Goal: Task Accomplishment & Management: Complete application form

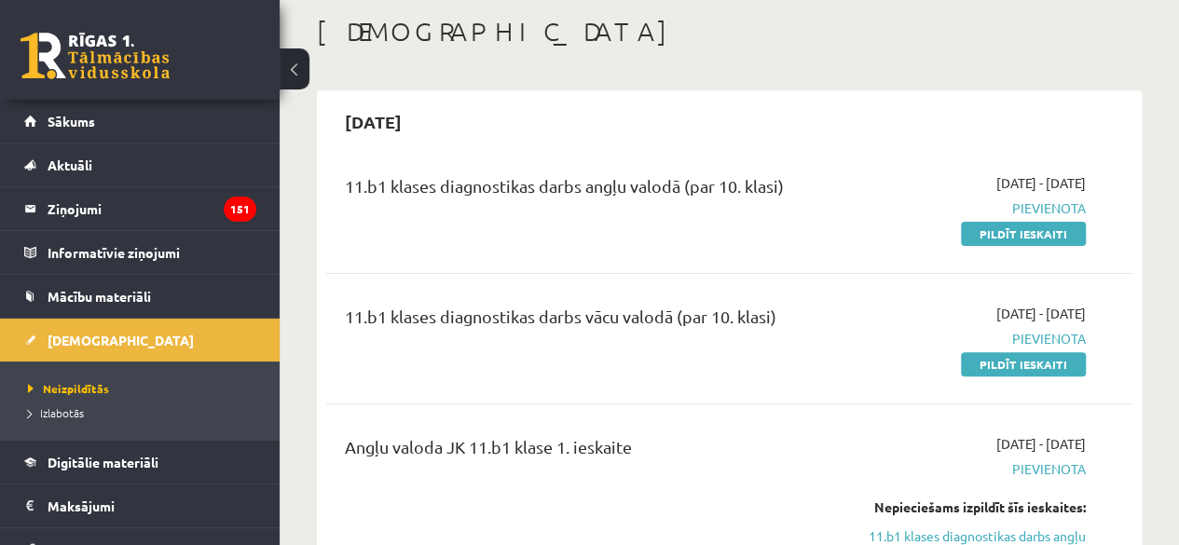
scroll to position [93, 0]
drag, startPoint x: 999, startPoint y: 223, endPoint x: 658, endPoint y: 111, distance: 359.0
click at [1001, 223] on link "Pildīt ieskaiti" at bounding box center [1023, 234] width 125 height 24
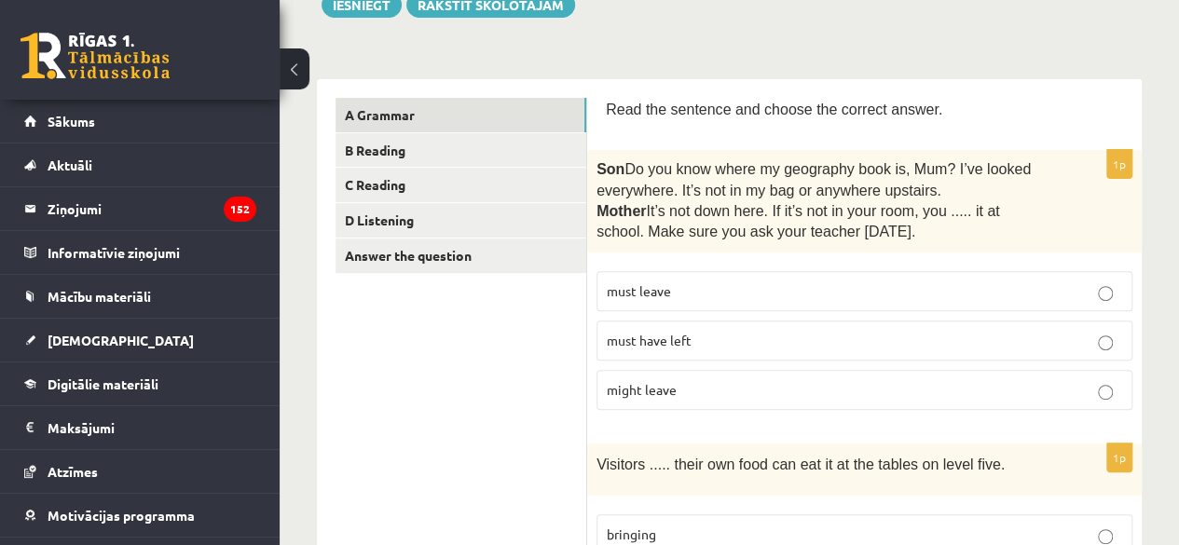
scroll to position [280, 0]
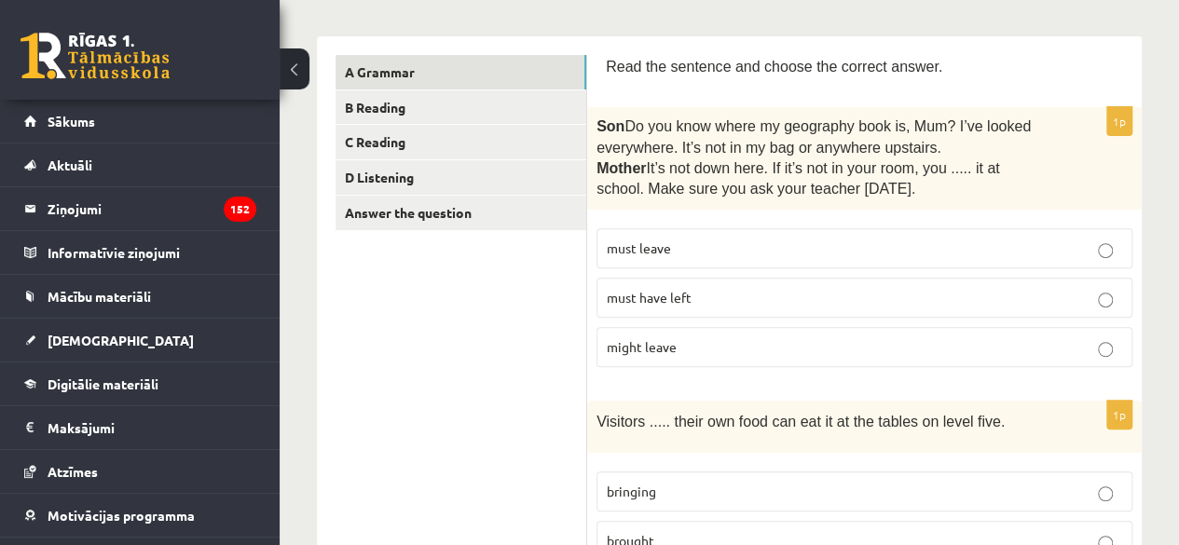
click at [760, 294] on p "must have left" at bounding box center [864, 298] width 515 height 20
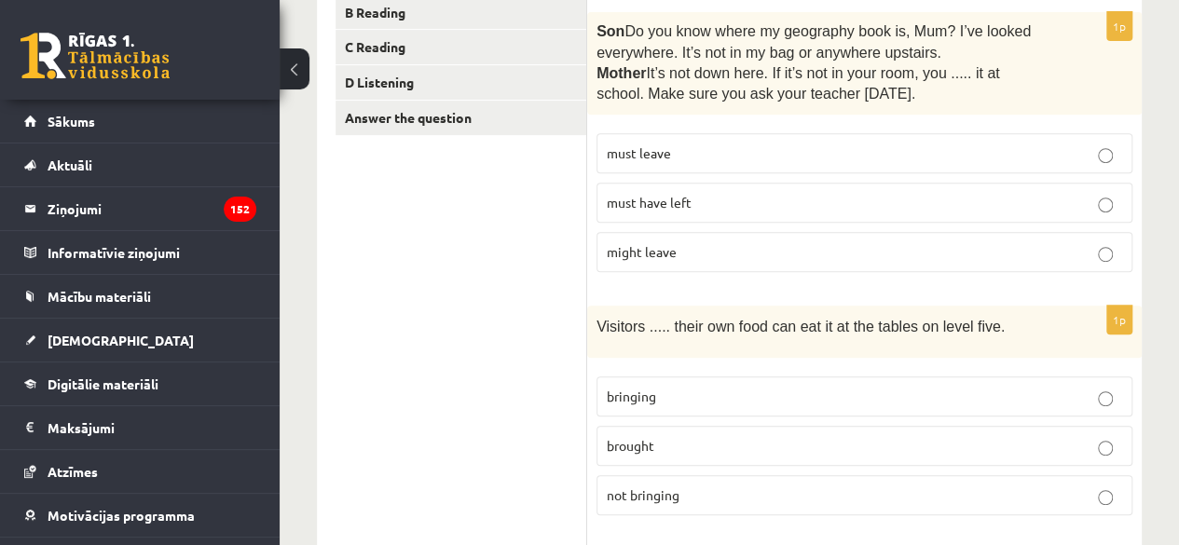
scroll to position [559, 0]
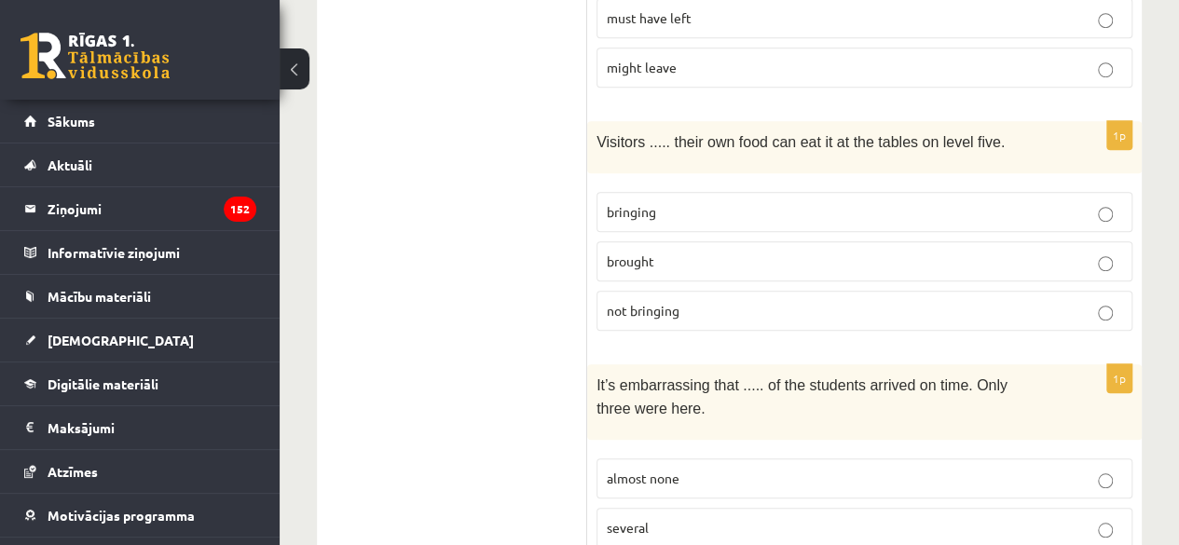
click at [678, 254] on p "brought" at bounding box center [864, 262] width 515 height 20
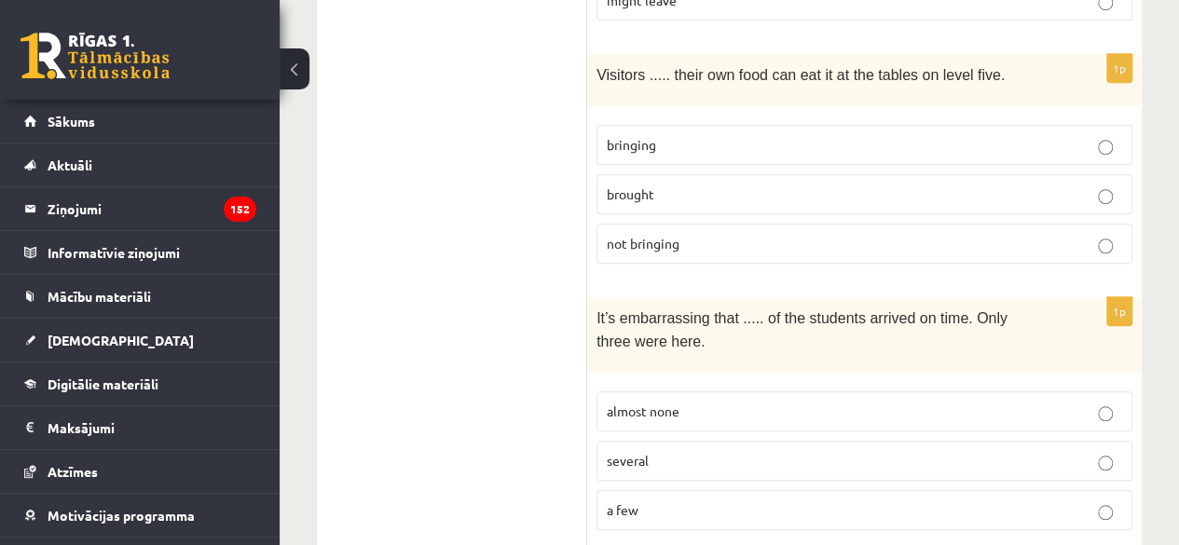
scroll to position [652, 0]
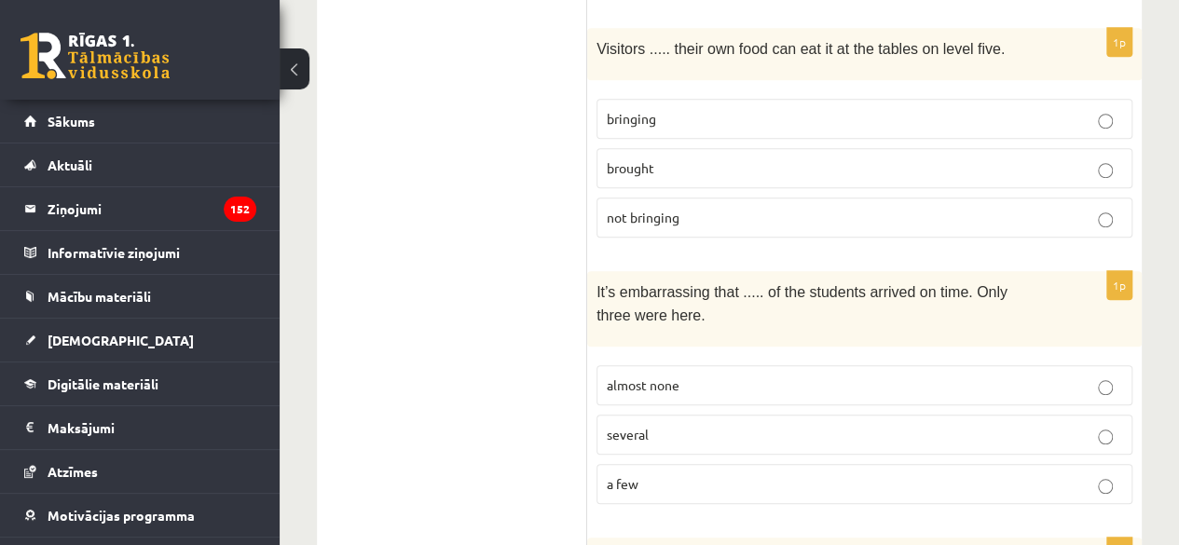
drag, startPoint x: 782, startPoint y: 364, endPoint x: 773, endPoint y: 363, distance: 9.4
click at [773, 376] on p "almost none" at bounding box center [864, 386] width 515 height 20
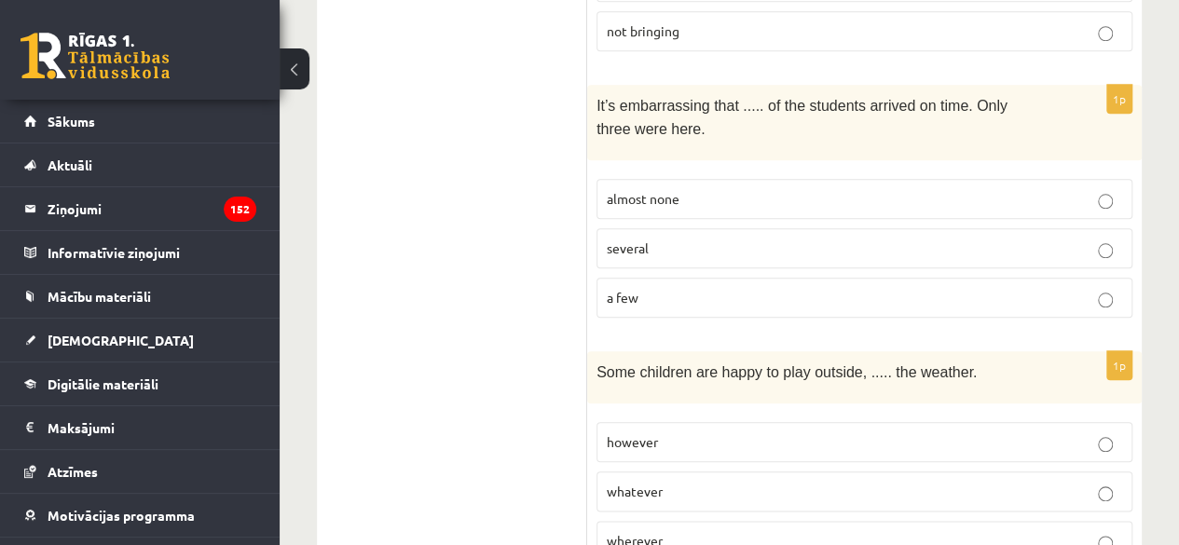
scroll to position [932, 0]
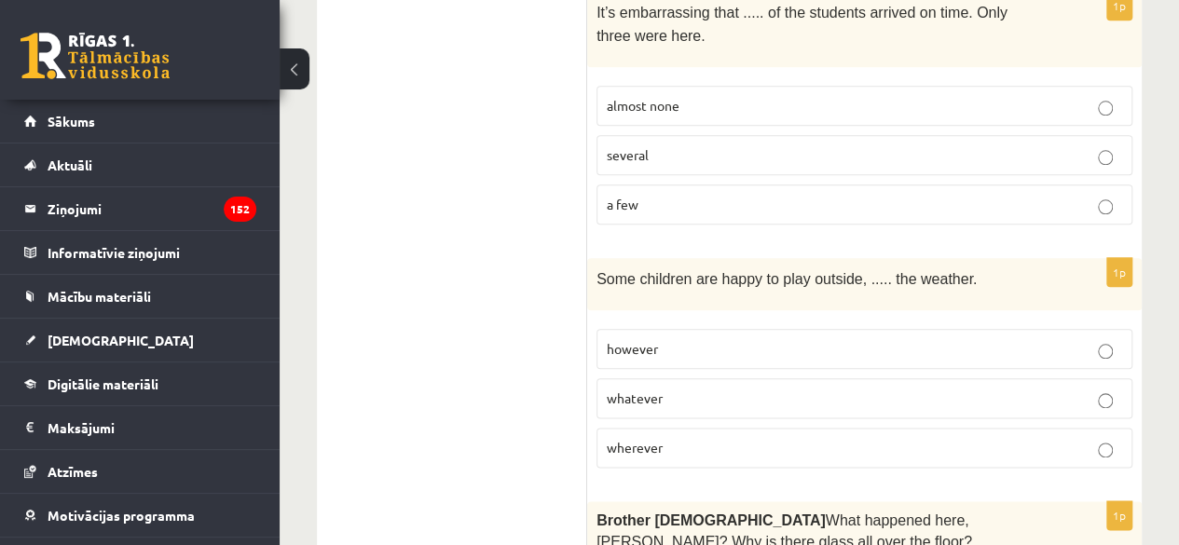
click at [649, 439] on span "wherever" at bounding box center [635, 447] width 56 height 17
click at [958, 389] on p "whatever" at bounding box center [864, 399] width 515 height 20
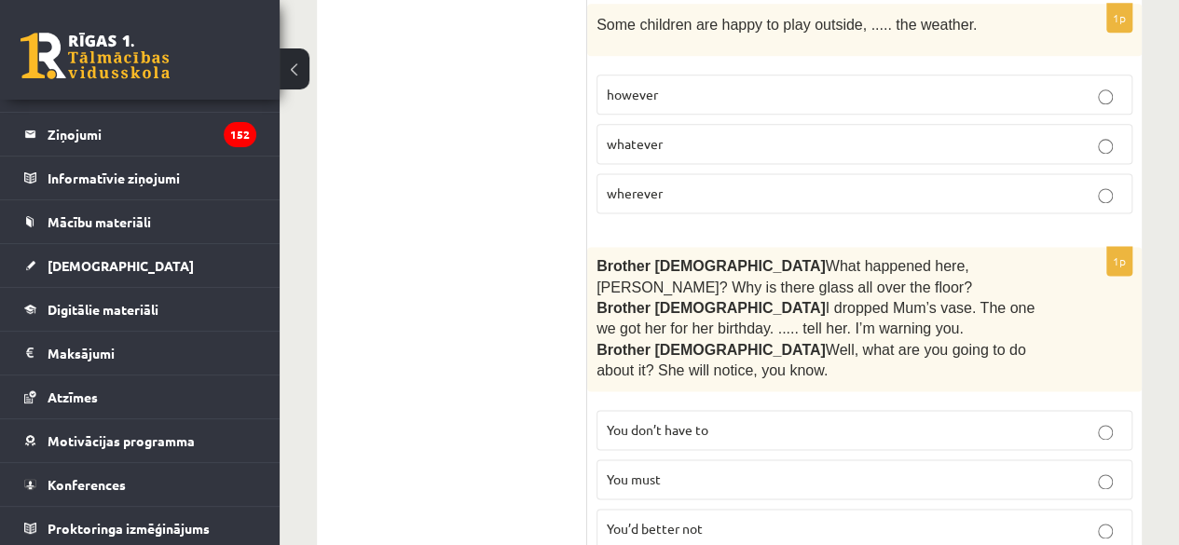
scroll to position [1212, 0]
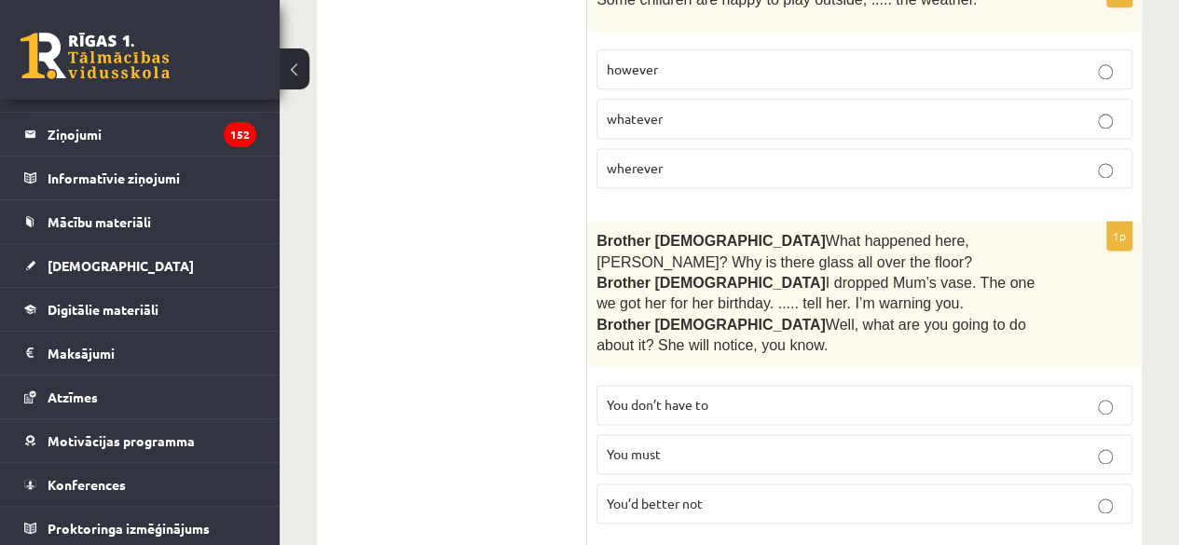
click at [721, 445] on p "You must" at bounding box center [864, 455] width 515 height 20
click at [678, 504] on label "You’d better not" at bounding box center [864, 504] width 536 height 40
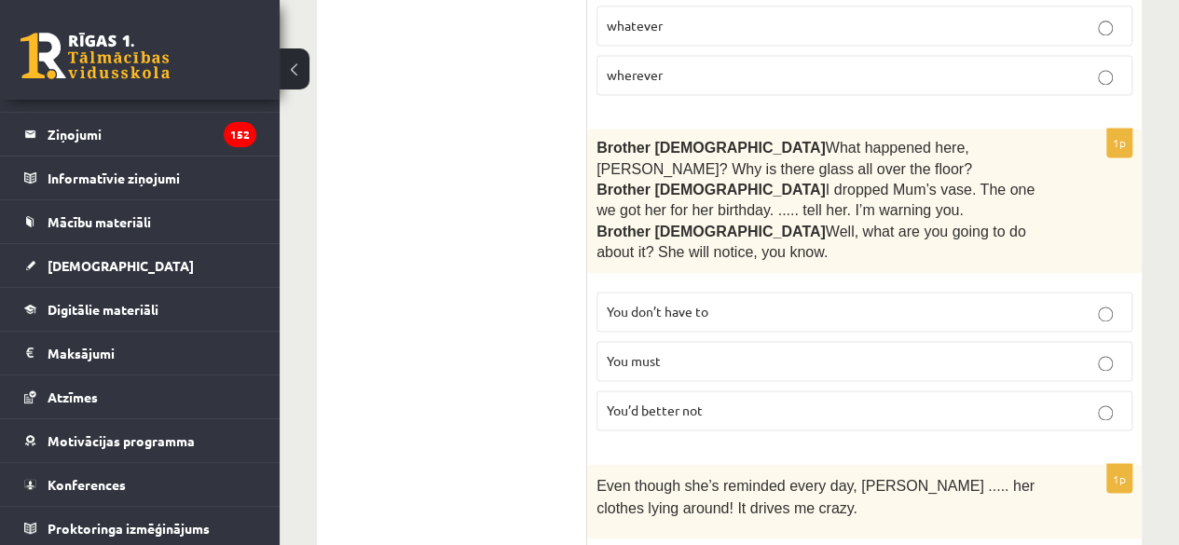
scroll to position [1491, 0]
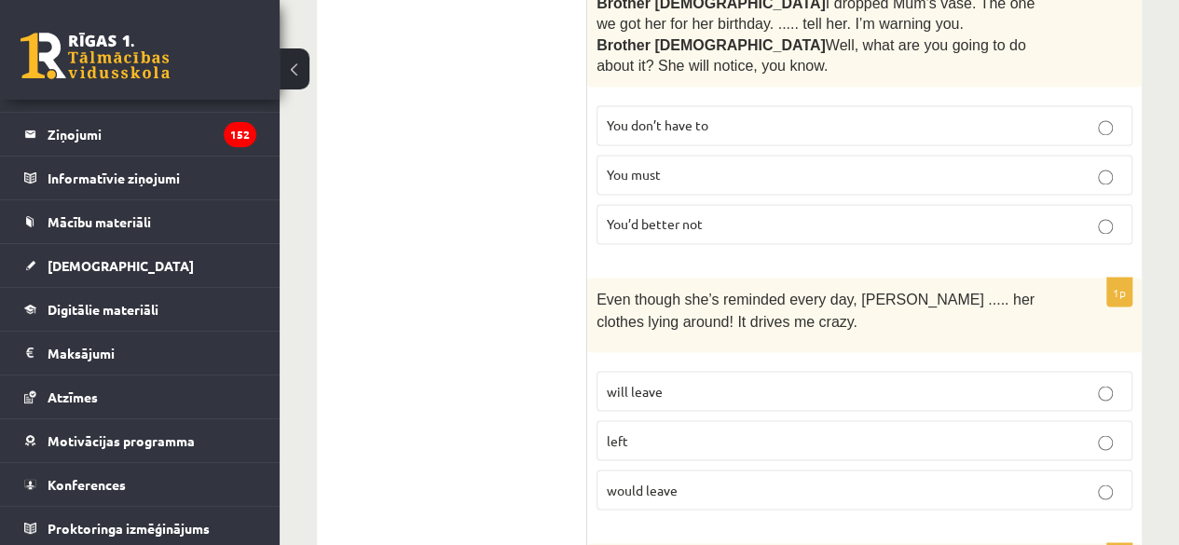
click at [667, 481] on span "would leave" at bounding box center [642, 489] width 71 height 17
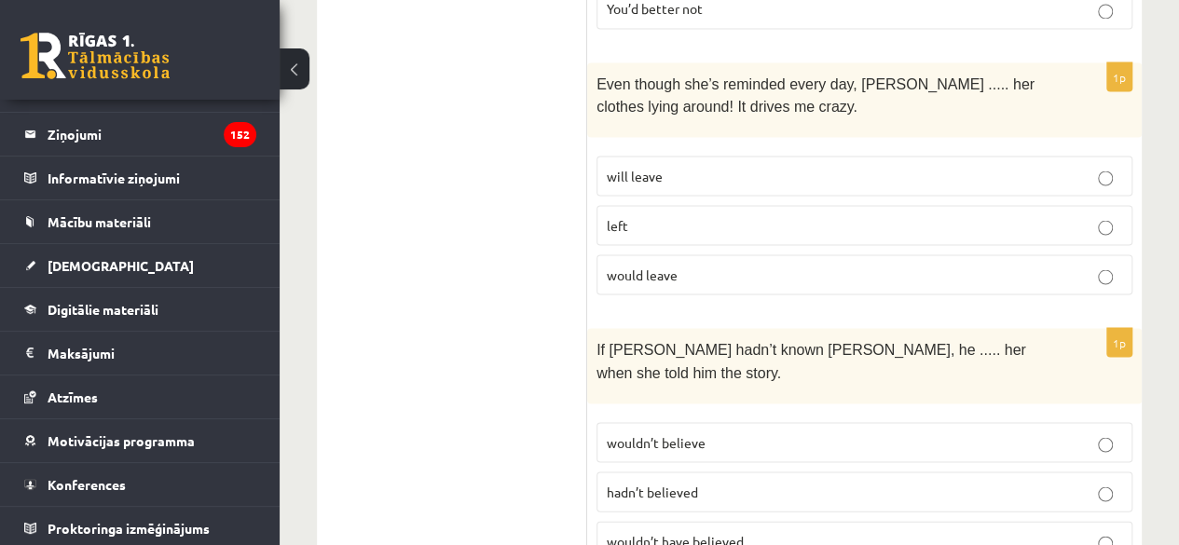
scroll to position [1677, 0]
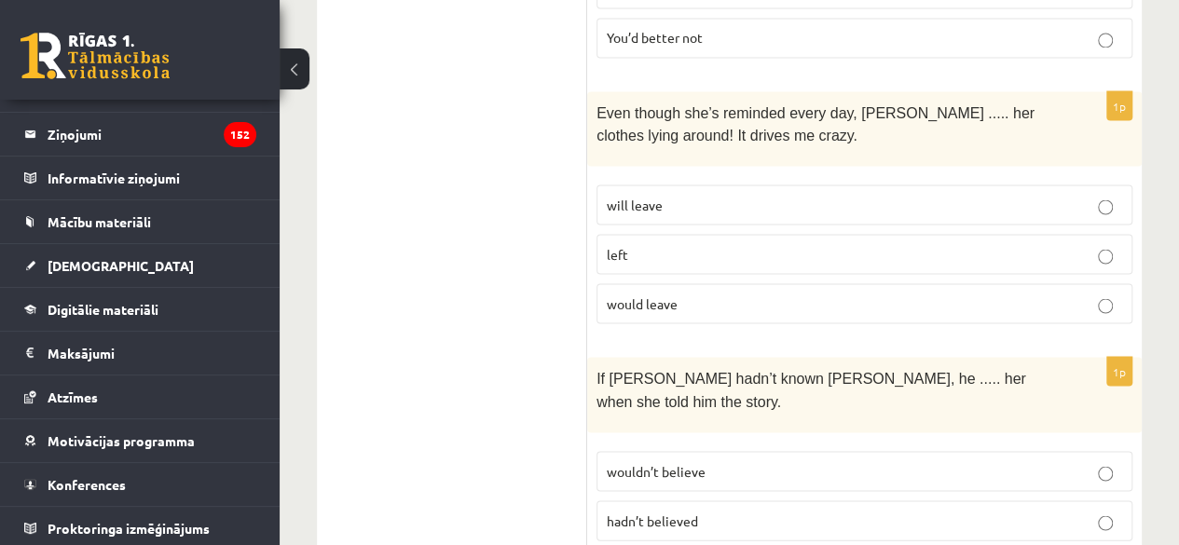
click at [705, 461] on p "wouldn’t believe" at bounding box center [864, 471] width 515 height 20
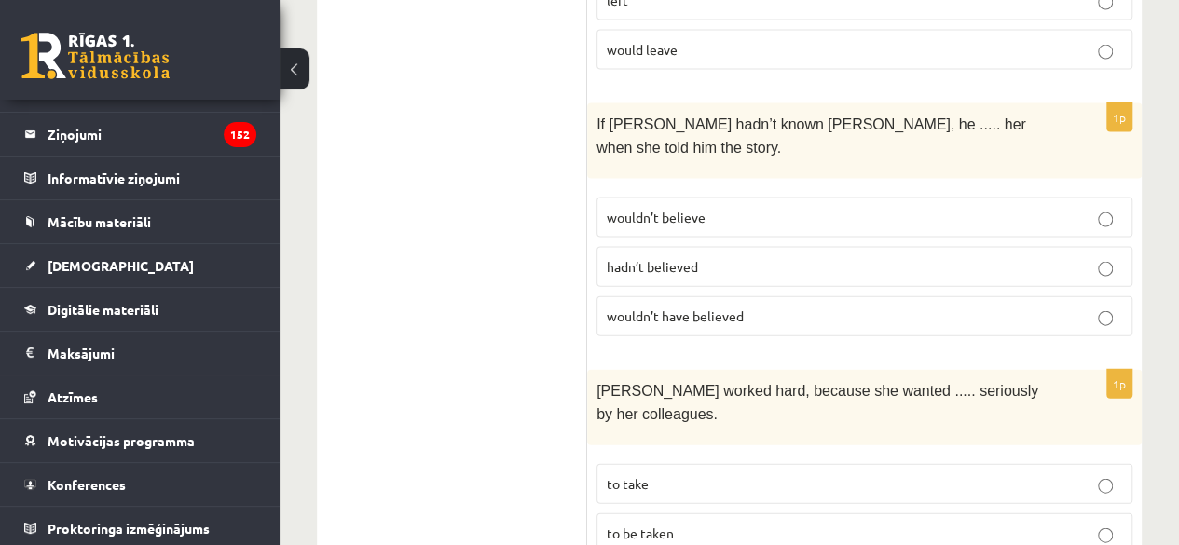
scroll to position [1957, 0]
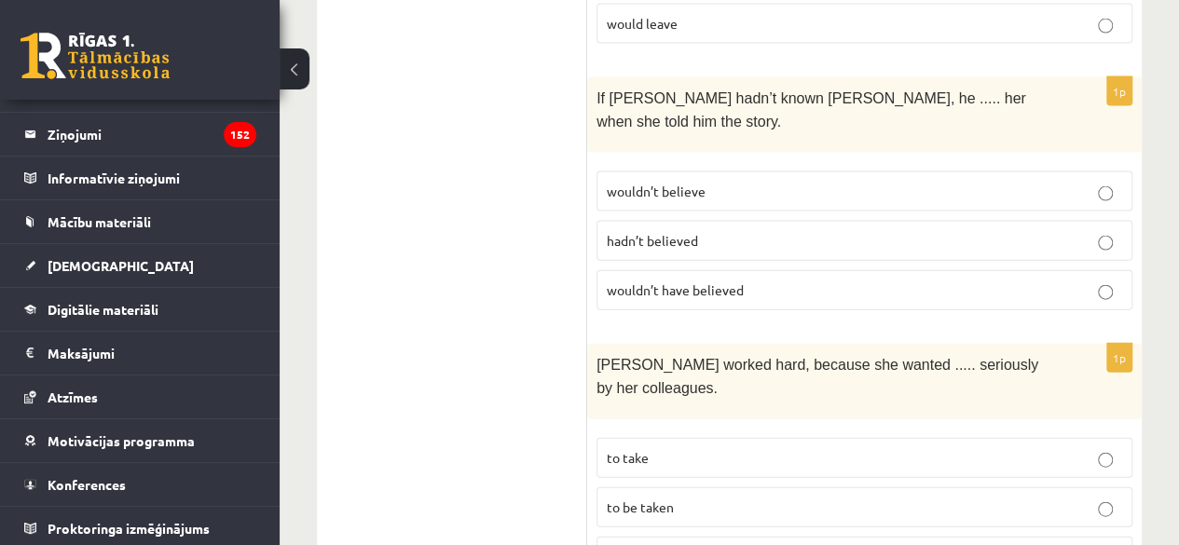
click at [710, 498] on p "to be taken" at bounding box center [864, 508] width 515 height 20
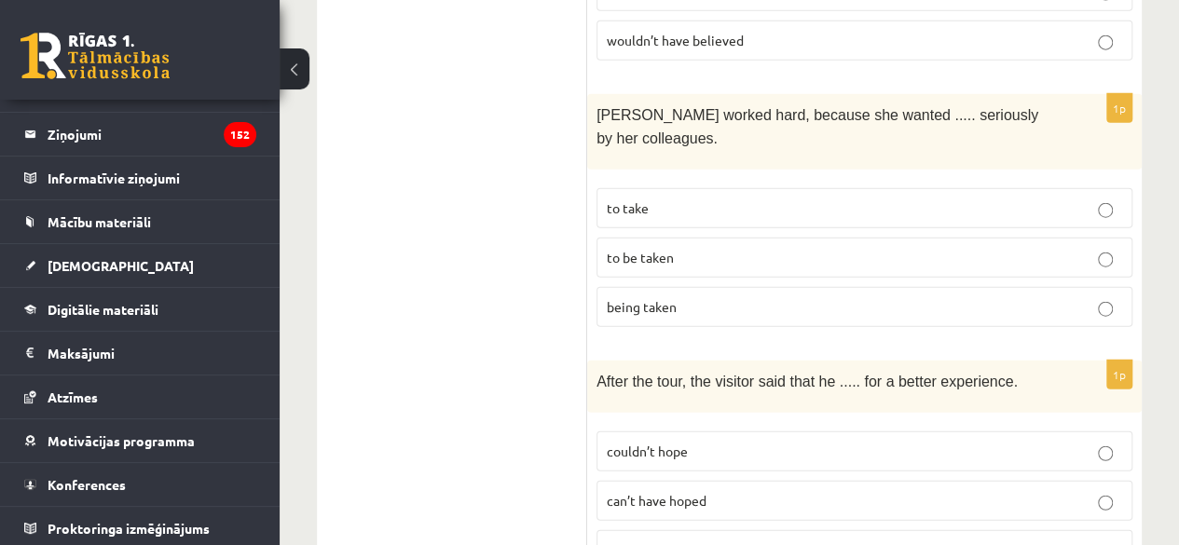
scroll to position [2237, 0]
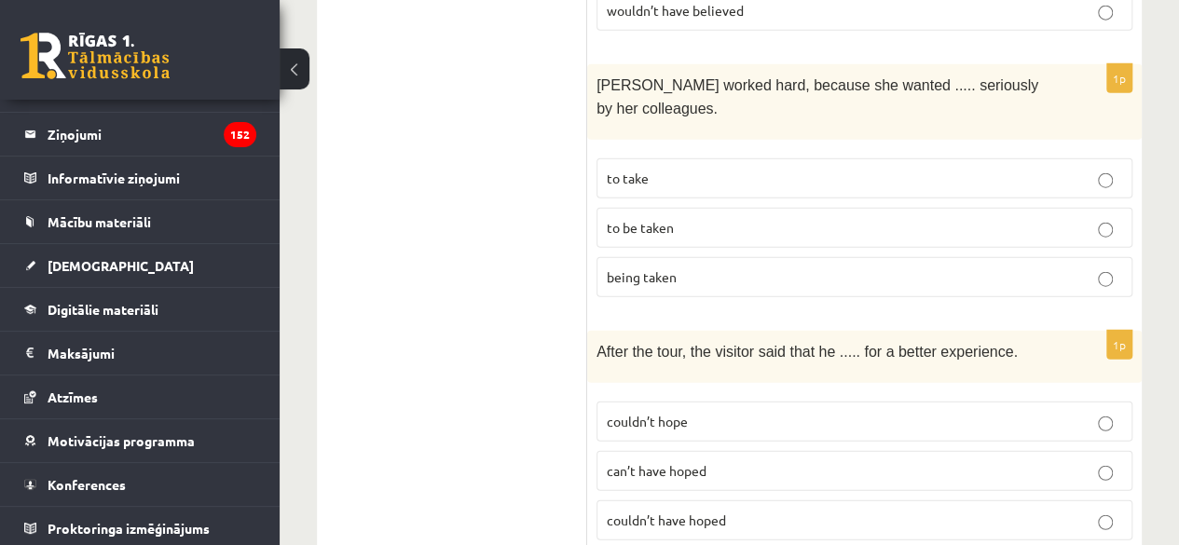
click at [772, 511] on p "couldn’t have hoped" at bounding box center [864, 521] width 515 height 20
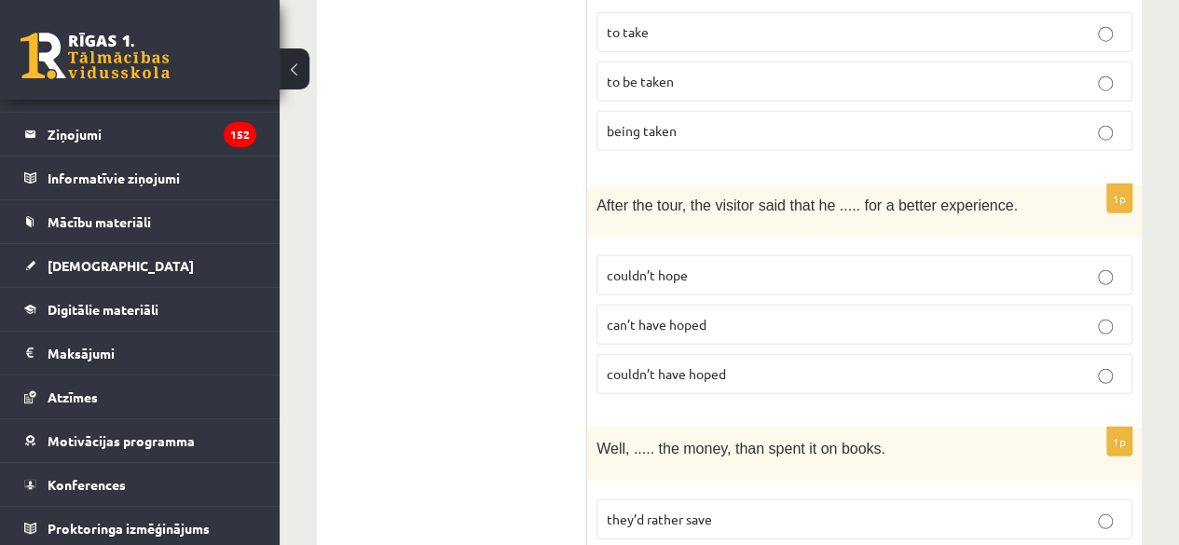
scroll to position [2423, 0]
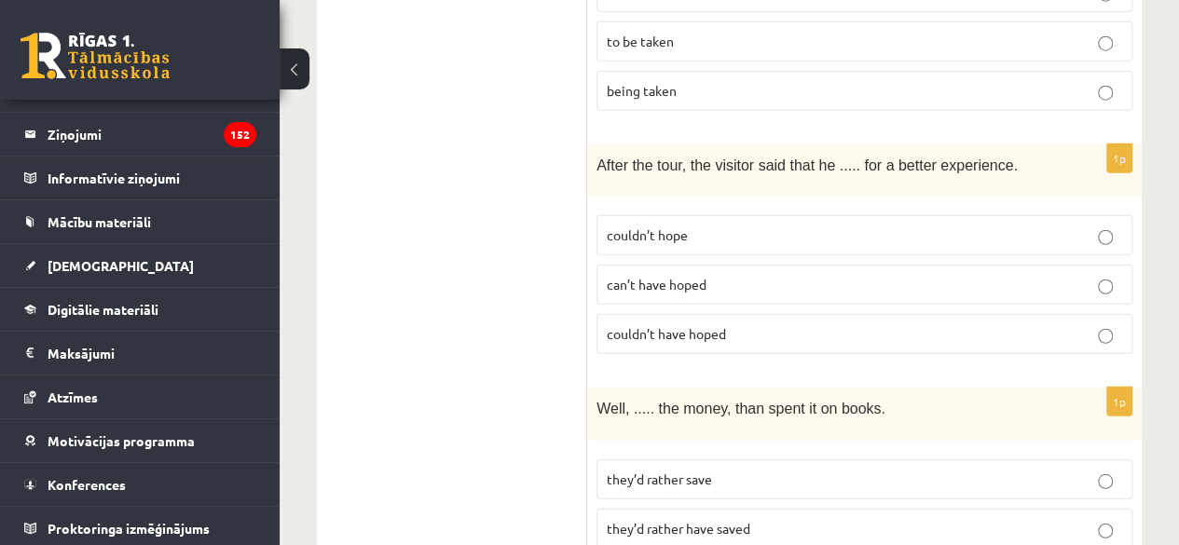
click at [655, 470] on p "they’d rather save" at bounding box center [864, 480] width 515 height 20
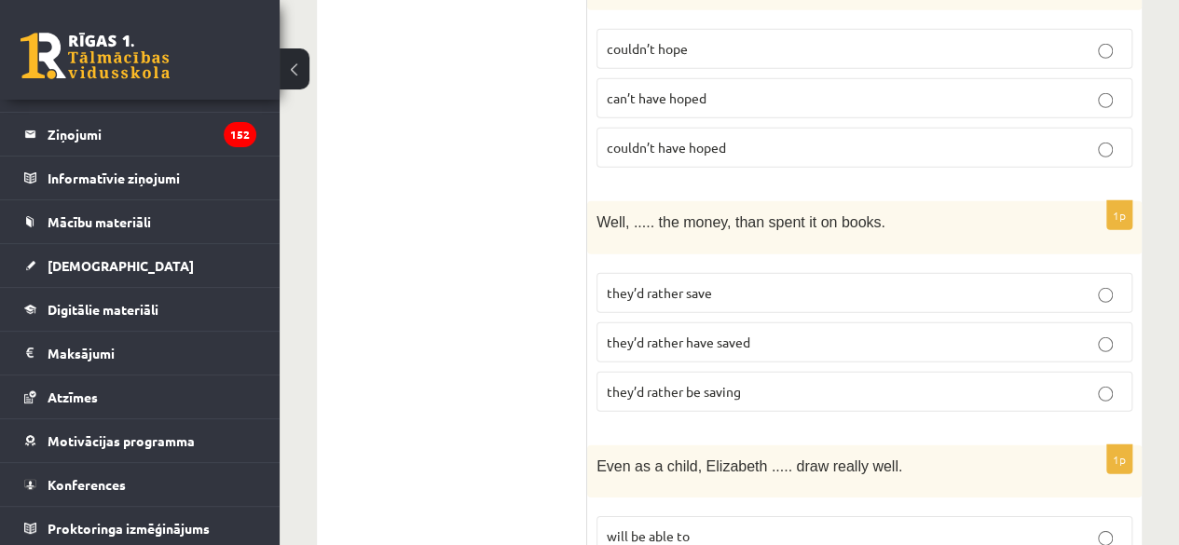
scroll to position [2703, 0]
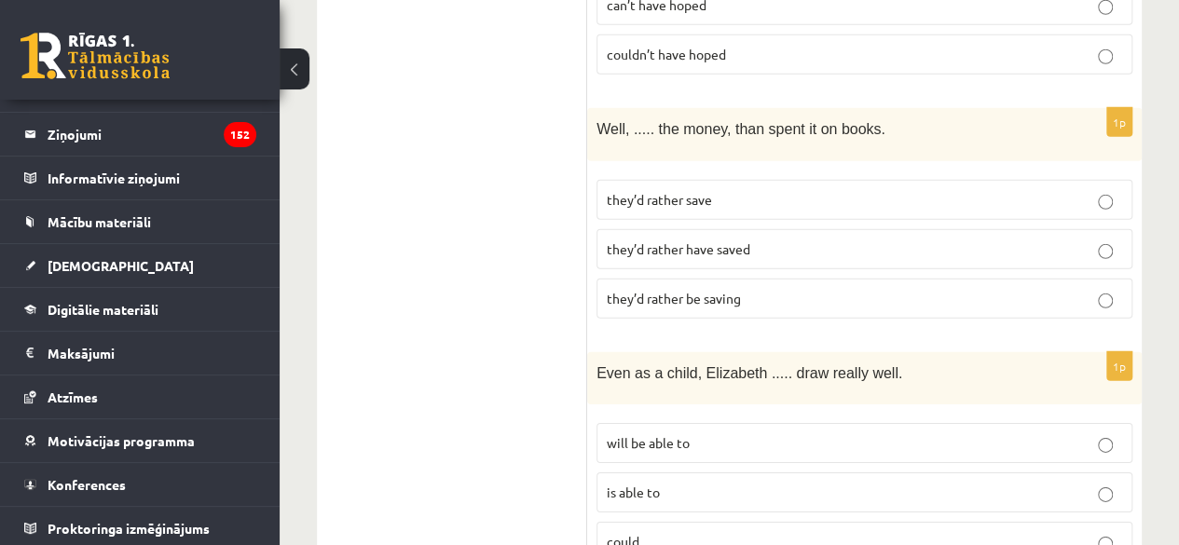
click at [663, 532] on p "could" at bounding box center [864, 542] width 515 height 20
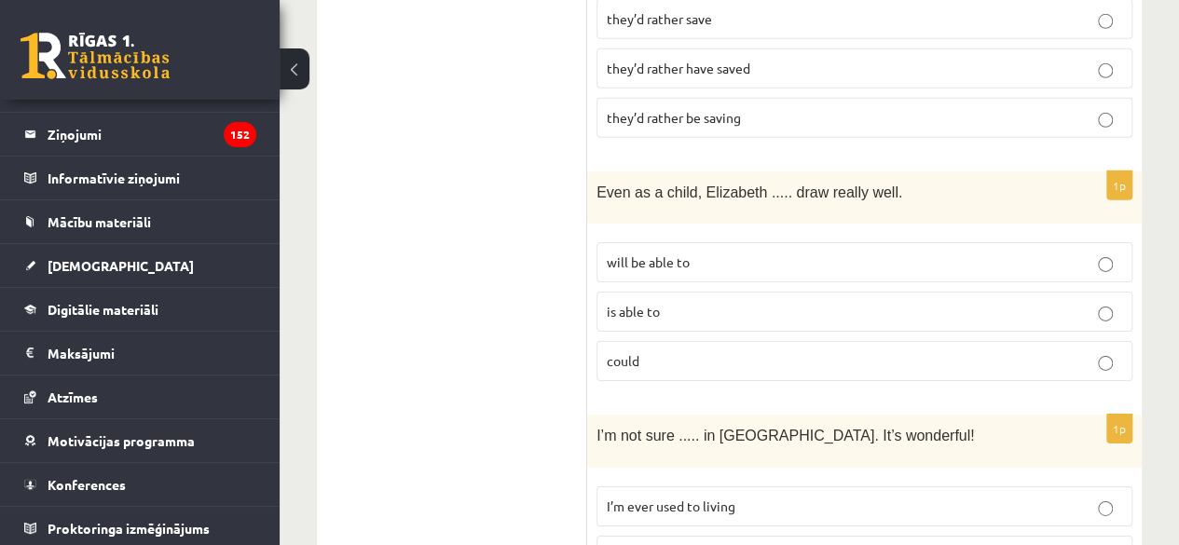
scroll to position [2889, 0]
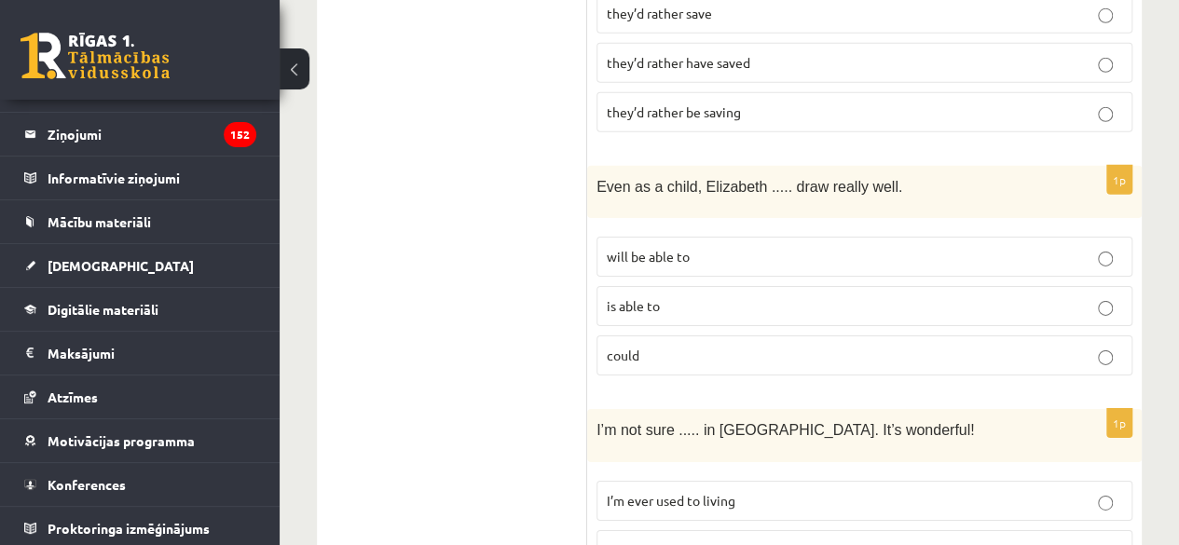
click at [656, 541] on span "I’ll ever get used to living" at bounding box center [681, 549] width 148 height 17
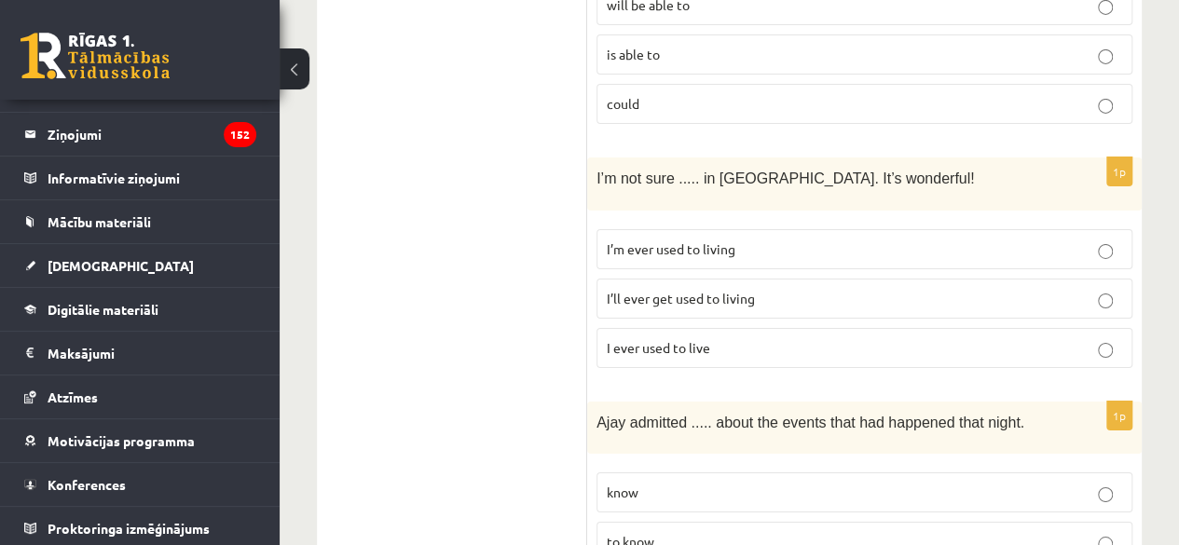
scroll to position [3169, 0]
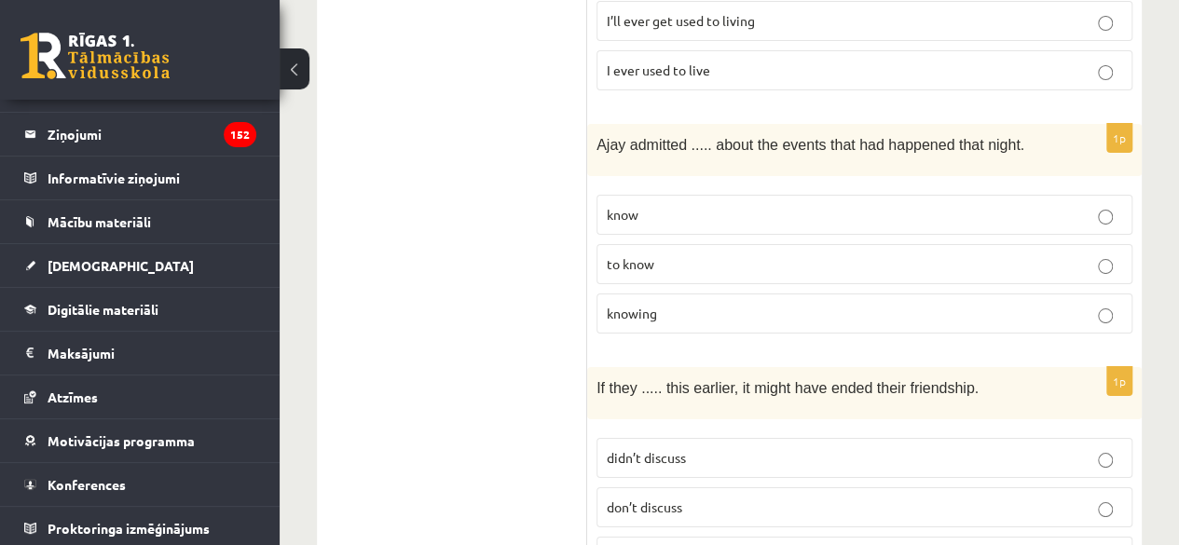
scroll to position [3448, 0]
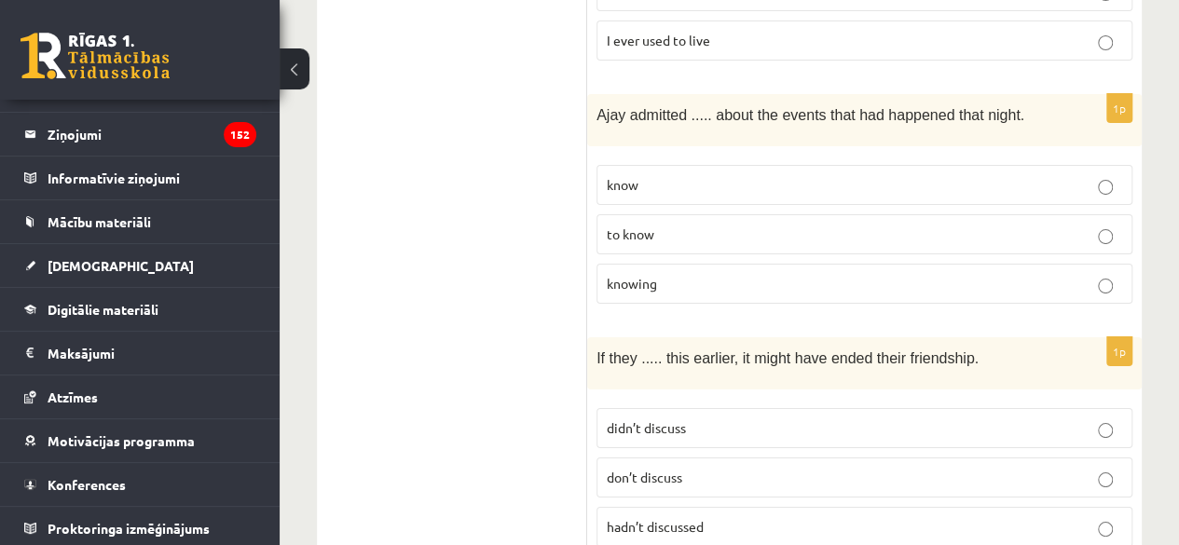
click at [669, 518] on span "hadn’t discussed" at bounding box center [655, 526] width 97 height 17
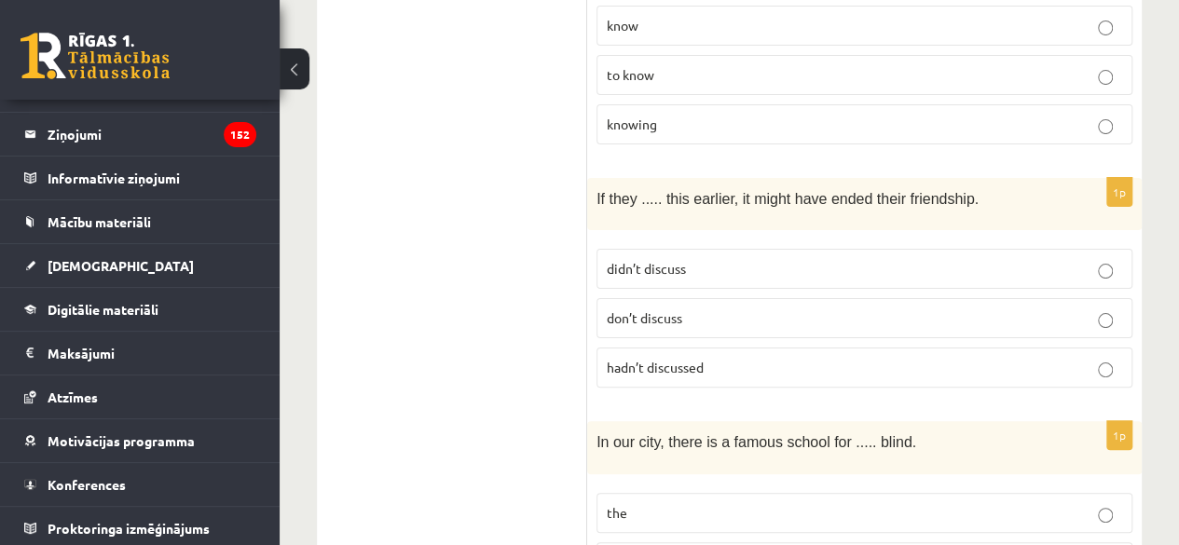
scroll to position [3635, 0]
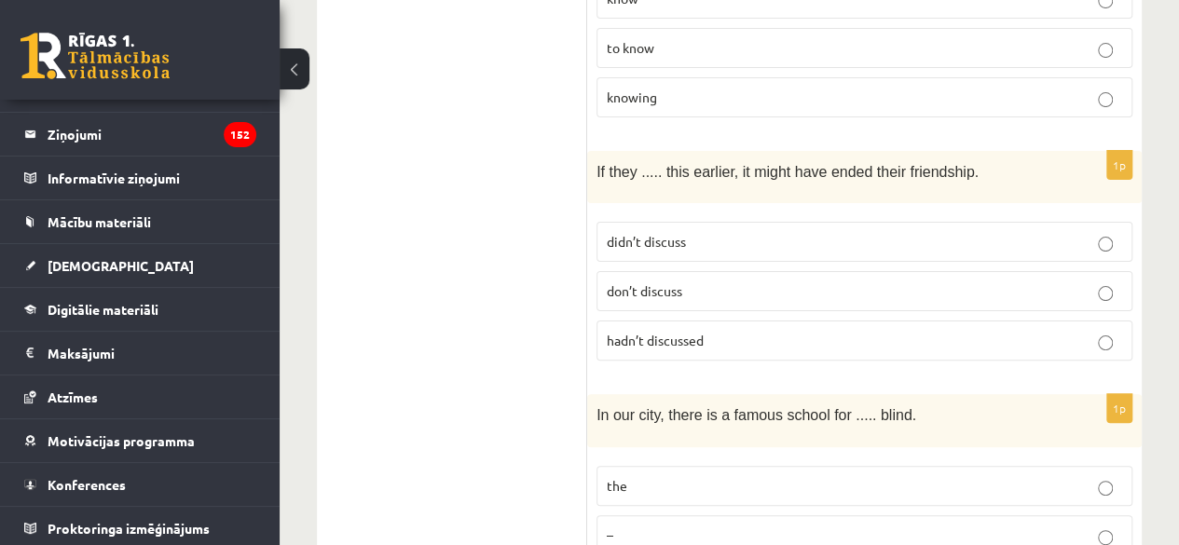
click at [700, 476] on p "the" at bounding box center [864, 486] width 515 height 20
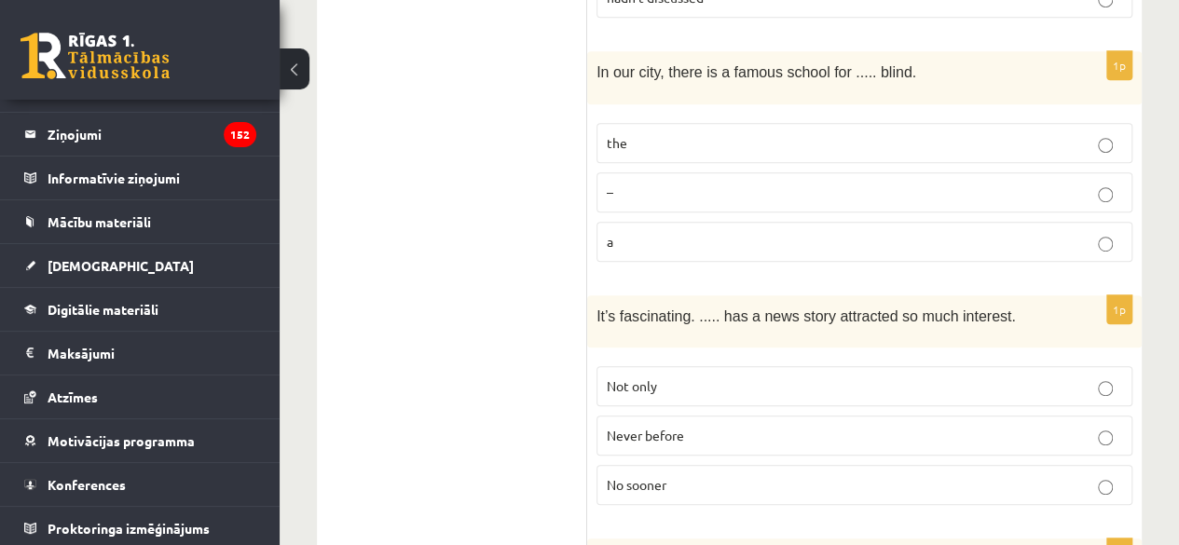
scroll to position [4007, 0]
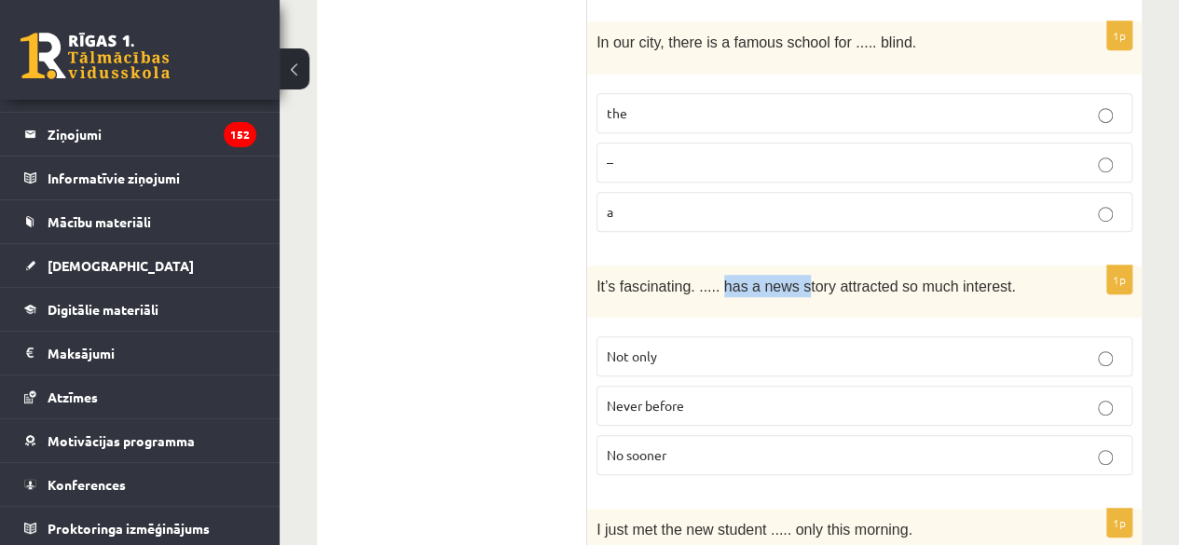
drag, startPoint x: 714, startPoint y: 173, endPoint x: 789, endPoint y: 167, distance: 75.8
click at [789, 266] on div "It’s fascinating. ..... has a news story attracted so much interest." at bounding box center [864, 292] width 555 height 52
click at [767, 279] on span "It’s fascinating. ..... has a news story attracted so much interest." at bounding box center [805, 287] width 419 height 16
drag, startPoint x: 719, startPoint y: 186, endPoint x: 854, endPoint y: 187, distance: 134.2
click at [854, 279] on span "It’s fascinating. ..... has a news story attracted so much interest." at bounding box center [805, 287] width 419 height 16
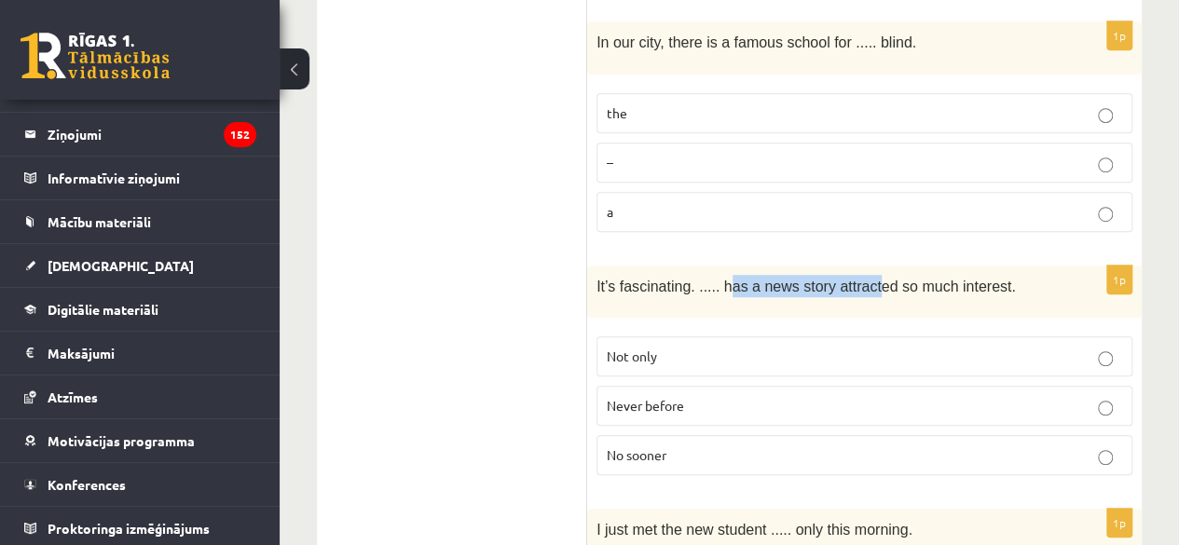
click at [854, 279] on span "It’s fascinating. ..... has a news story attracted so much interest." at bounding box center [805, 287] width 419 height 16
click at [660, 347] on p "Not only" at bounding box center [864, 357] width 515 height 20
click at [678, 397] on span "Never before" at bounding box center [645, 405] width 77 height 17
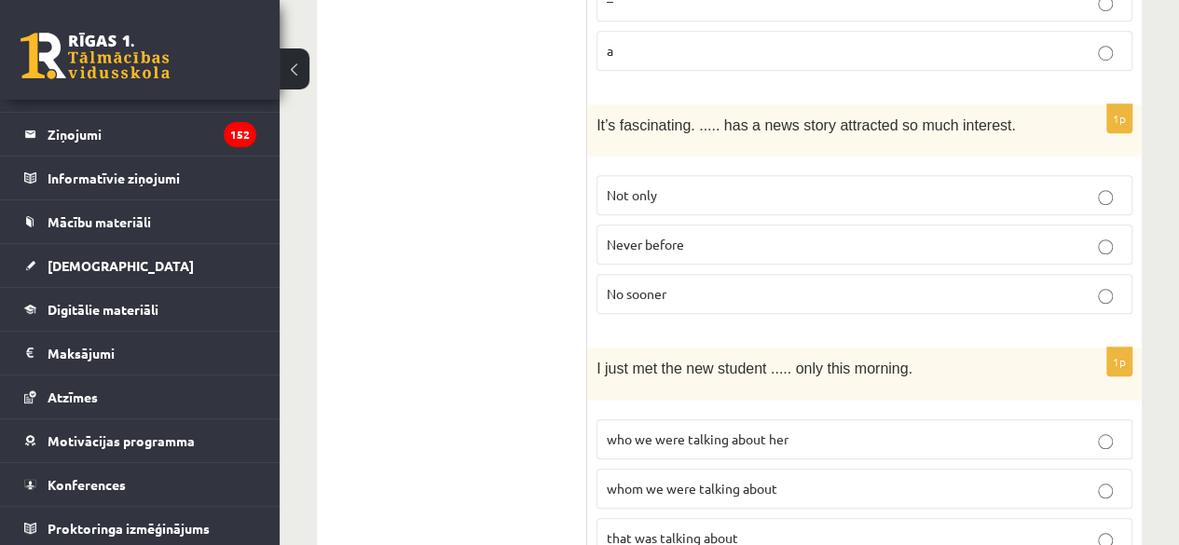
scroll to position [4194, 0]
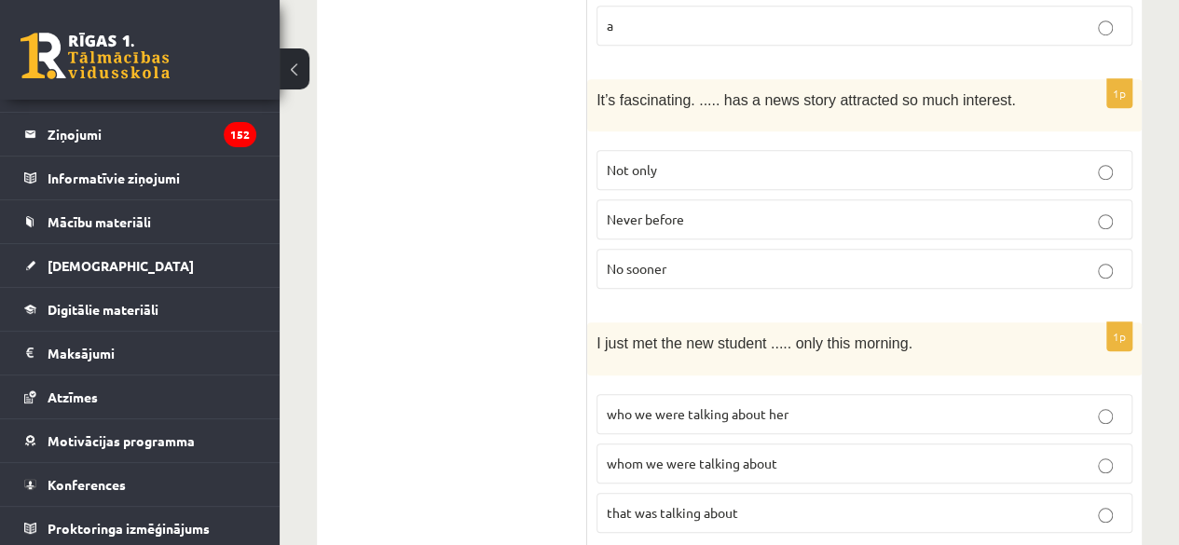
drag, startPoint x: 575, startPoint y: 227, endPoint x: 715, endPoint y: 241, distance: 140.5
click at [734, 335] on span "I just met the new student ..... only this morning." at bounding box center [754, 343] width 316 height 16
click at [665, 444] on label "whom we were talking about" at bounding box center [864, 464] width 536 height 40
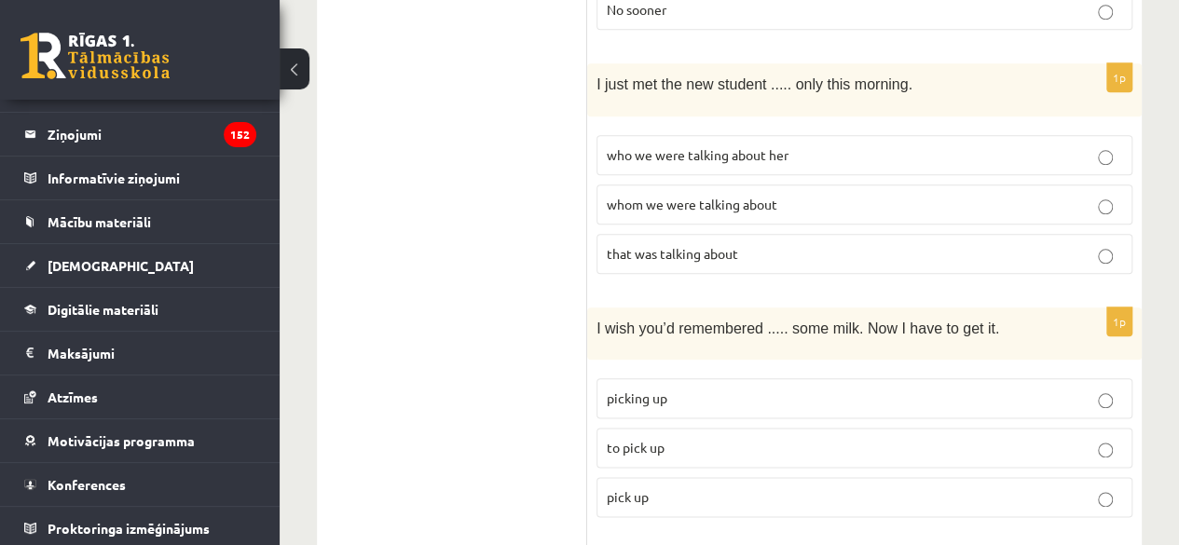
scroll to position [4473, 0]
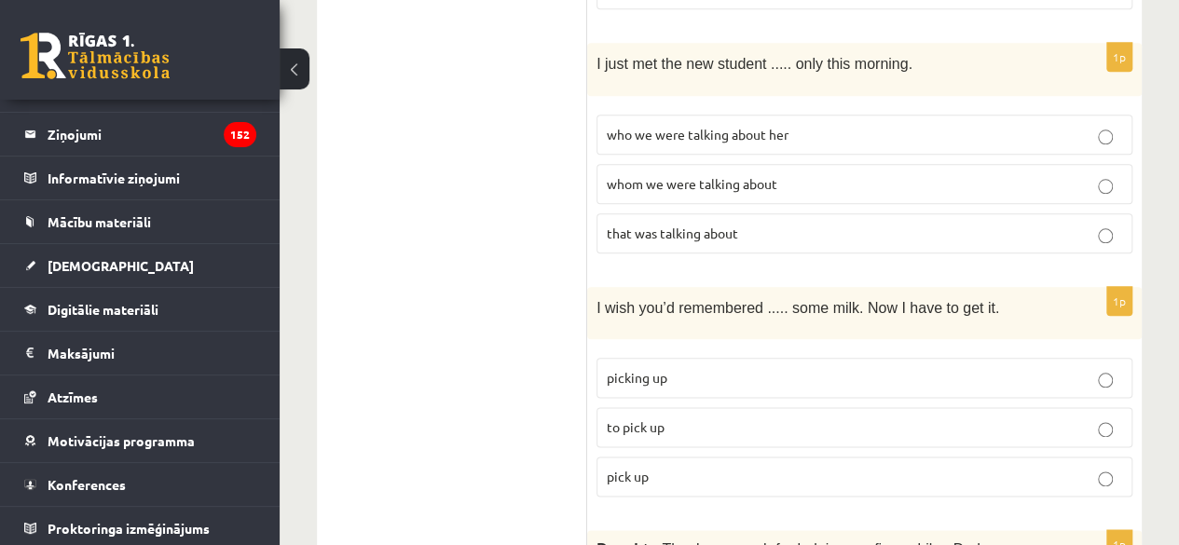
click at [775, 349] on fieldset "picking up to pick up pick up" at bounding box center [864, 426] width 536 height 154
click at [768, 368] on p "picking up" at bounding box center [864, 378] width 515 height 20
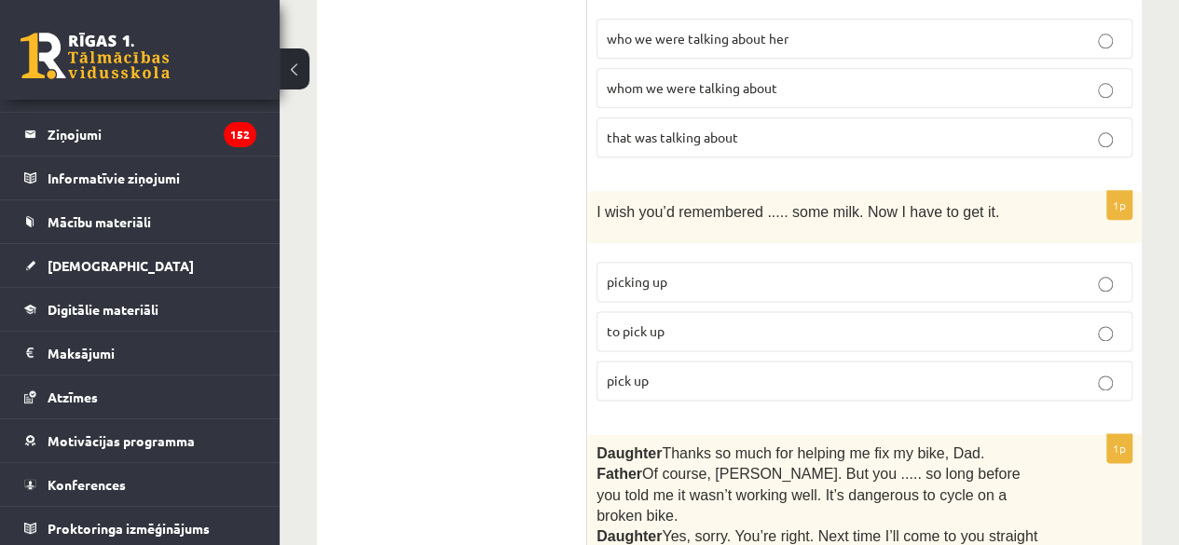
scroll to position [4567, 0]
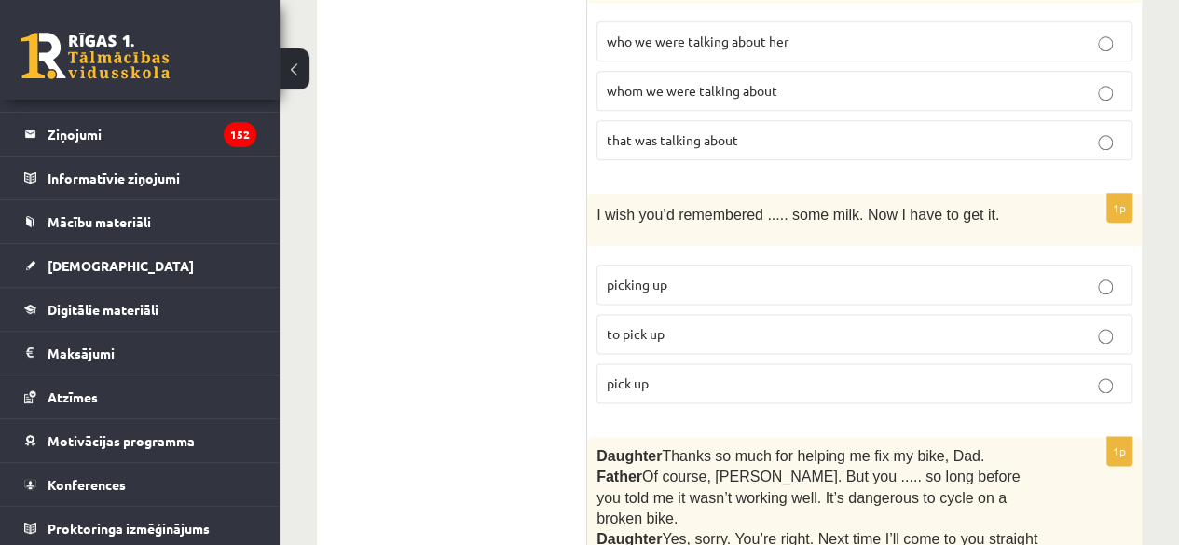
click at [762, 324] on p "to pick up" at bounding box center [864, 334] width 515 height 20
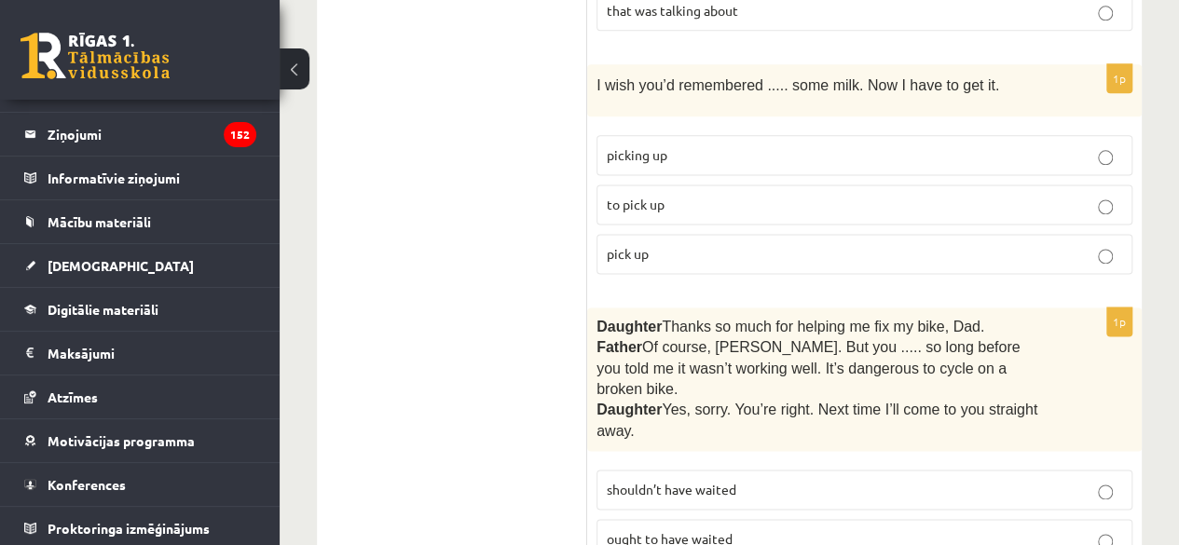
scroll to position [4753, 0]
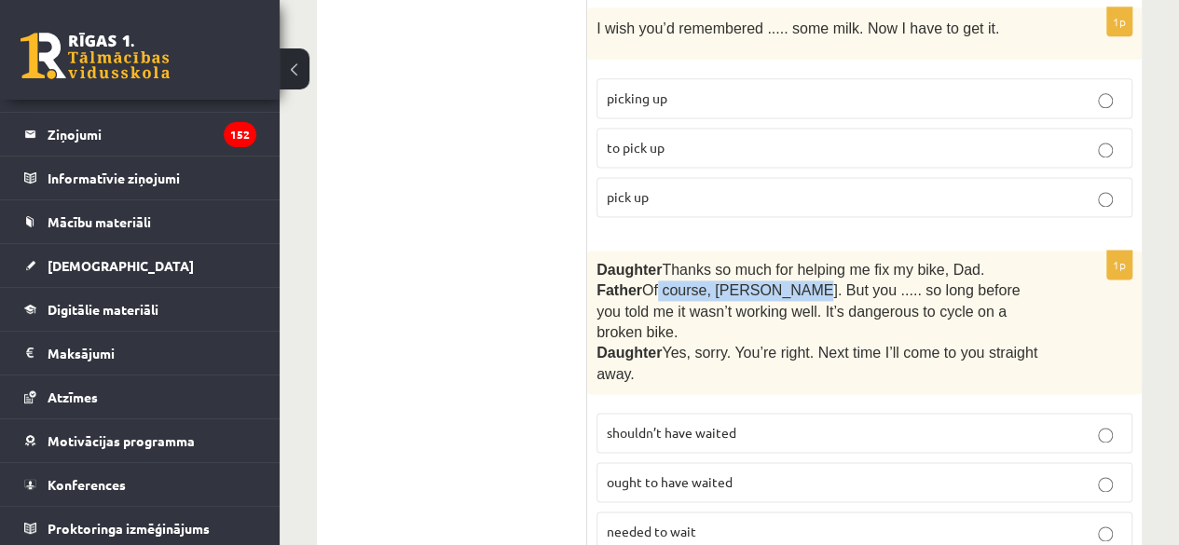
drag, startPoint x: 663, startPoint y: 186, endPoint x: 783, endPoint y: 185, distance: 120.2
click at [783, 282] on span "Of course, Beth. But you ..... so long before you told me it wasn’t working wel…" at bounding box center [807, 311] width 423 height 58
click at [788, 282] on span "Of course, Beth. But you ..... so long before you told me it wasn’t working wel…" at bounding box center [807, 311] width 423 height 58
click at [777, 423] on p "shouldn’t have waited" at bounding box center [864, 433] width 515 height 20
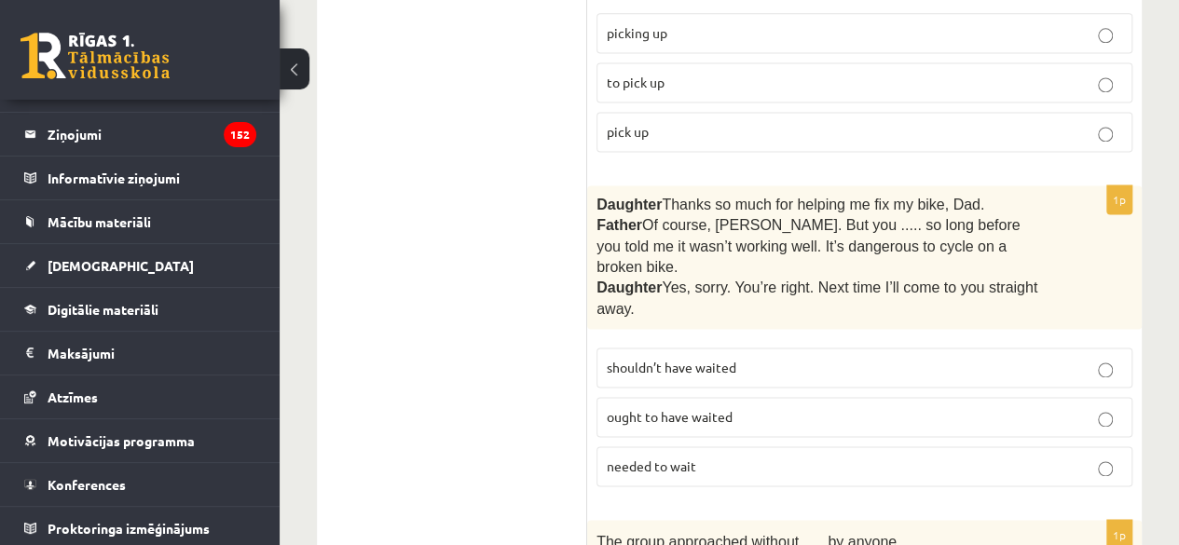
scroll to position [4935, 0]
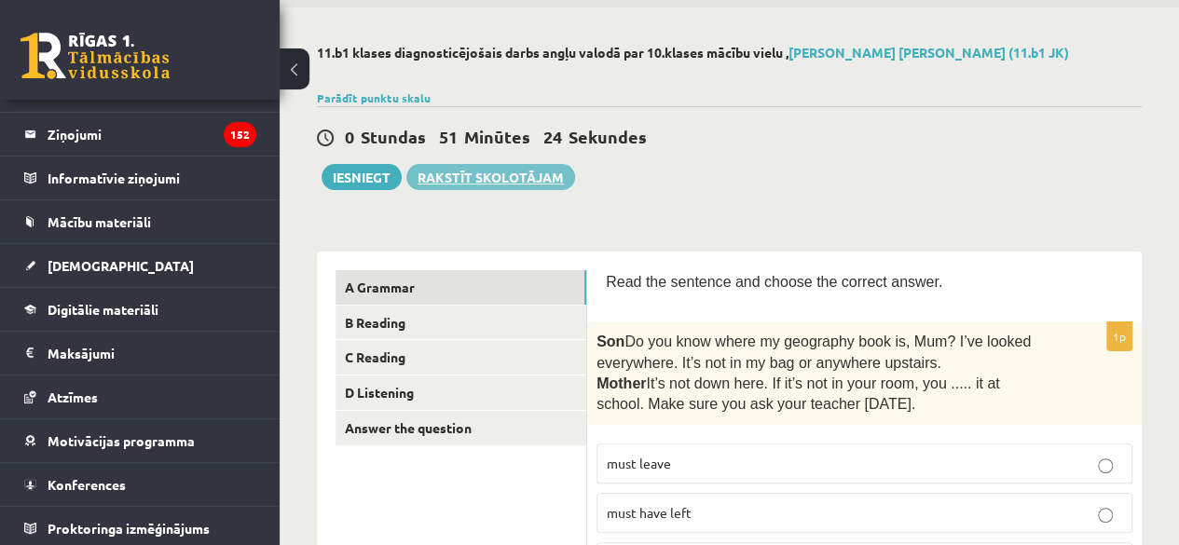
scroll to position [0, 0]
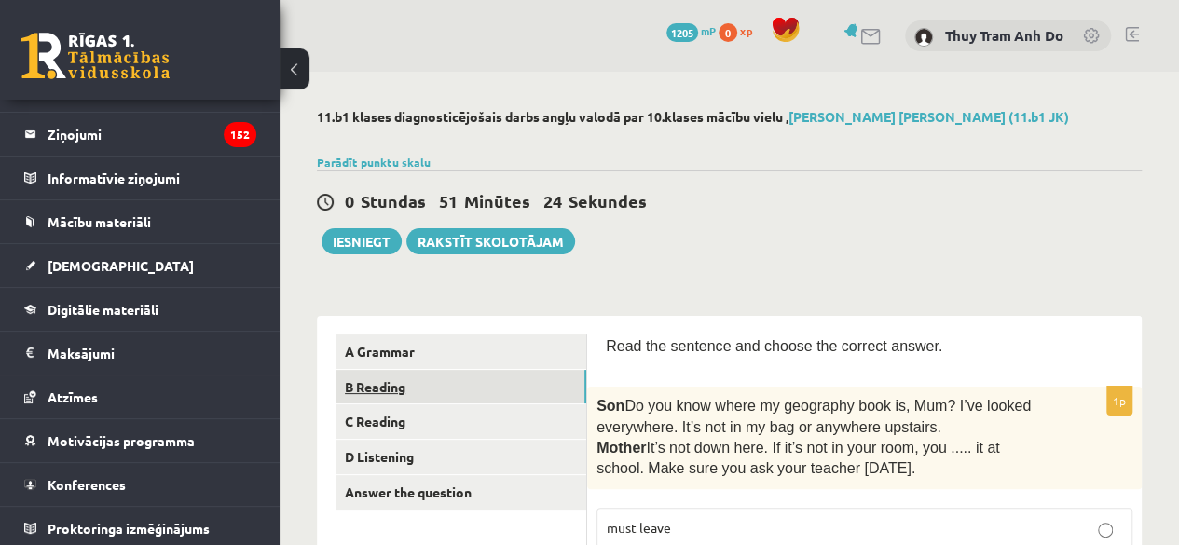
click at [437, 385] on link "B Reading" at bounding box center [460, 387] width 251 height 34
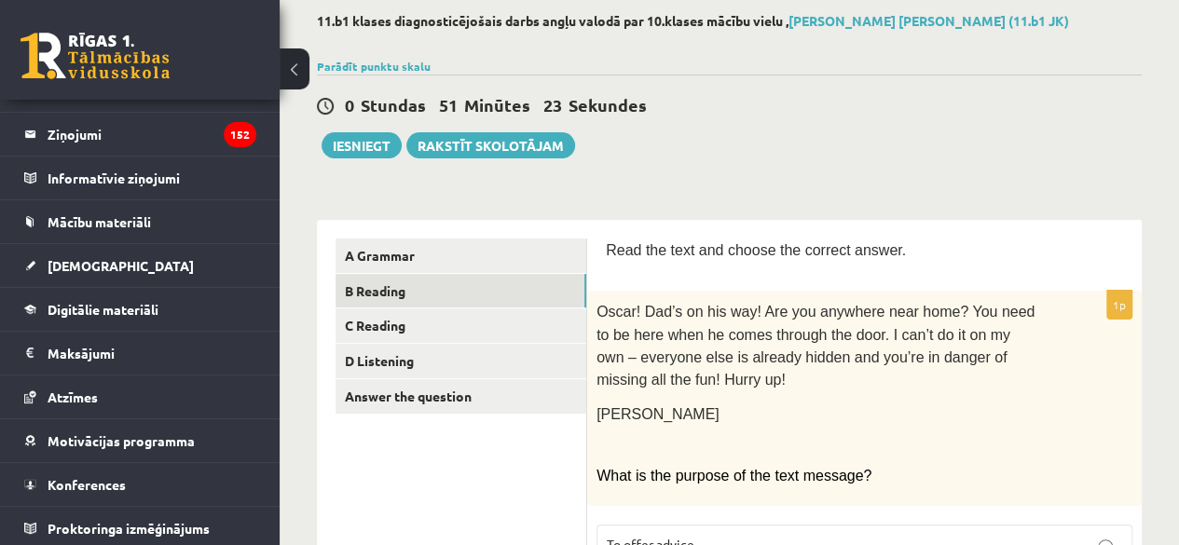
scroll to position [280, 0]
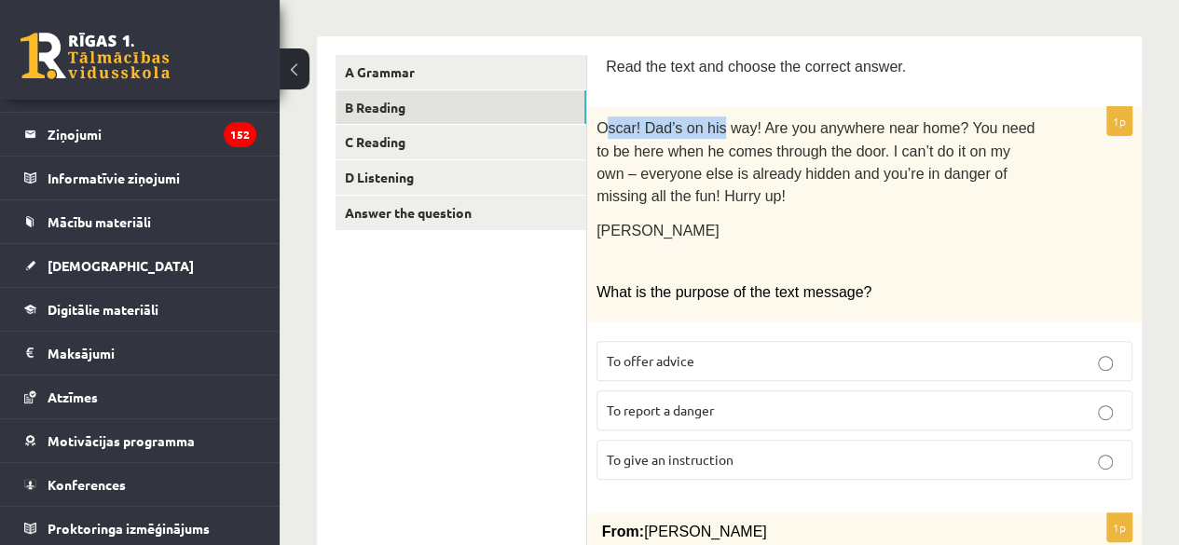
drag, startPoint x: 605, startPoint y: 126, endPoint x: 712, endPoint y: 121, distance: 107.3
click at [712, 121] on span "Oscar! Dad’s on his way! Are you anywhere near home? You need to be here when h…" at bounding box center [815, 162] width 438 height 84
click at [695, 139] on span "Oscar! Dad’s on his way! Are you anywhere near home? You need to be here when h…" at bounding box center [815, 162] width 438 height 84
click at [796, 450] on p "To give an instruction" at bounding box center [864, 460] width 515 height 20
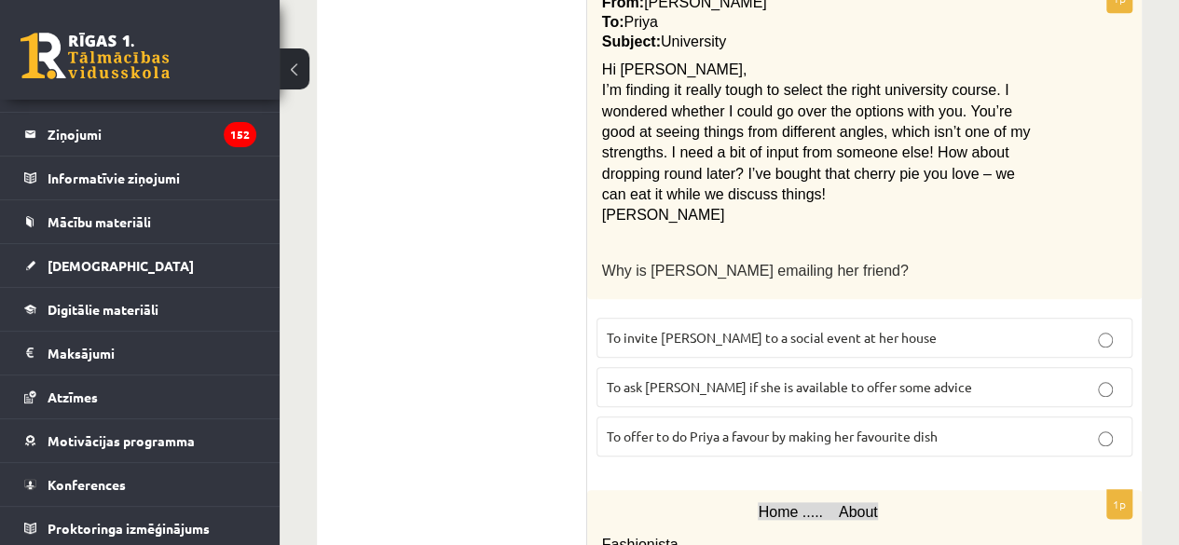
scroll to position [839, 0]
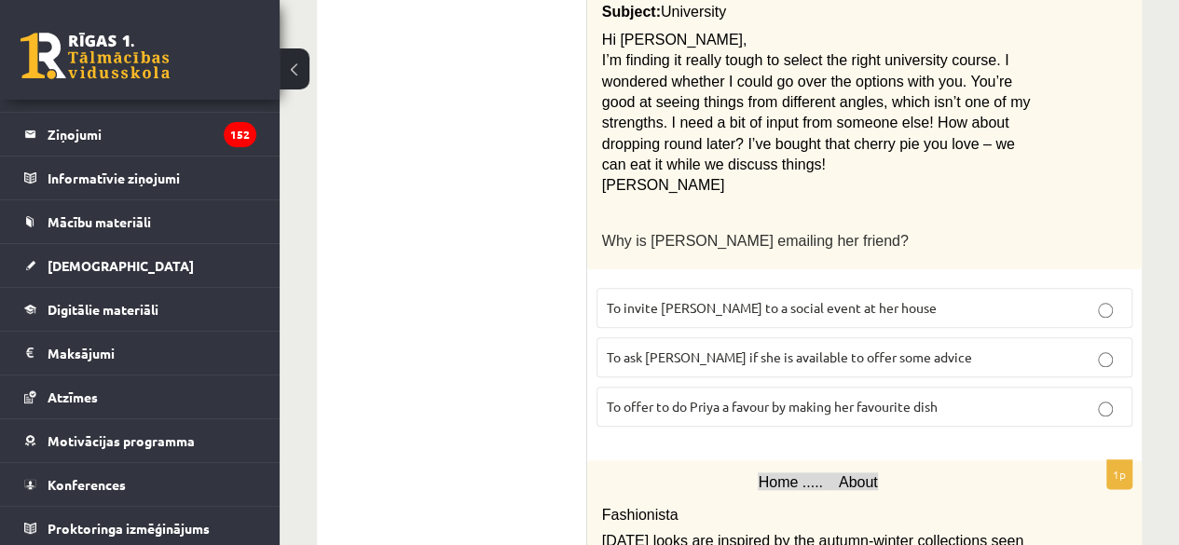
click at [816, 299] on span "To invite Priya to a social event at her house" at bounding box center [772, 307] width 330 height 17
click at [718, 351] on label "To ask Priya if she is available to offer some advice" at bounding box center [864, 357] width 536 height 40
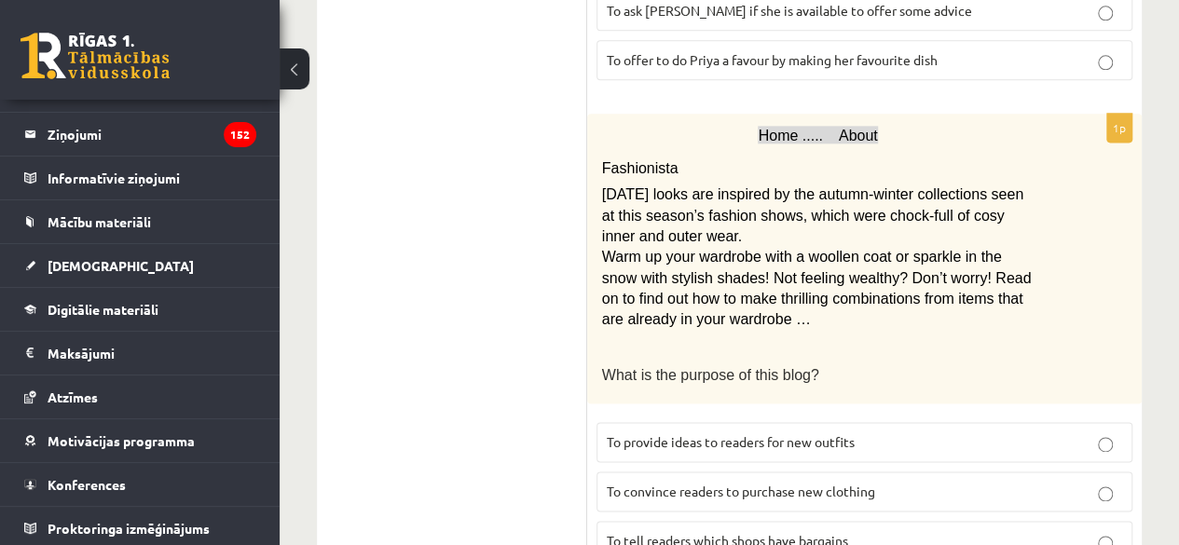
scroll to position [1212, 0]
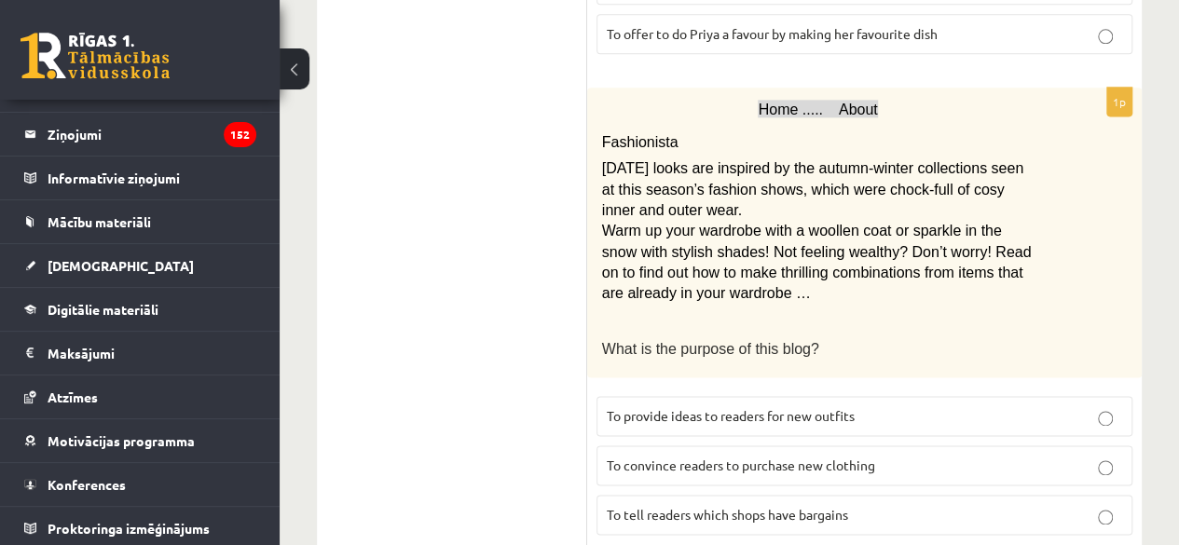
click at [710, 407] on span "To provide ideas to readers for new outfits" at bounding box center [731, 415] width 248 height 17
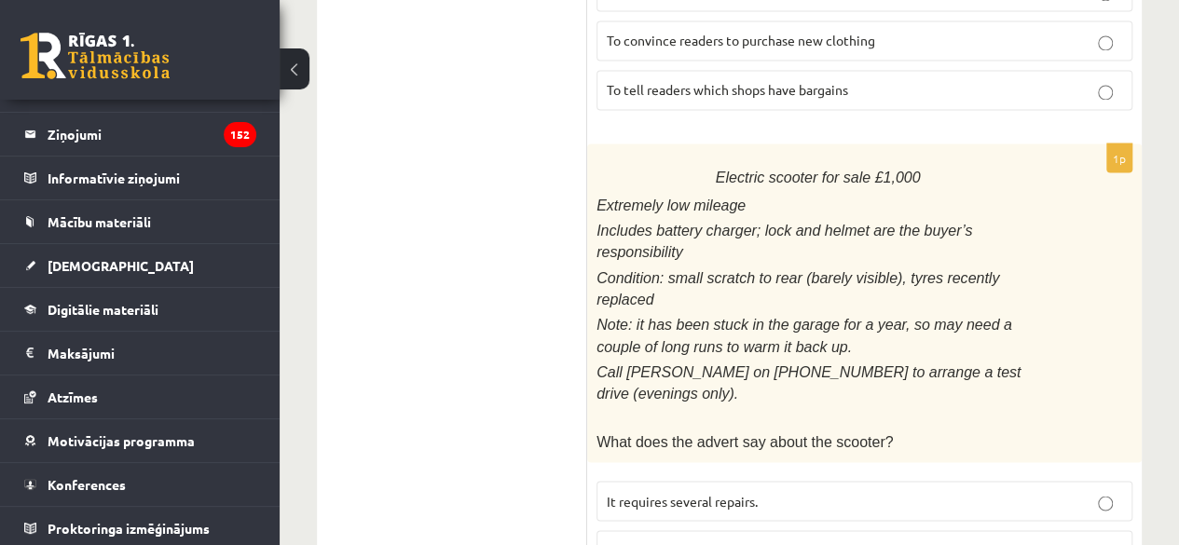
scroll to position [1677, 0]
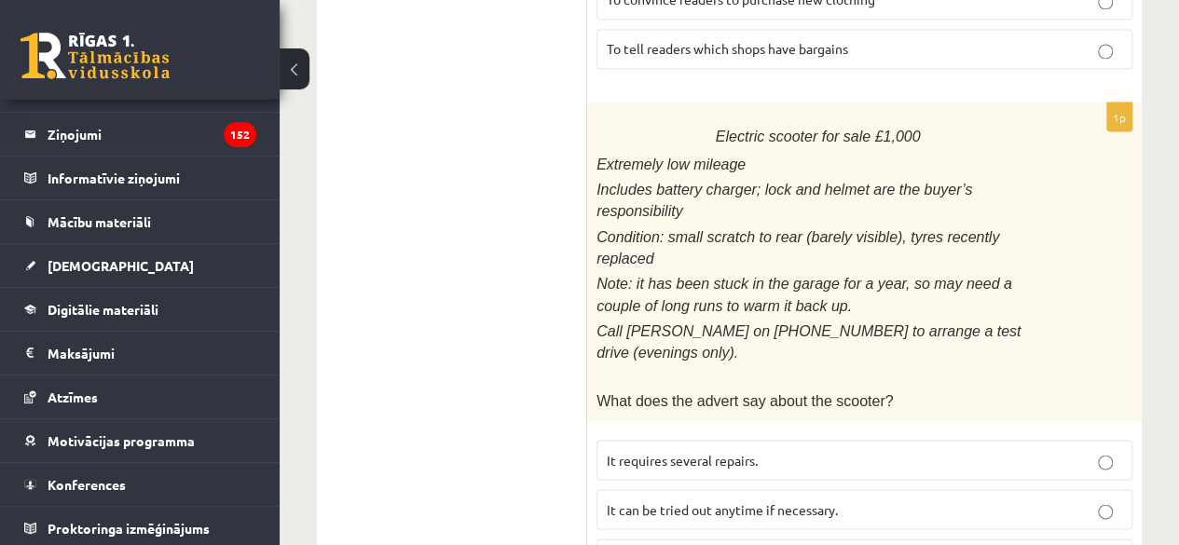
click at [875, 450] on p "It requires several repairs." at bounding box center [864, 460] width 515 height 20
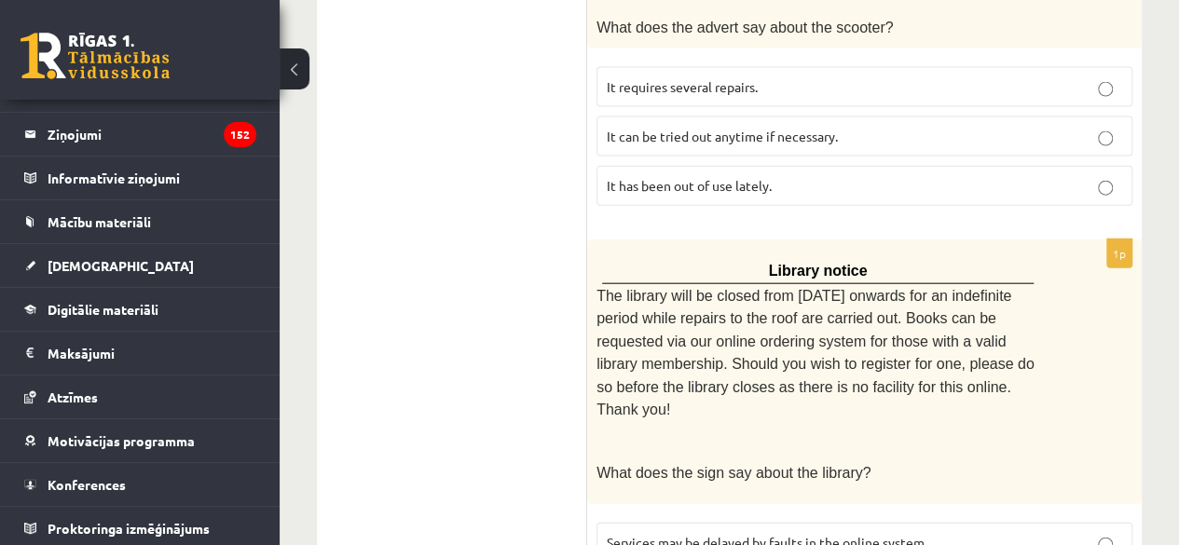
scroll to position [2143, 0]
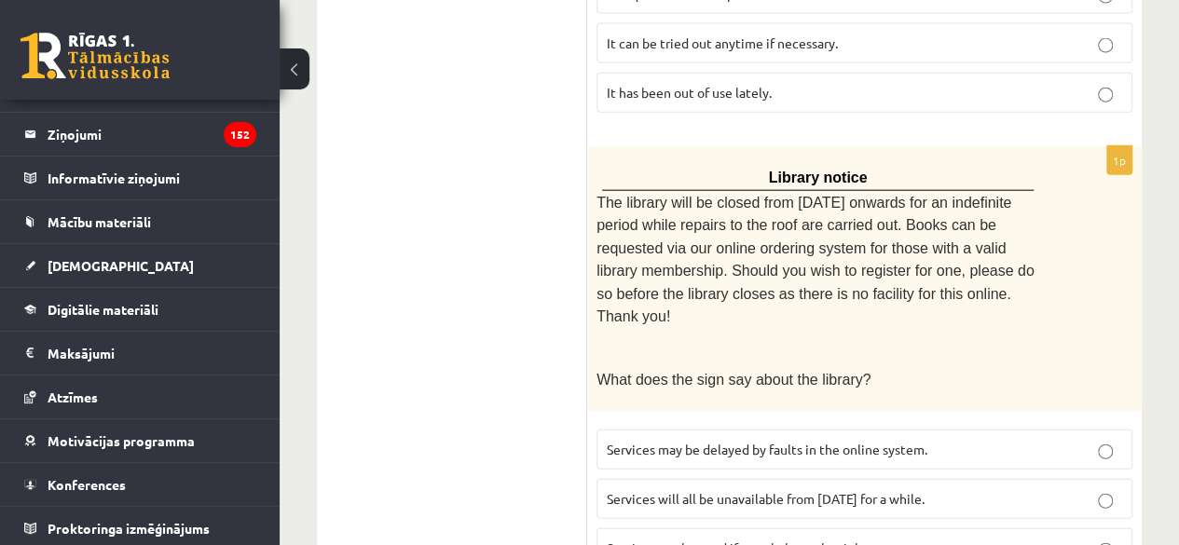
click at [939, 489] on p "Services will all be unavailable from Monday for a while." at bounding box center [864, 499] width 515 height 20
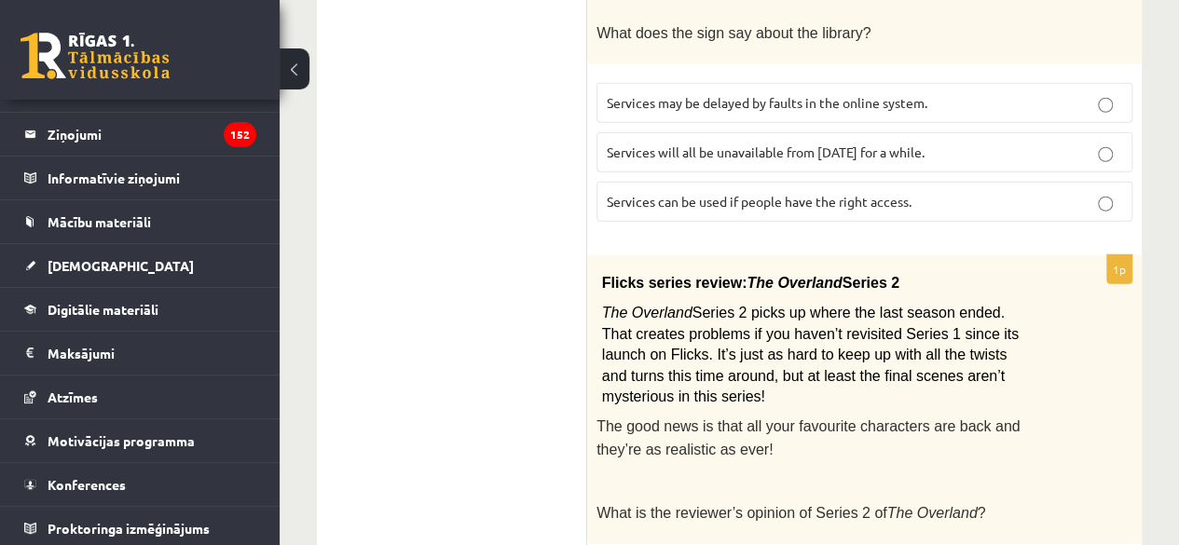
scroll to position [2516, 0]
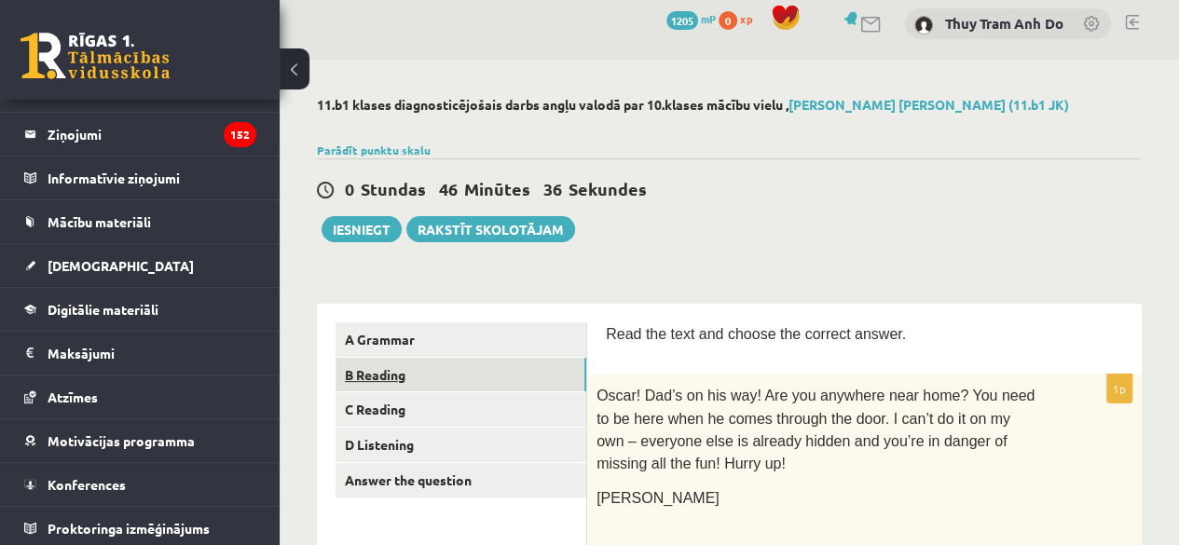
scroll to position [0, 0]
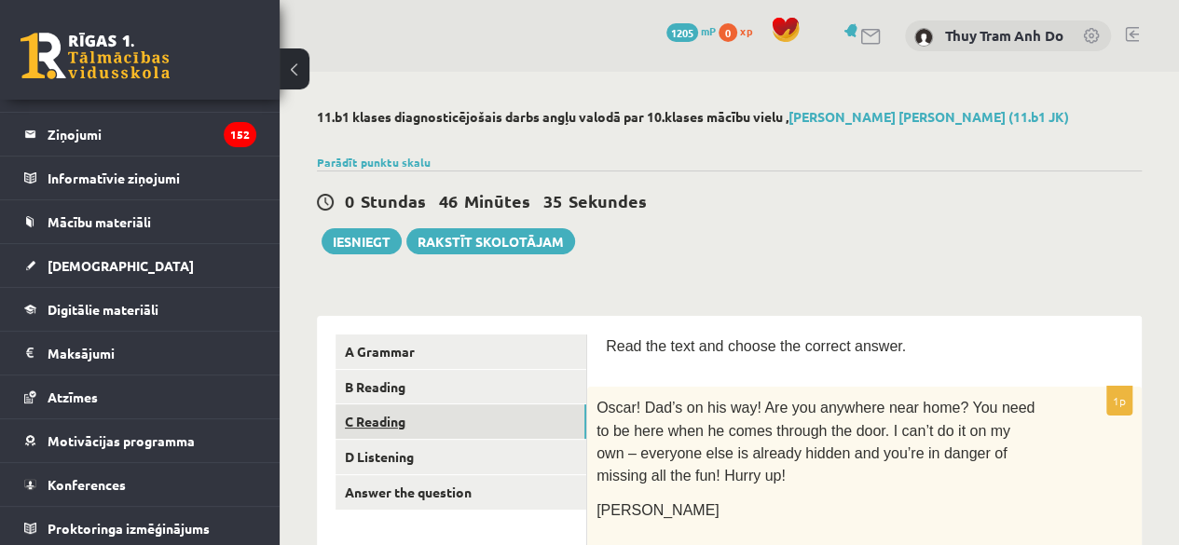
click at [485, 424] on link "C Reading" at bounding box center [460, 421] width 251 height 34
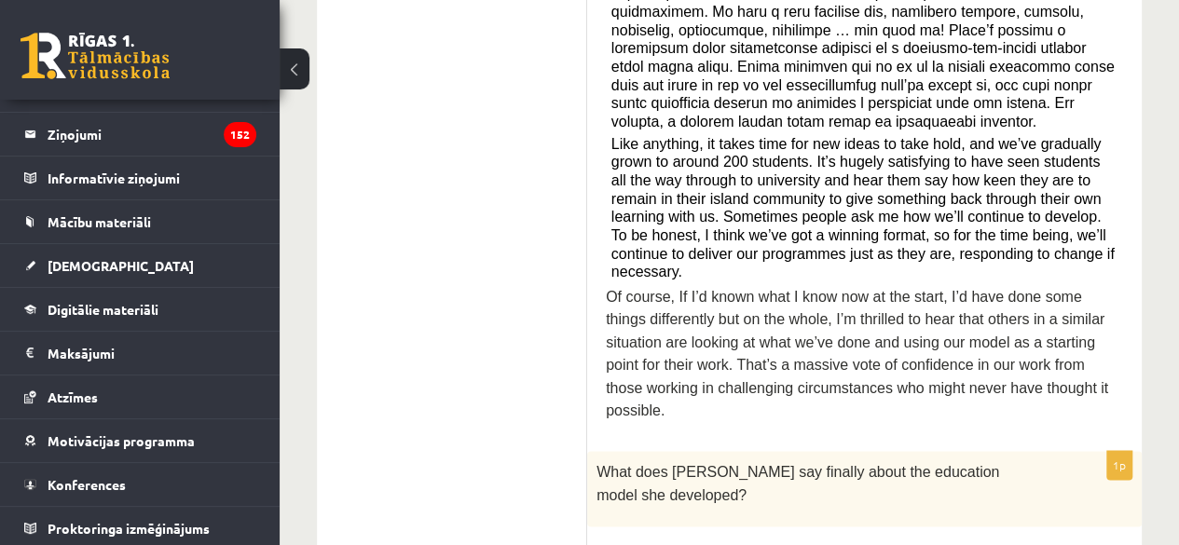
scroll to position [1025, 0]
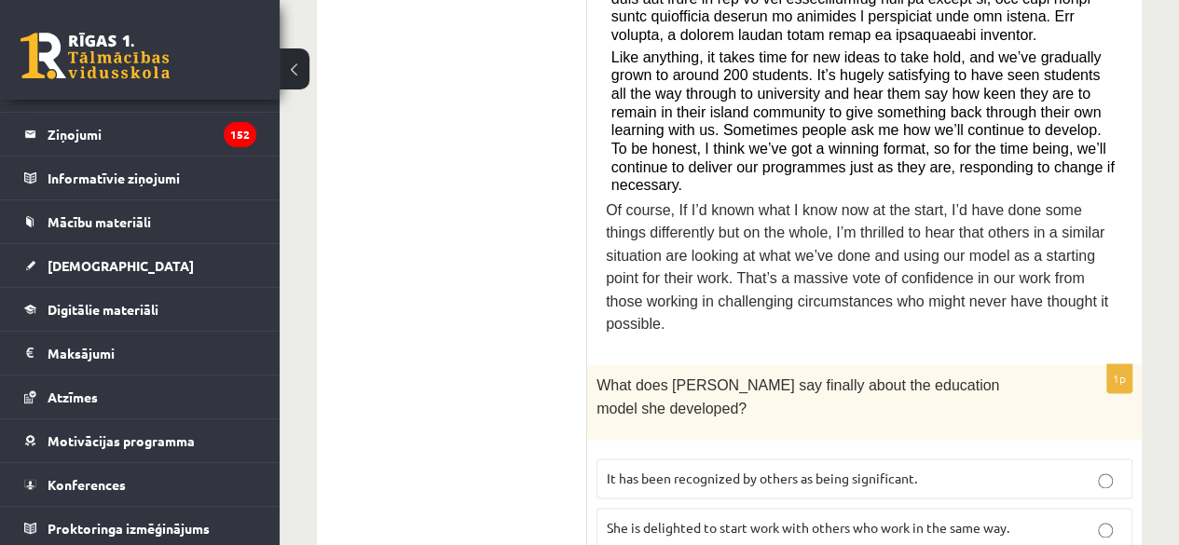
click at [771, 459] on label "It has been recognized by others as being significant." at bounding box center [864, 479] width 536 height 40
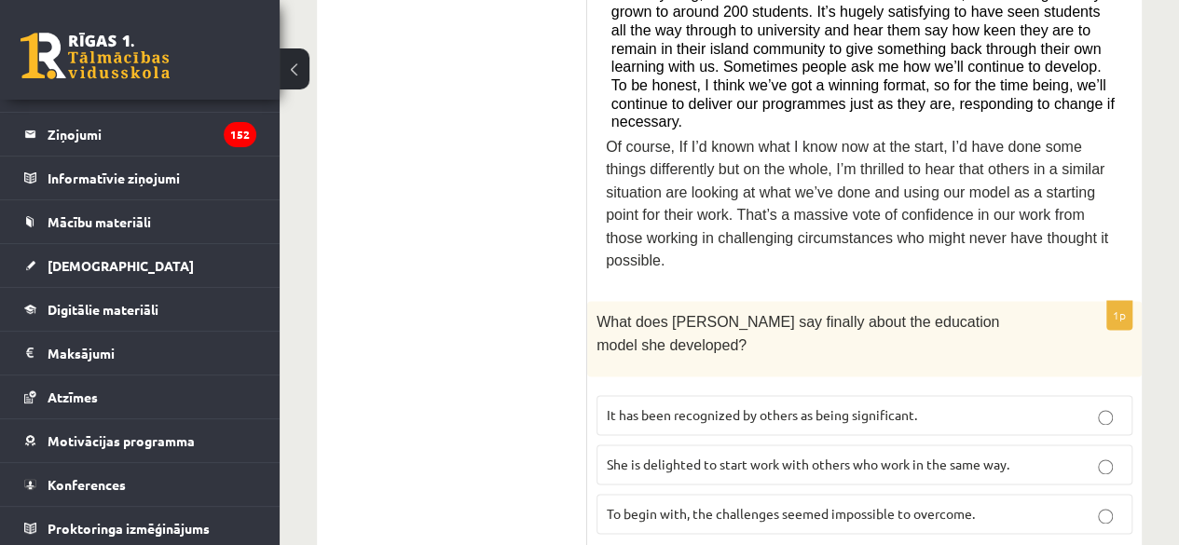
scroll to position [1118, 0]
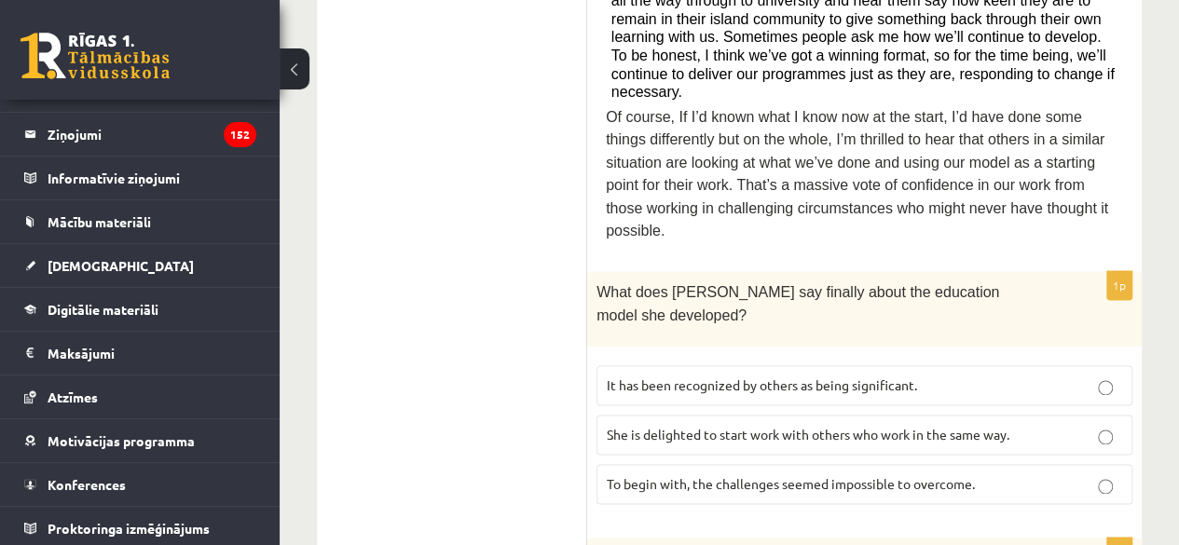
click at [692, 475] on span "To begin with, the challenges seemed impossible to overcome." at bounding box center [791, 483] width 368 height 17
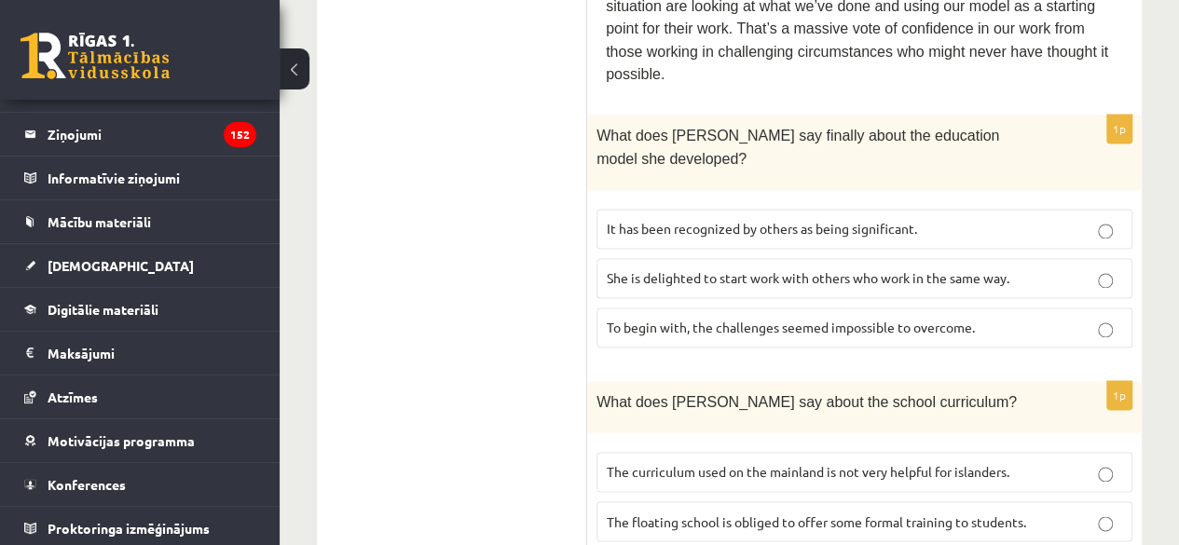
scroll to position [1305, 0]
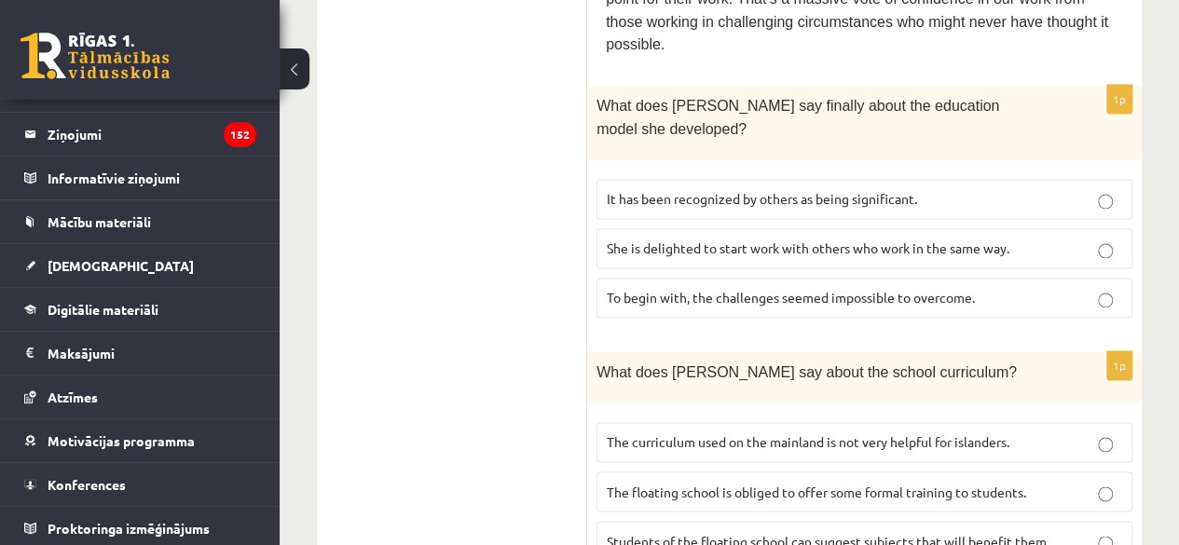
click at [938, 433] on span "The curriculum used on the mainland is not very helpful for islanders." at bounding box center [808, 441] width 403 height 17
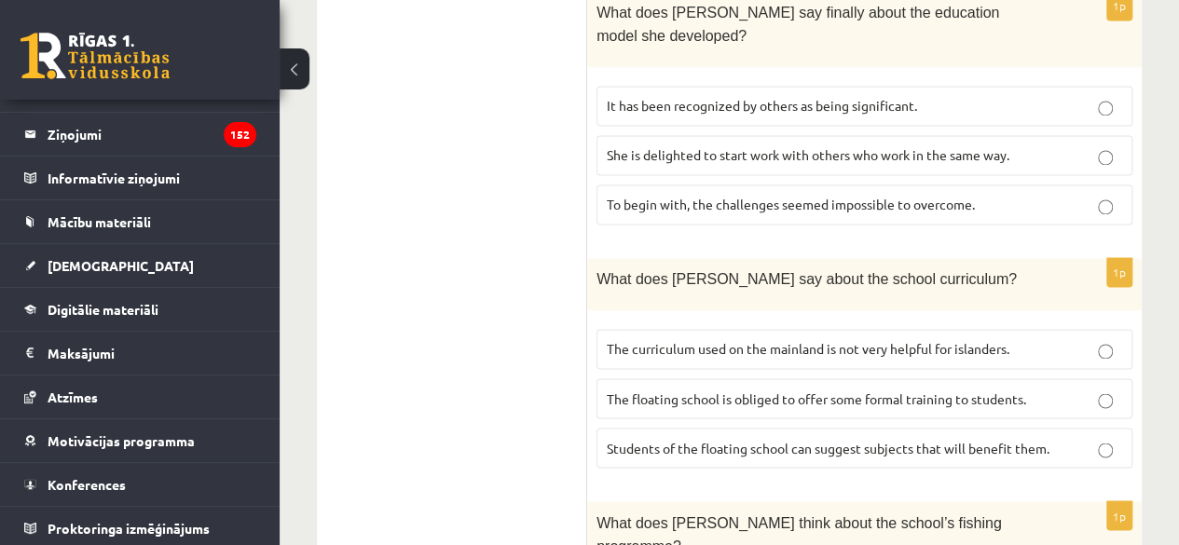
scroll to position [1491, 0]
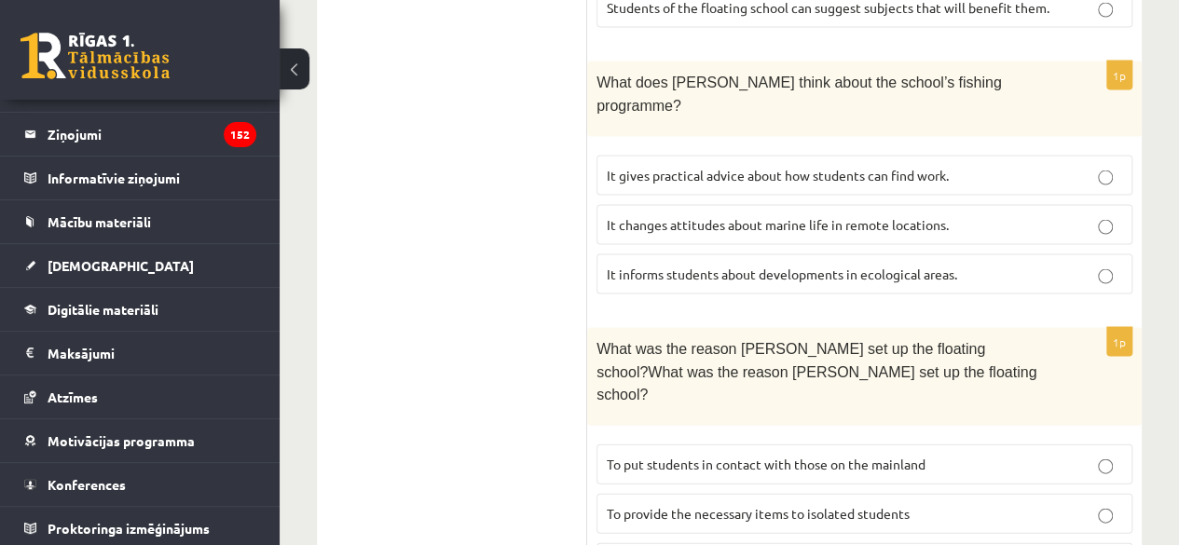
scroll to position [1864, 0]
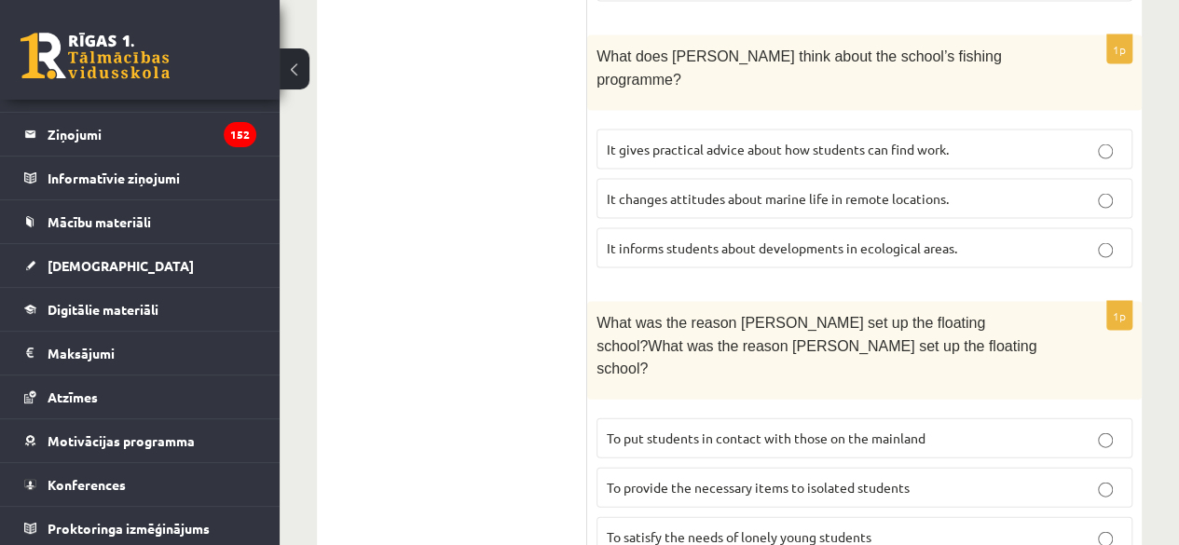
click at [812, 479] on span "To provide the necessary items to isolated students" at bounding box center [758, 487] width 303 height 17
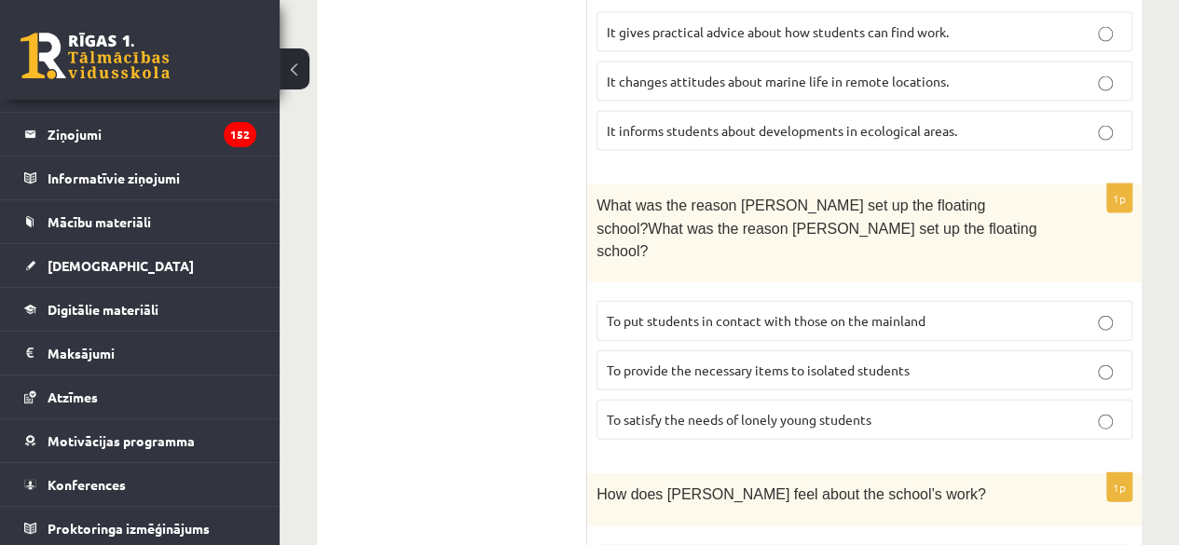
scroll to position [1957, 0]
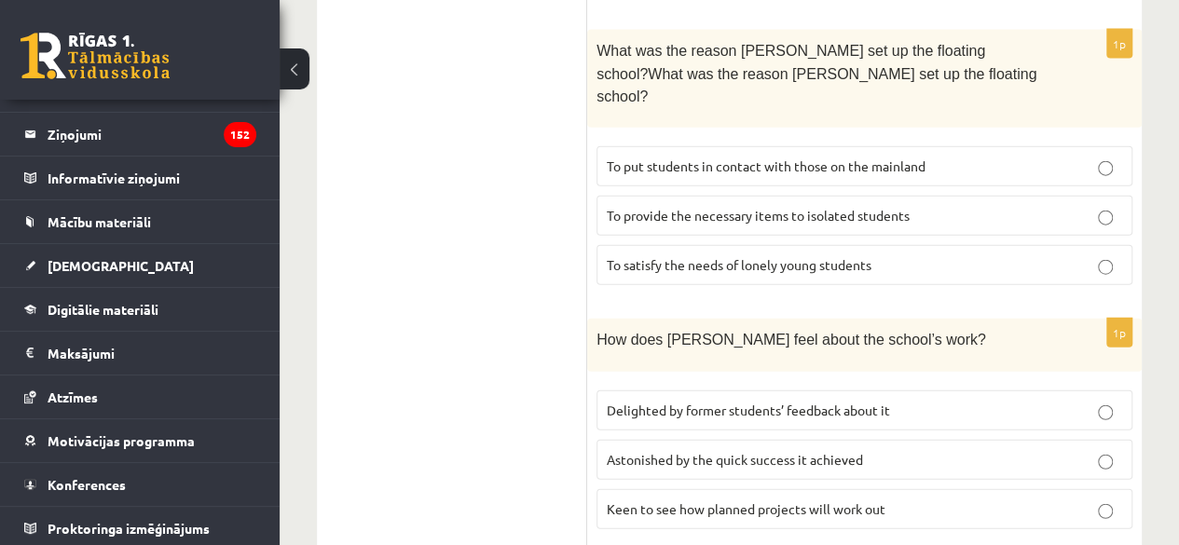
scroll to position [2229, 0]
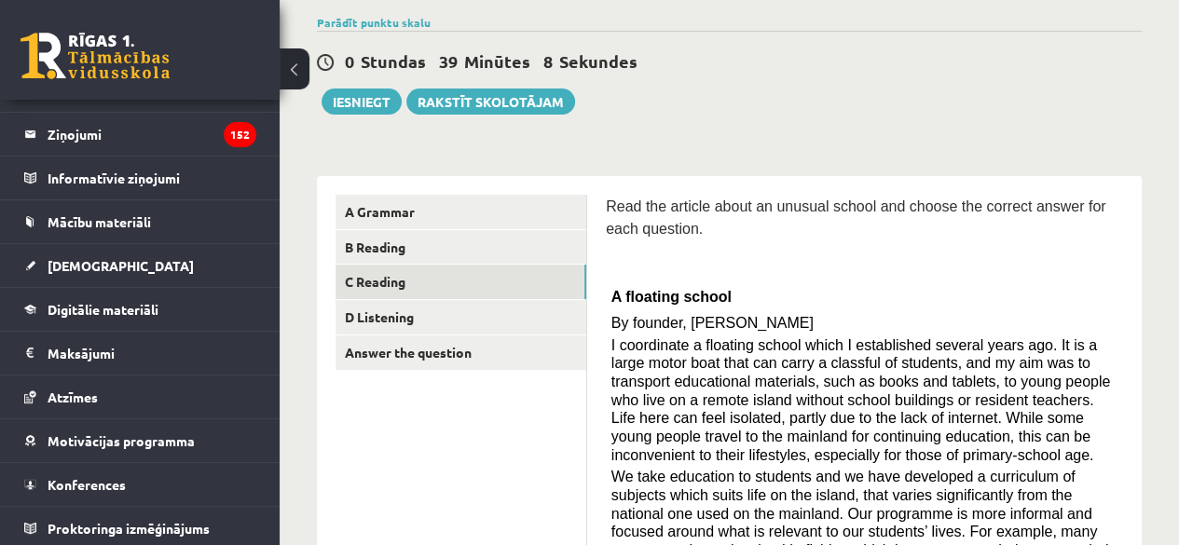
scroll to position [119, 0]
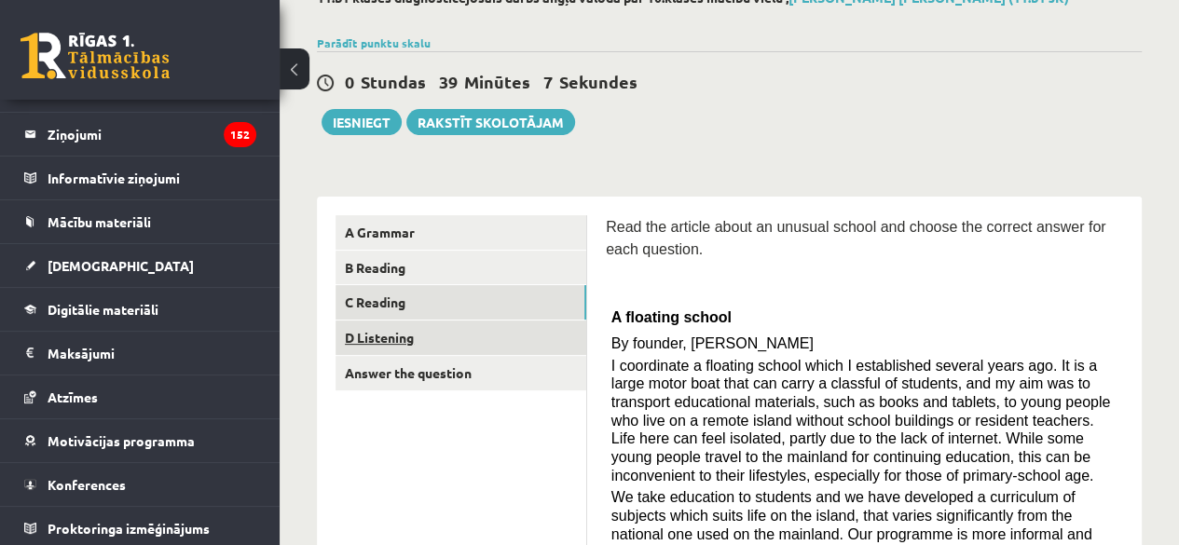
click at [405, 335] on link "D Listening" at bounding box center [460, 338] width 251 height 34
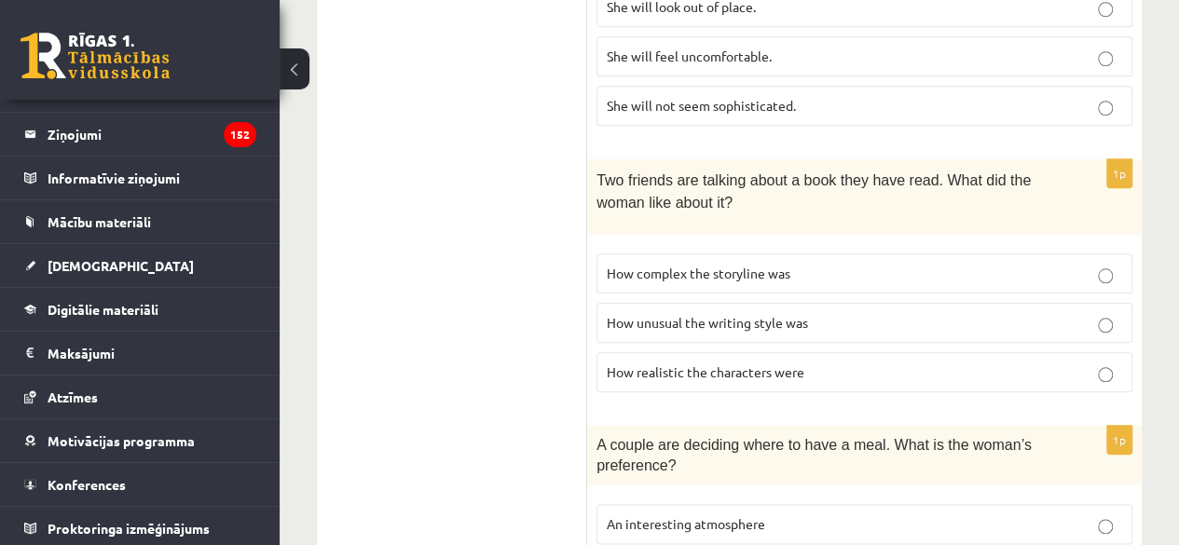
scroll to position [839, 0]
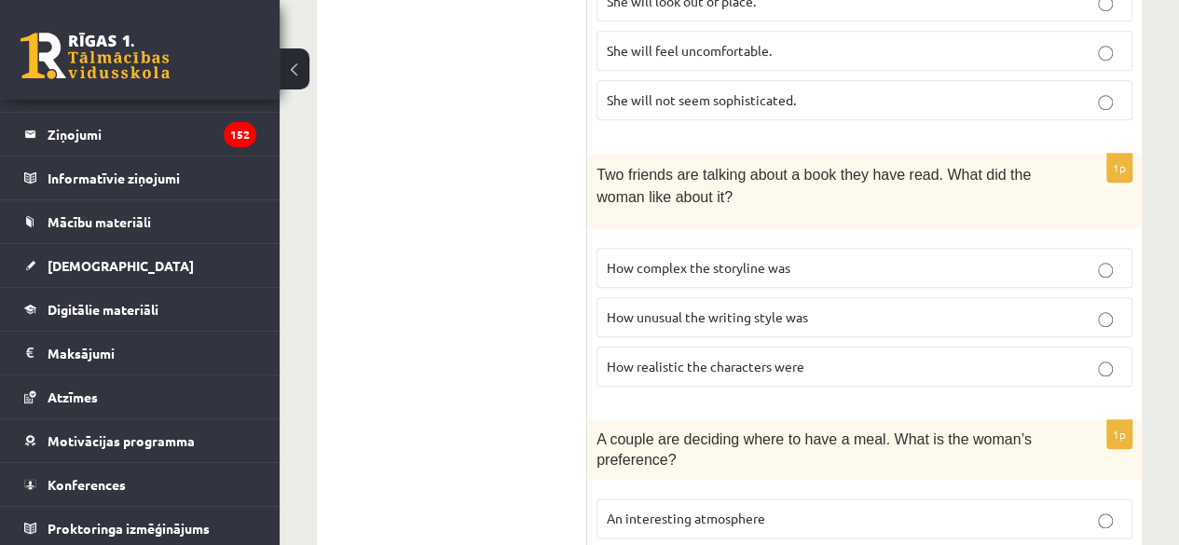
click at [783, 347] on label "How realistic the characters were" at bounding box center [864, 367] width 536 height 40
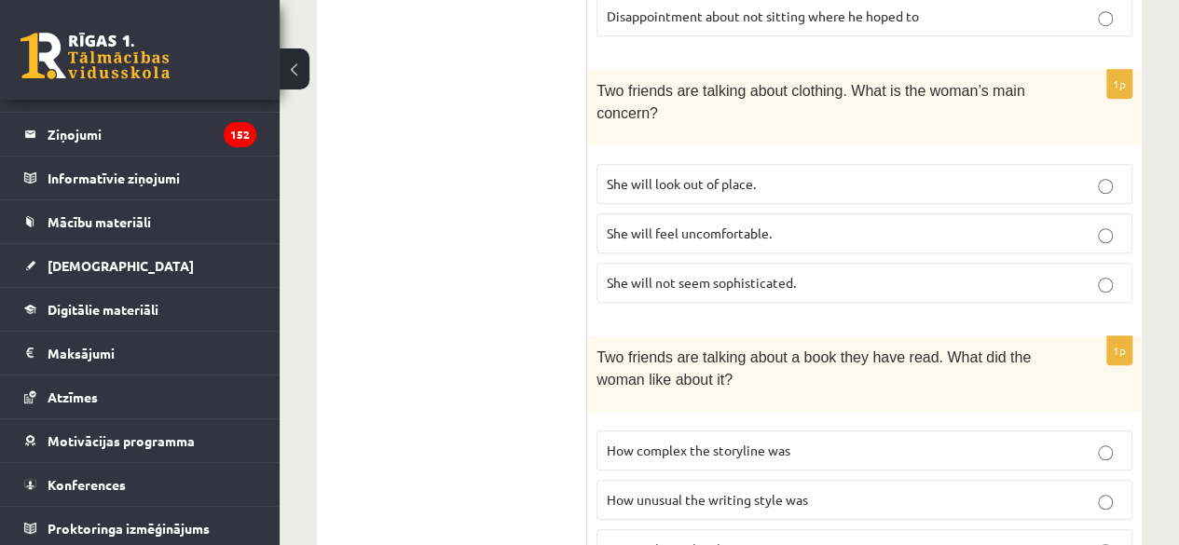
scroll to position [518, 0]
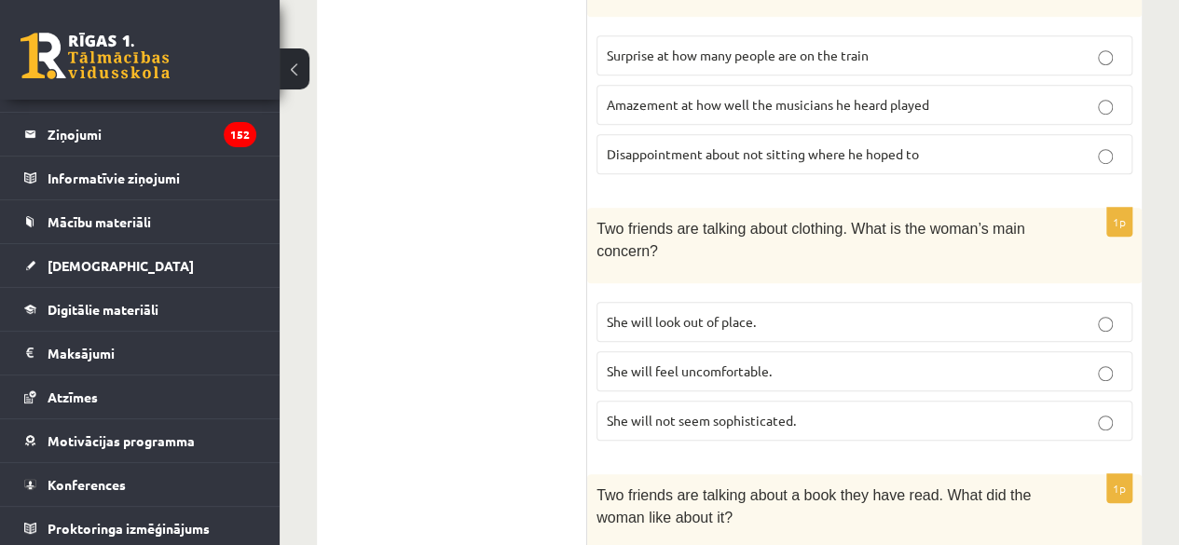
click at [734, 314] on span "She will look out of place." at bounding box center [681, 321] width 149 height 17
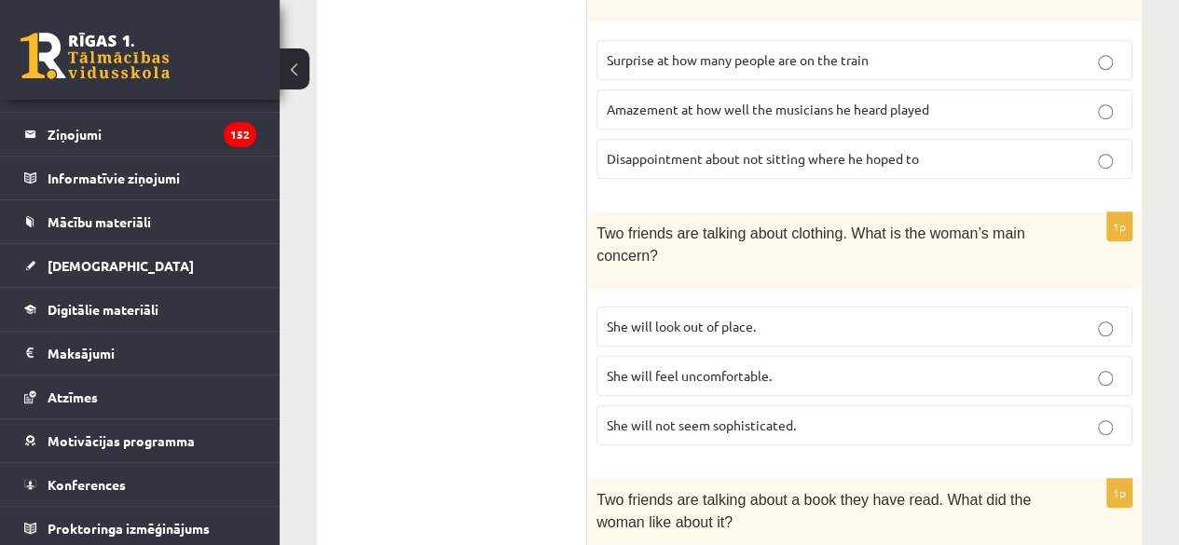
scroll to position [239, 0]
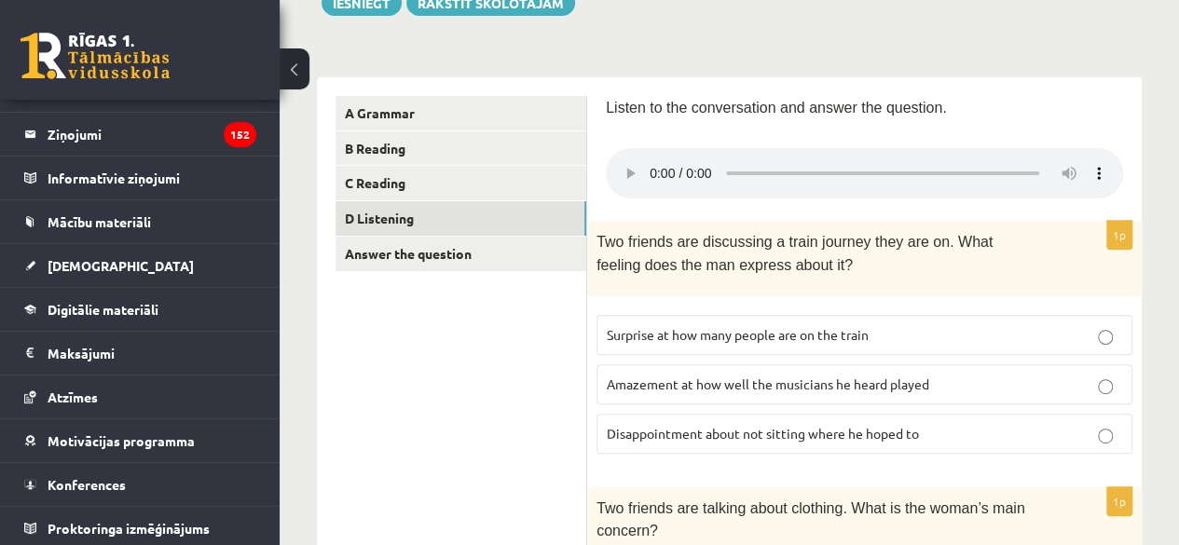
click at [705, 430] on span "Disappointment about not sitting where he hoped to" at bounding box center [763, 433] width 312 height 17
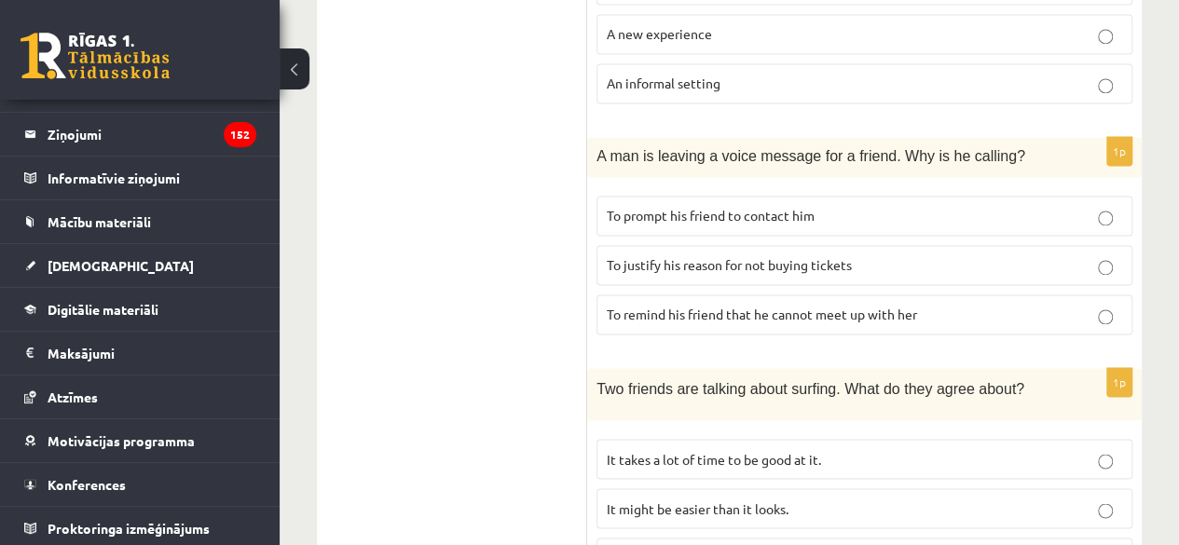
scroll to position [1171, 0]
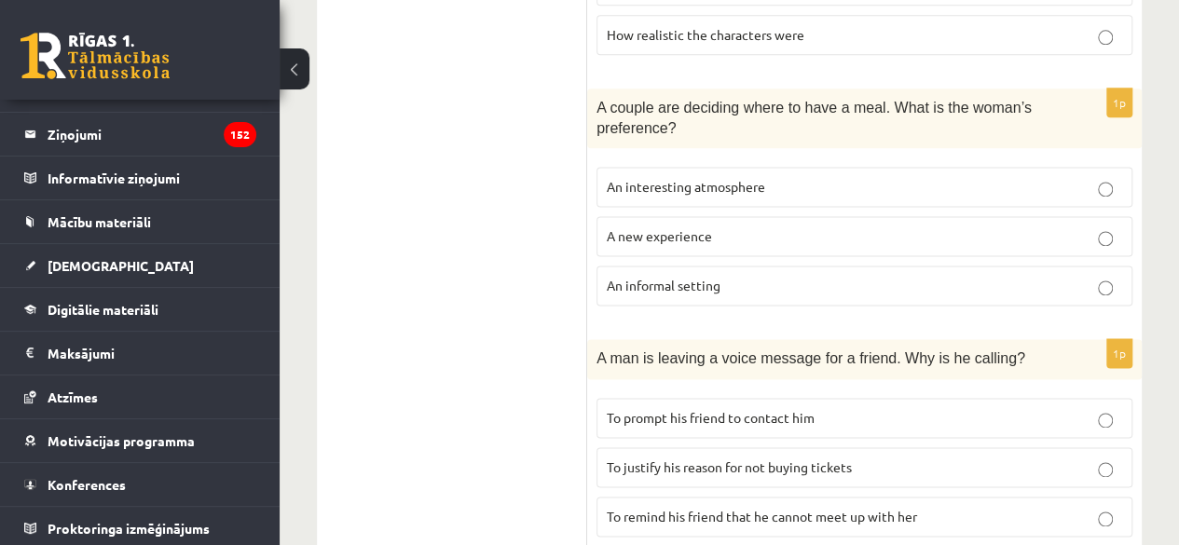
click at [895, 285] on fieldset "An interesting atmosphere A new experience An informal setting" at bounding box center [864, 234] width 536 height 154
click at [895, 276] on p "An informal setting" at bounding box center [864, 286] width 515 height 20
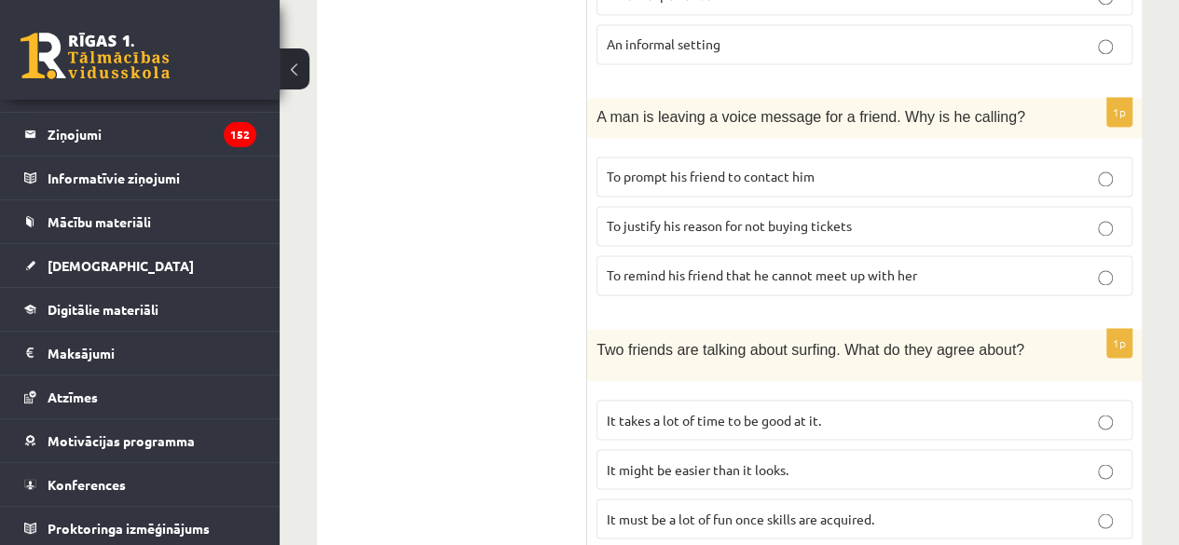
scroll to position [1450, 0]
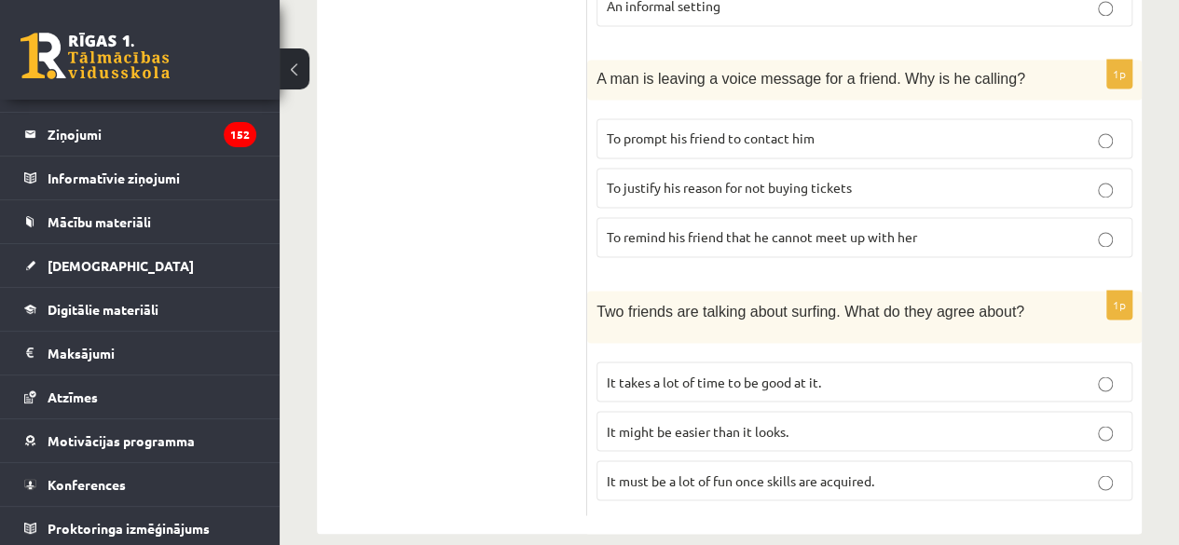
click at [878, 362] on label "It takes a lot of time to be good at it." at bounding box center [864, 382] width 536 height 40
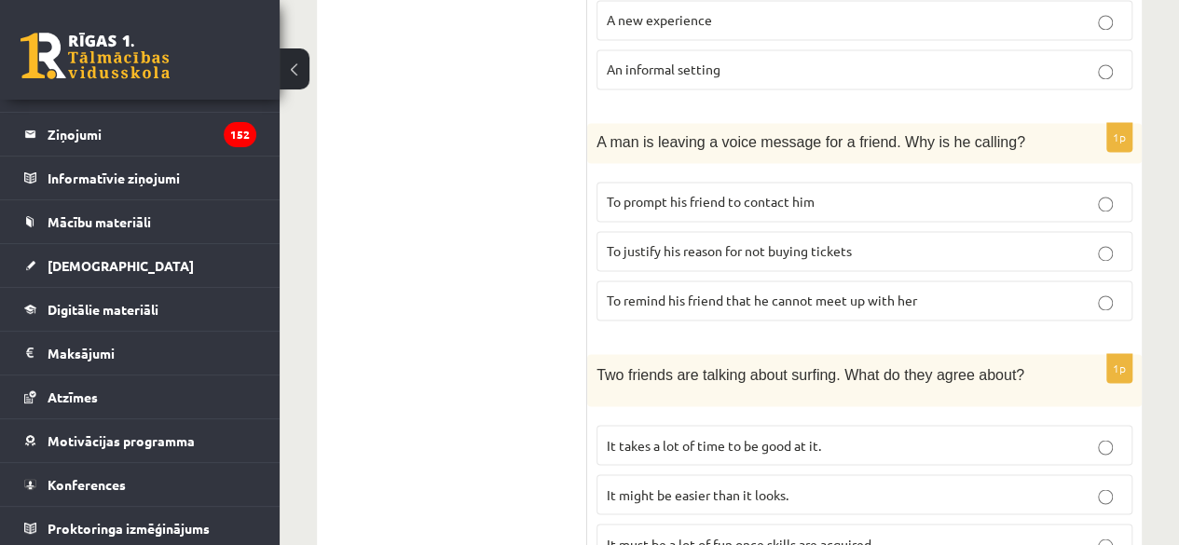
scroll to position [1264, 0]
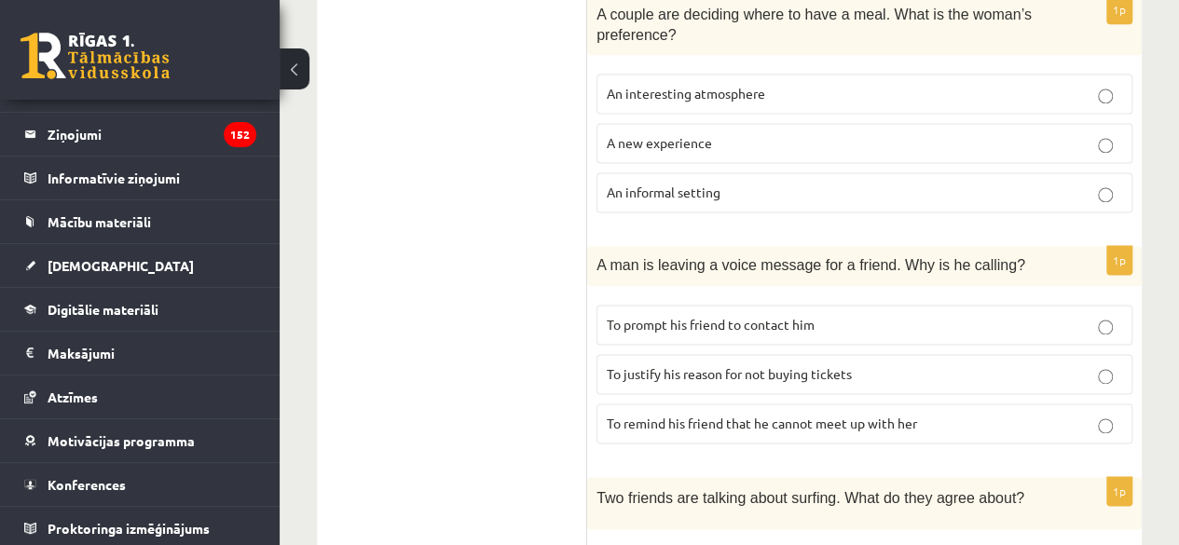
click at [1031, 414] on p "To remind his friend that he cannot meet up with her" at bounding box center [864, 424] width 515 height 20
click at [939, 315] on p "To prompt his friend to contact him" at bounding box center [864, 325] width 515 height 20
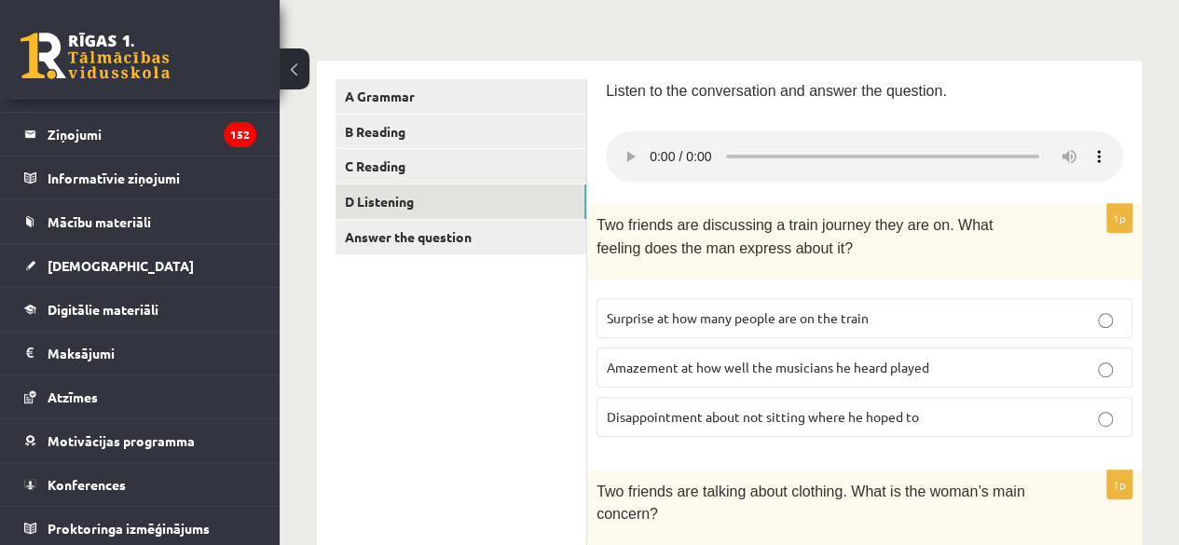
scroll to position [52, 0]
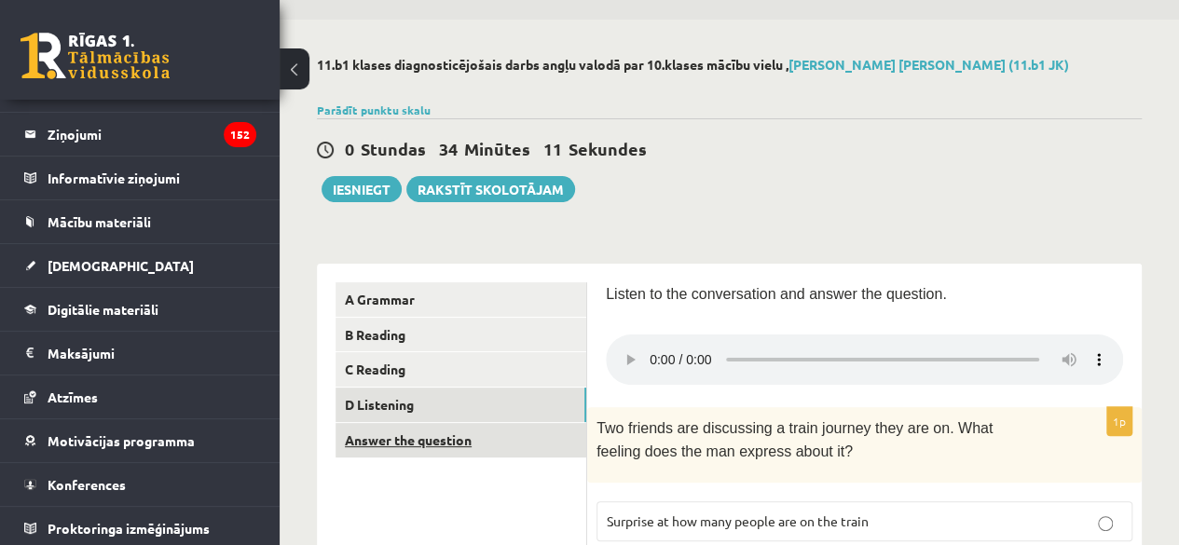
click at [358, 445] on link "Answer the question" at bounding box center [460, 440] width 251 height 34
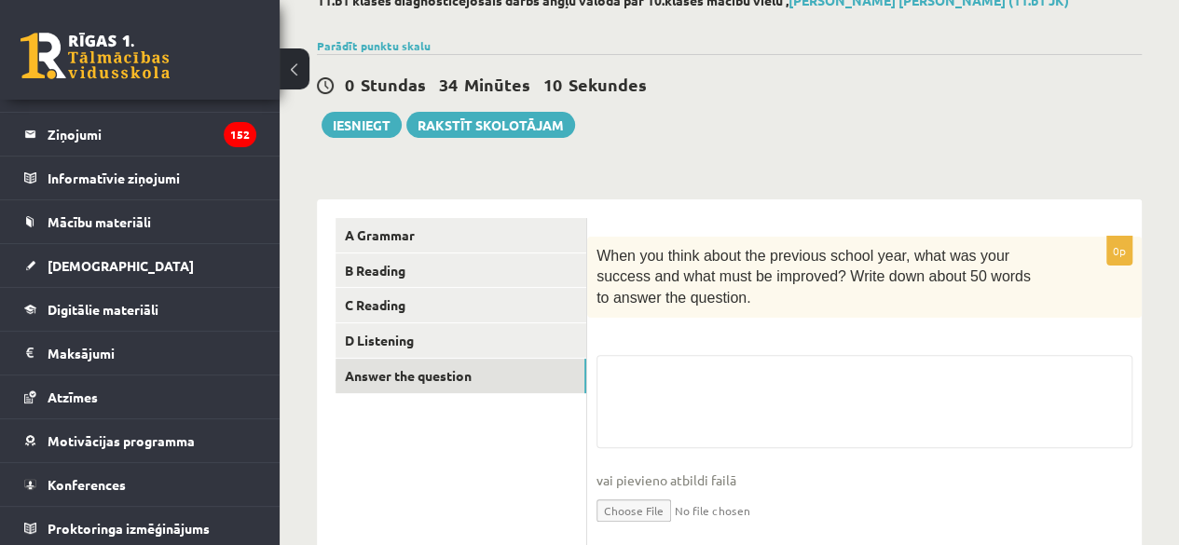
scroll to position [145, 0]
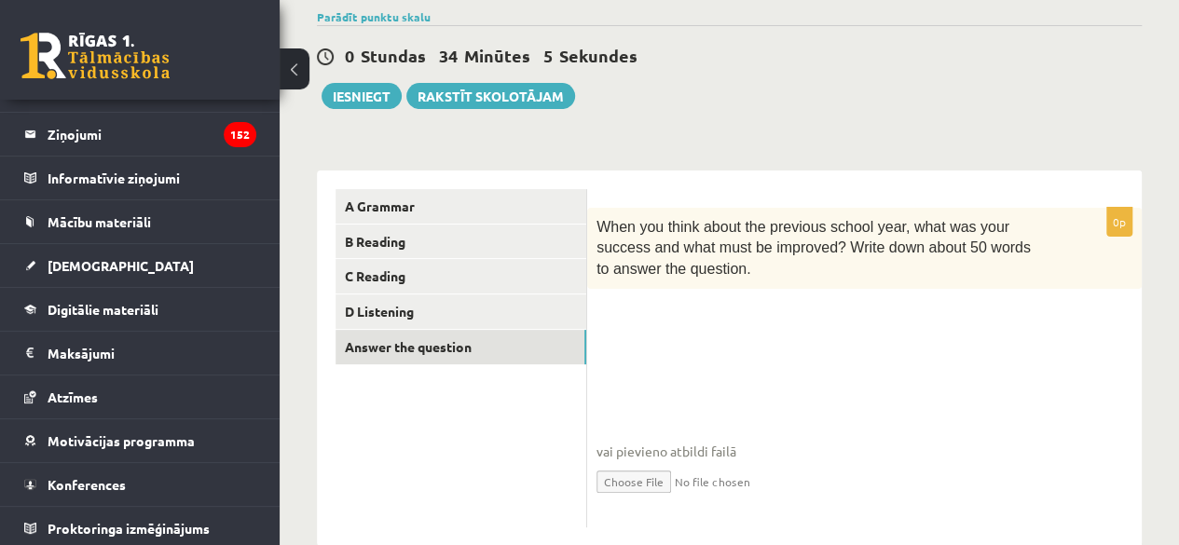
click at [728, 375] on fieldset "vai pievieno atbildi failā Iesniegtā atbilde" at bounding box center [864, 422] width 536 height 192
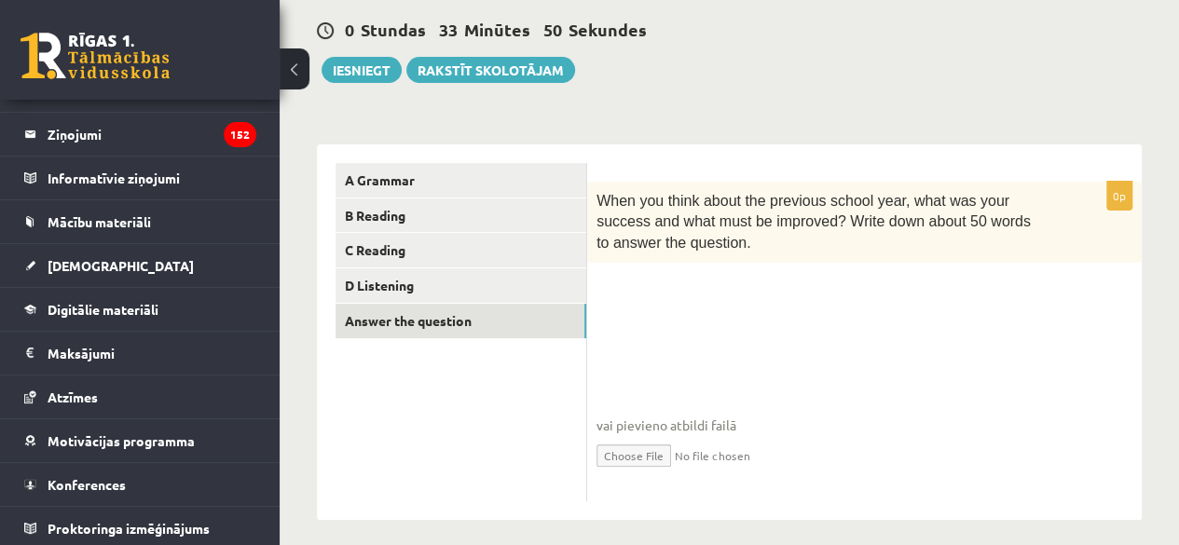
scroll to position [185, 0]
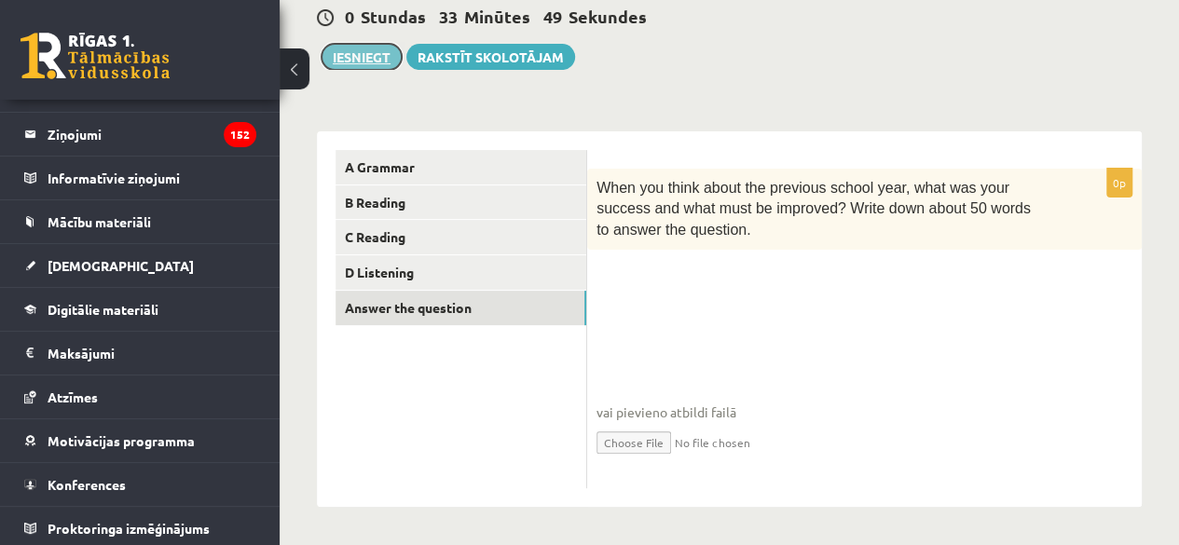
click at [350, 54] on button "Iesniegt" at bounding box center [362, 57] width 80 height 26
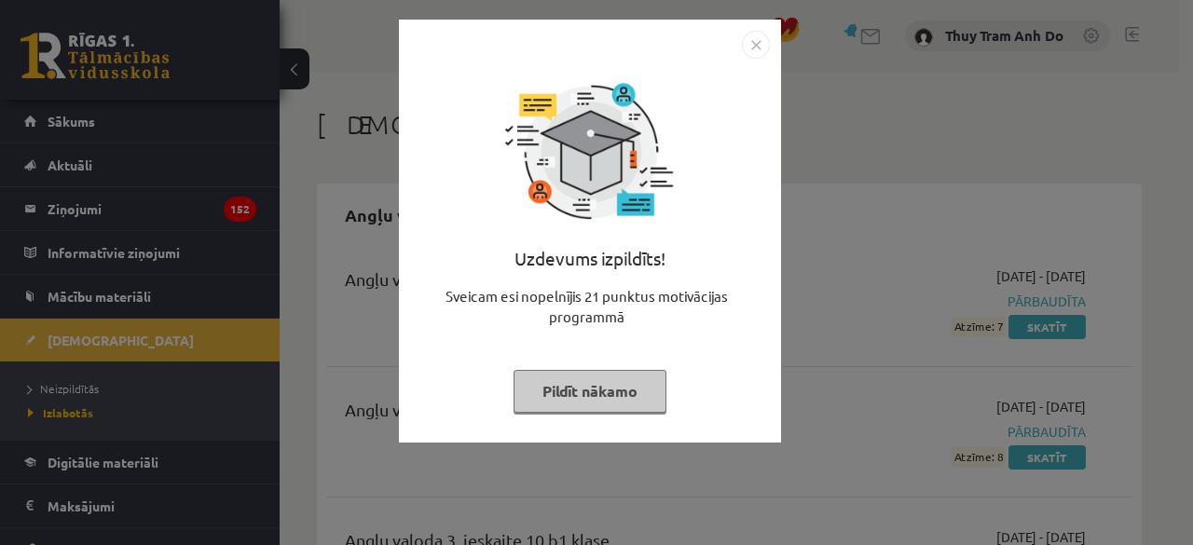
click at [598, 396] on button "Pildīt nākamo" at bounding box center [589, 391] width 153 height 43
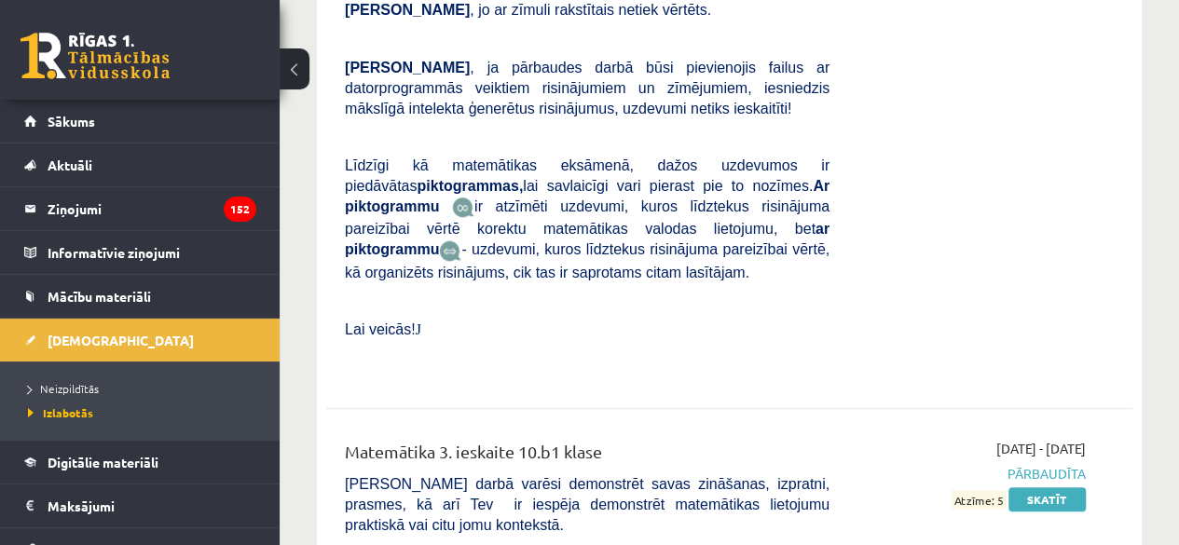
scroll to position [7921, 0]
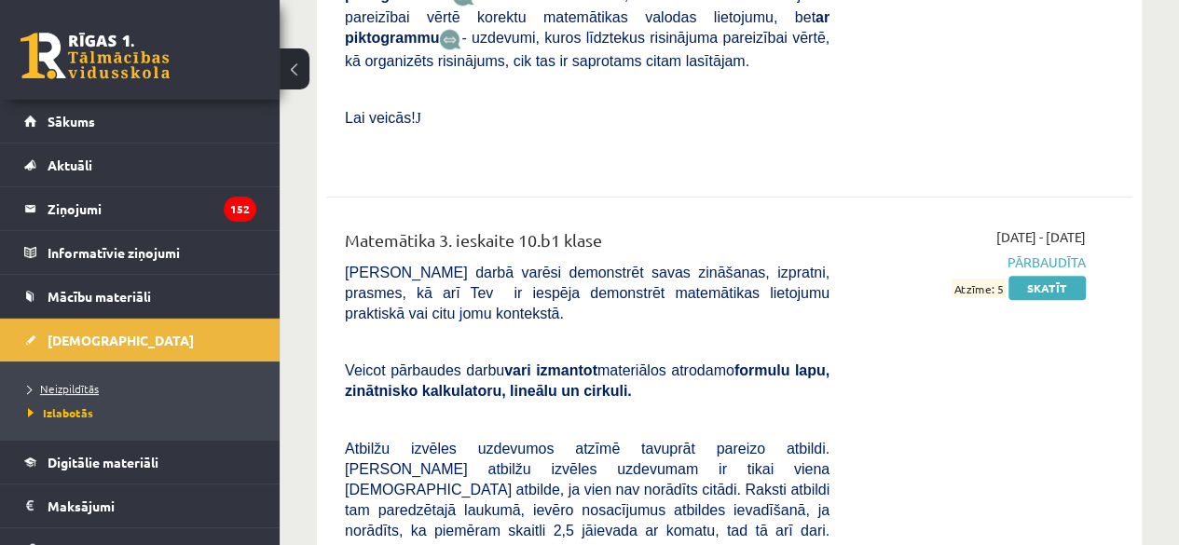
click at [82, 385] on span "Neizpildītās" at bounding box center [63, 388] width 71 height 15
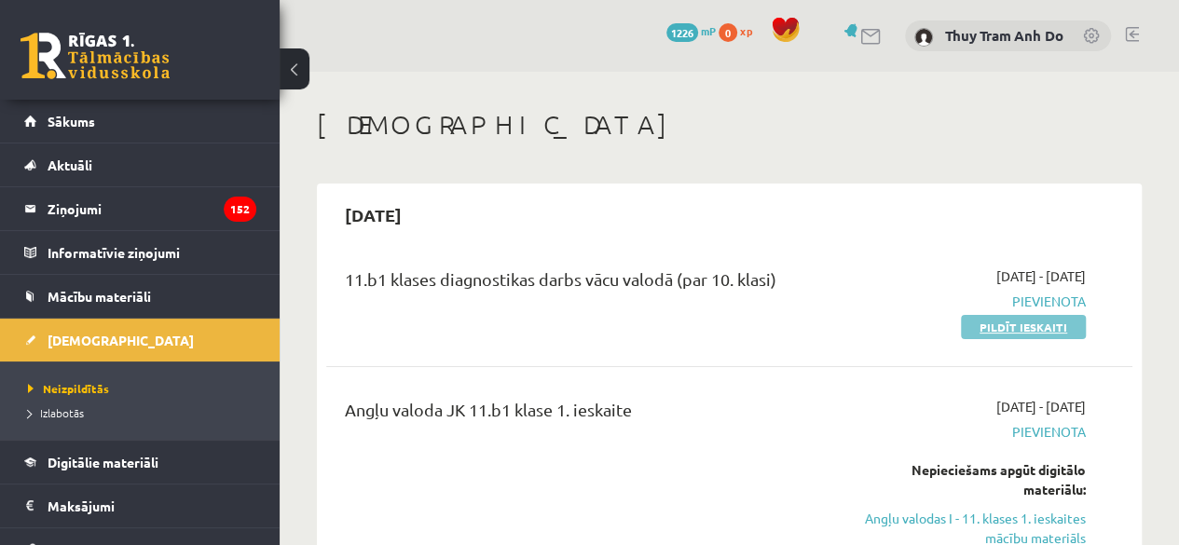
click at [981, 321] on link "Pildīt ieskaiti" at bounding box center [1023, 327] width 125 height 24
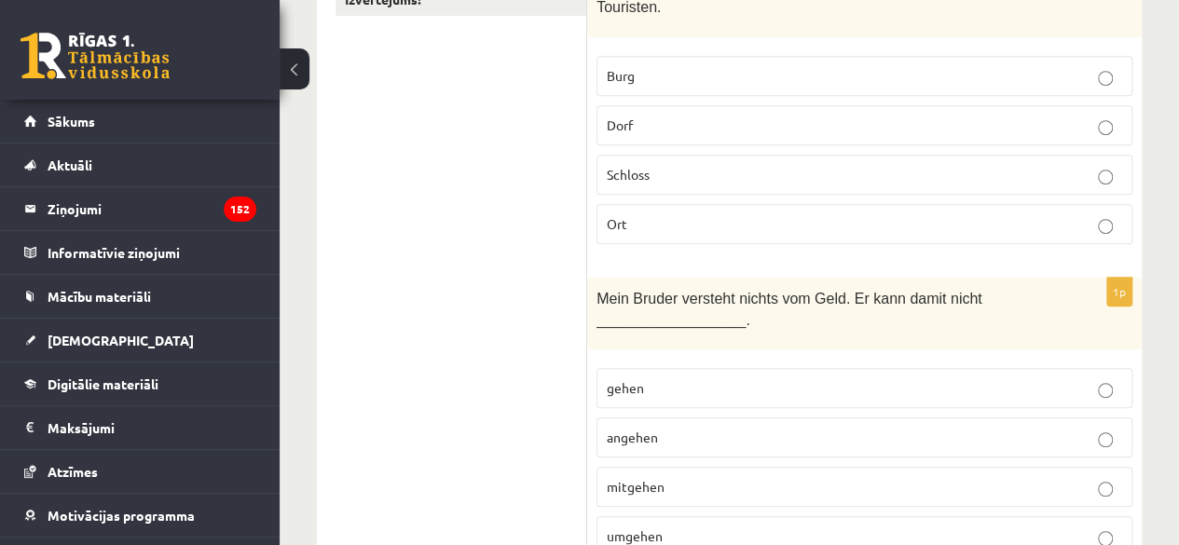
scroll to position [93, 0]
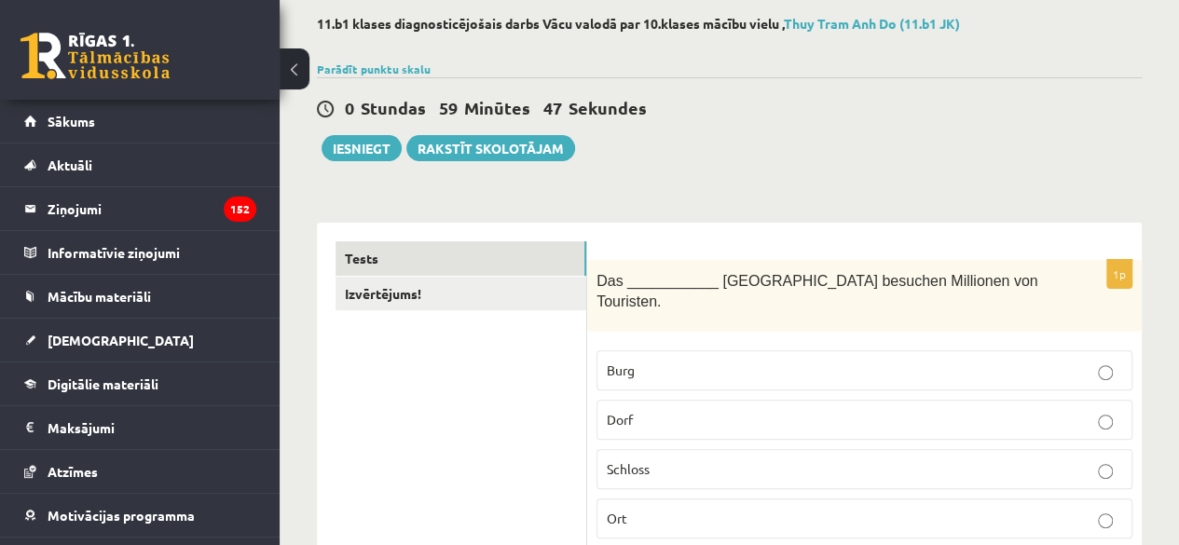
drag, startPoint x: 968, startPoint y: 144, endPoint x: 971, endPoint y: 66, distance: 78.3
drag, startPoint x: 971, startPoint y: 66, endPoint x: 1005, endPoint y: 46, distance: 39.3
click at [1005, 46] on div at bounding box center [729, 46] width 825 height 19
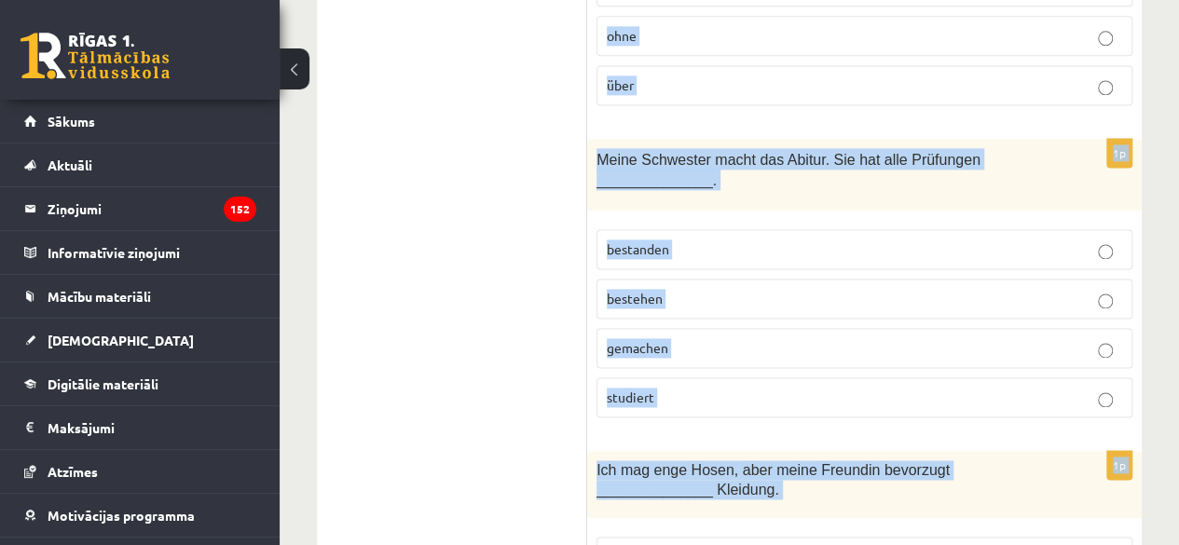
scroll to position [8377, 0]
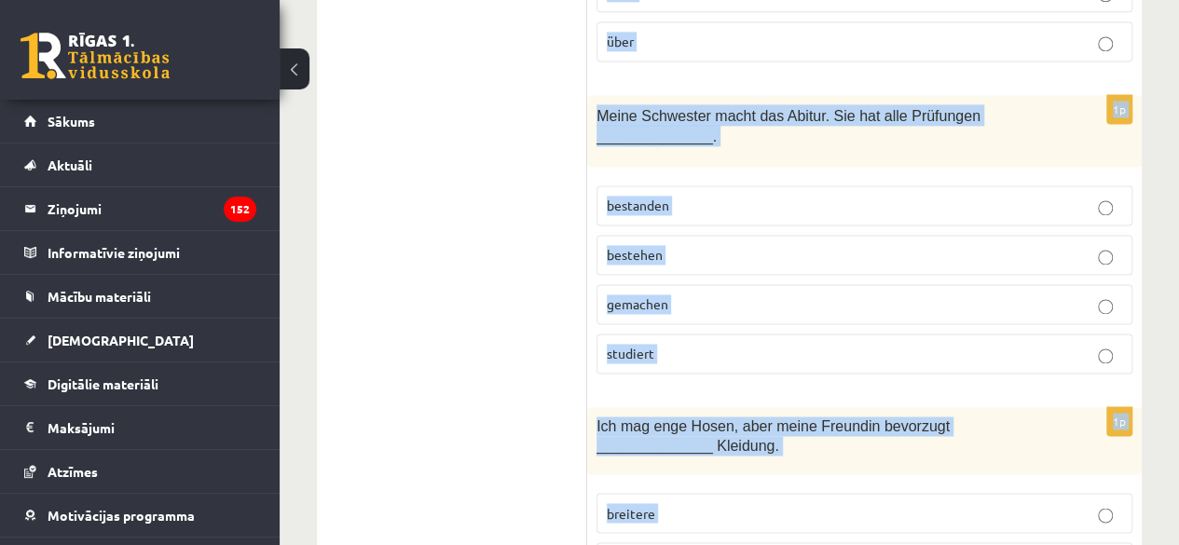
drag, startPoint x: 598, startPoint y: 279, endPoint x: 1036, endPoint y: 589, distance: 536.8
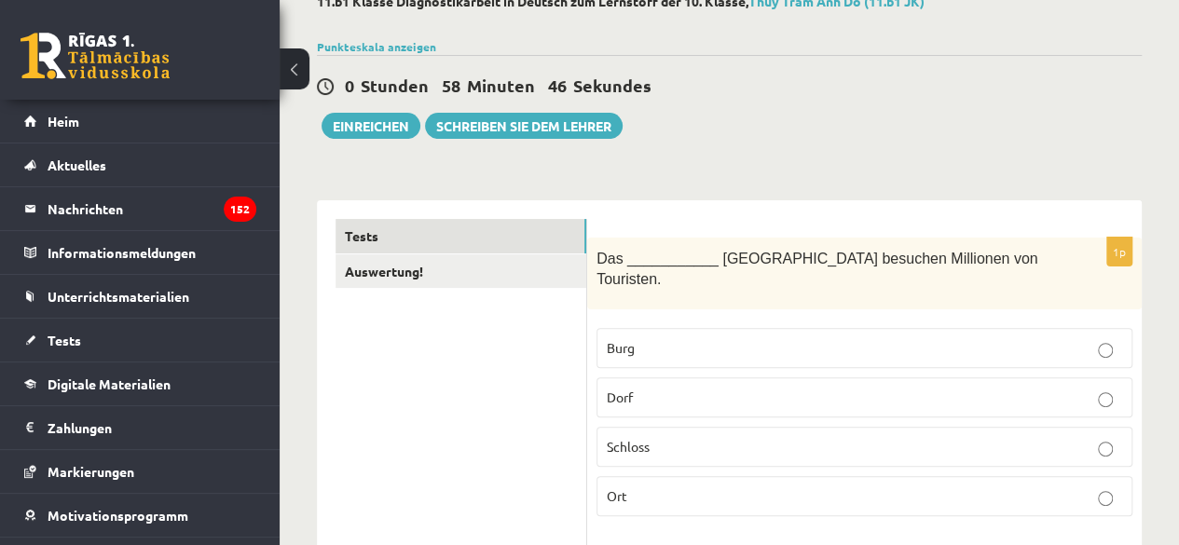
scroll to position [116, 0]
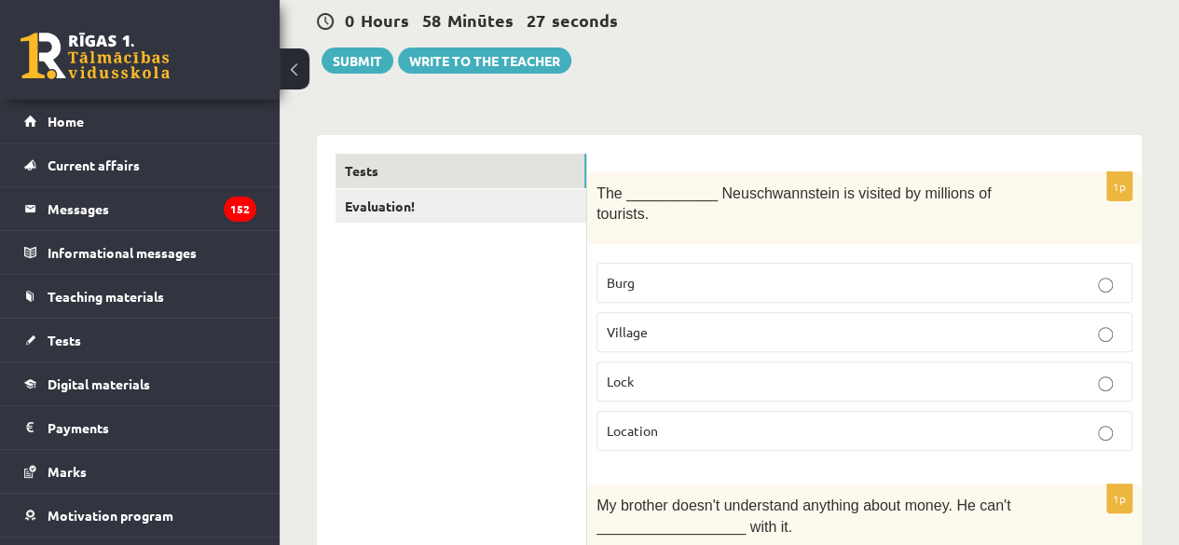
scroll to position [209, 0]
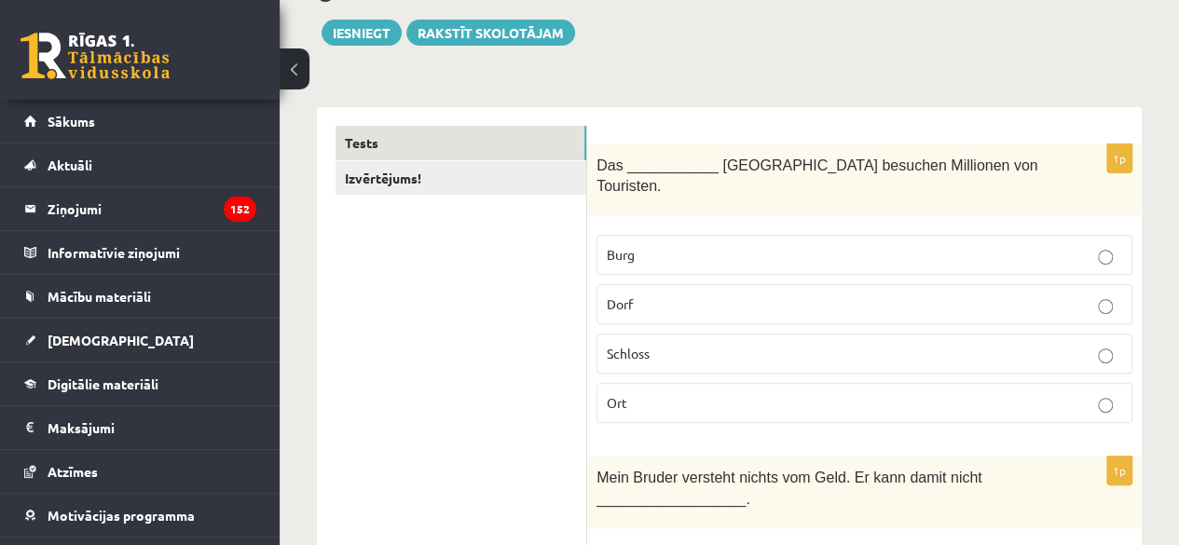
click at [603, 153] on div "Das ___________ Neuschwannstein besuchen Millionen von Touristen." at bounding box center [864, 180] width 555 height 72
drag, startPoint x: 716, startPoint y: 163, endPoint x: 815, endPoint y: 167, distance: 99.8
click at [815, 167] on span "Das ___________ Neuschwannstein besuchen Millionen von Touristen." at bounding box center [816, 175] width 441 height 37
copy span "euschwannstein"
click at [628, 172] on span "Das ___________ Neuschwannstein besuchen Millionen von Touristen." at bounding box center [816, 175] width 441 height 37
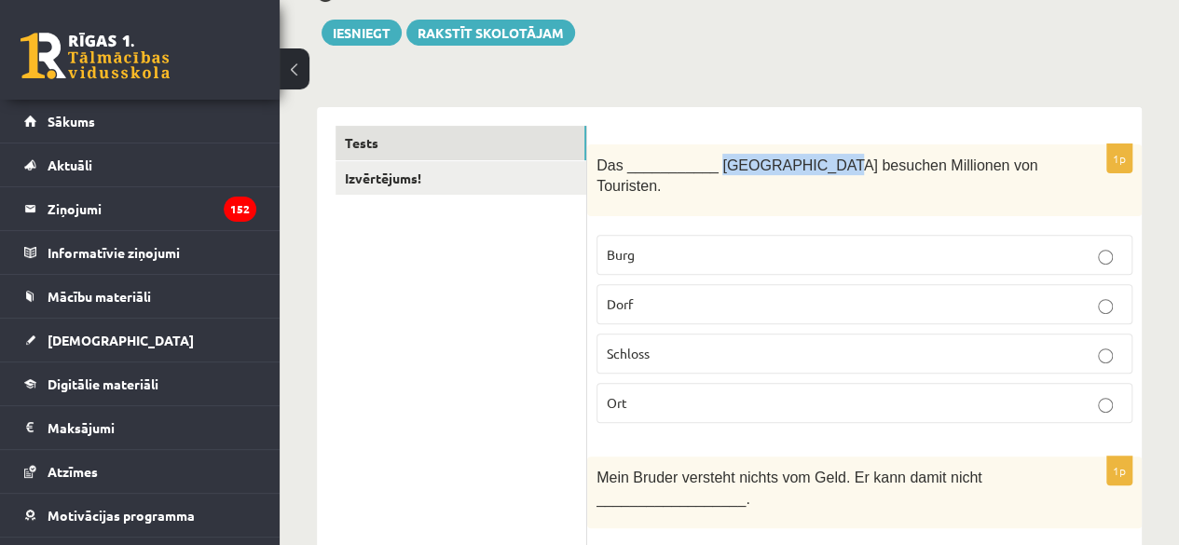
drag, startPoint x: 709, startPoint y: 162, endPoint x: 812, endPoint y: 168, distance: 102.7
click at [812, 168] on span "Das ___________ Neuschwannstein besuchen Millionen von Touristen." at bounding box center [816, 175] width 441 height 37
copy span "Neuschwannstein"
click at [694, 226] on fieldset "Burg Dorf Schloss Ort" at bounding box center [864, 327] width 536 height 203
click at [693, 245] on p "Burg" at bounding box center [864, 255] width 515 height 20
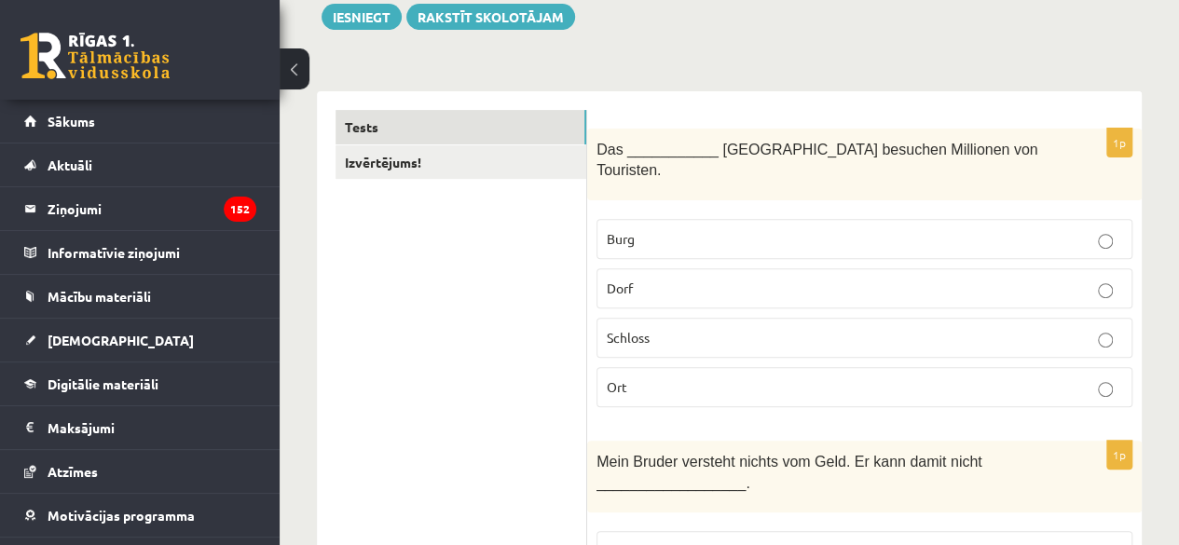
scroll to position [488, 0]
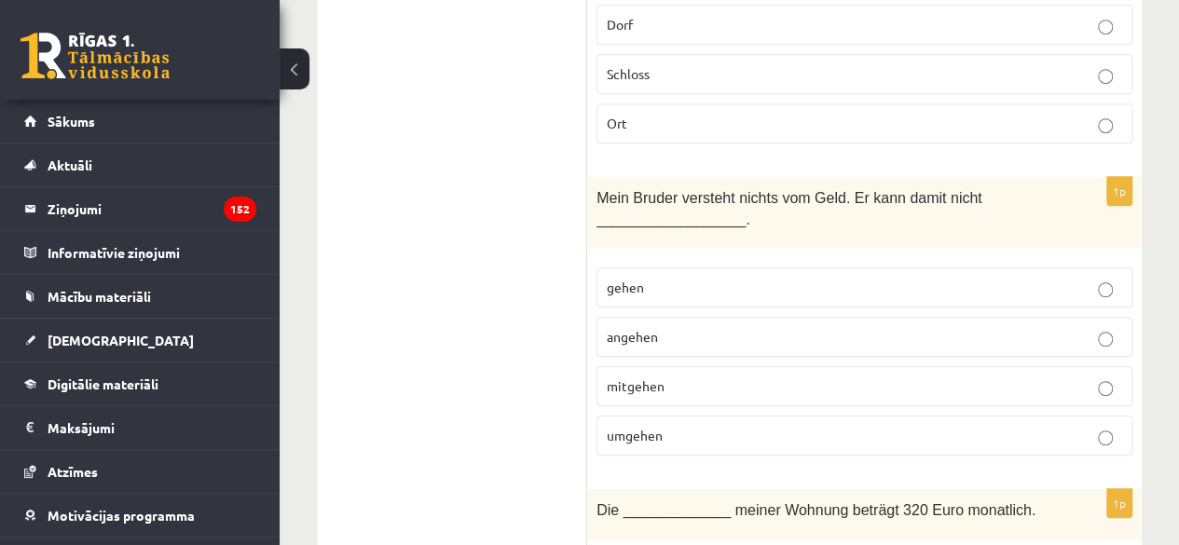
click at [704, 426] on p "umgehen" at bounding box center [864, 436] width 515 height 20
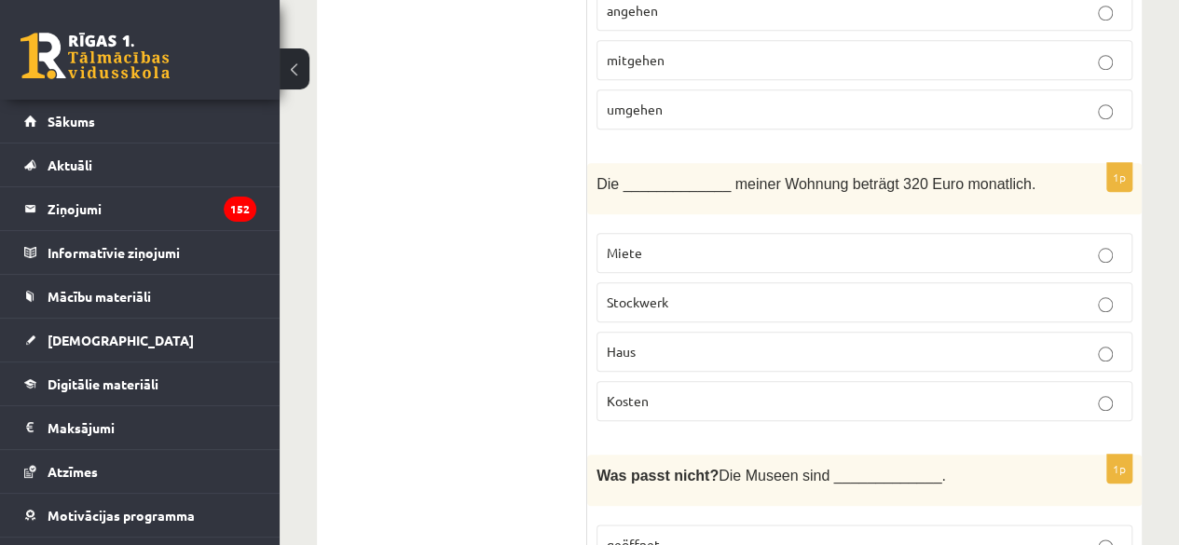
scroll to position [861, 0]
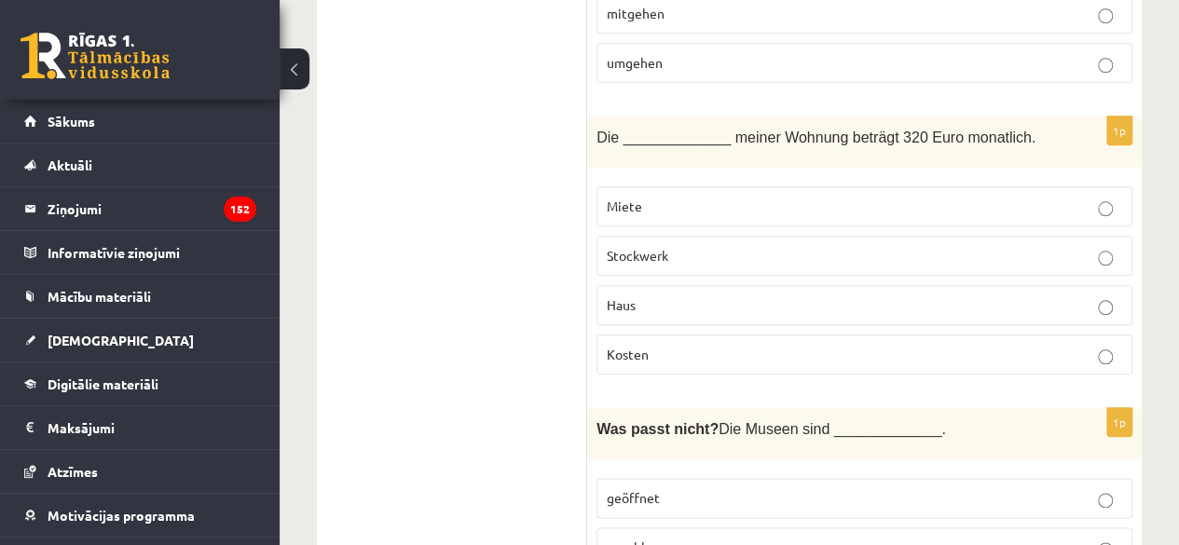
click at [747, 186] on label "Miete" at bounding box center [864, 206] width 536 height 40
click at [675, 345] on p "Kosten" at bounding box center [864, 355] width 515 height 20
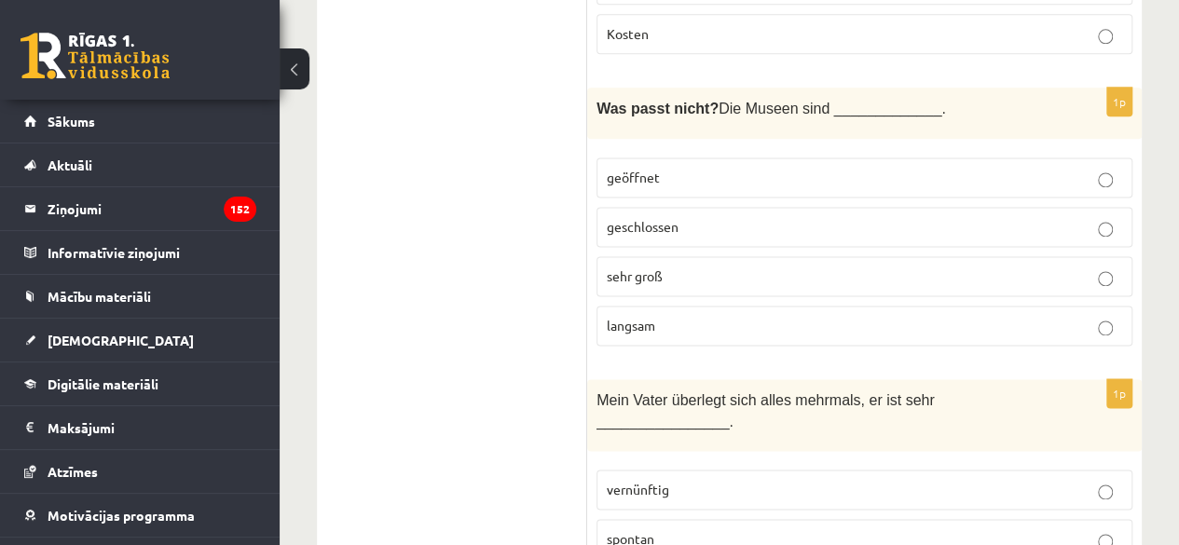
scroll to position [1141, 0]
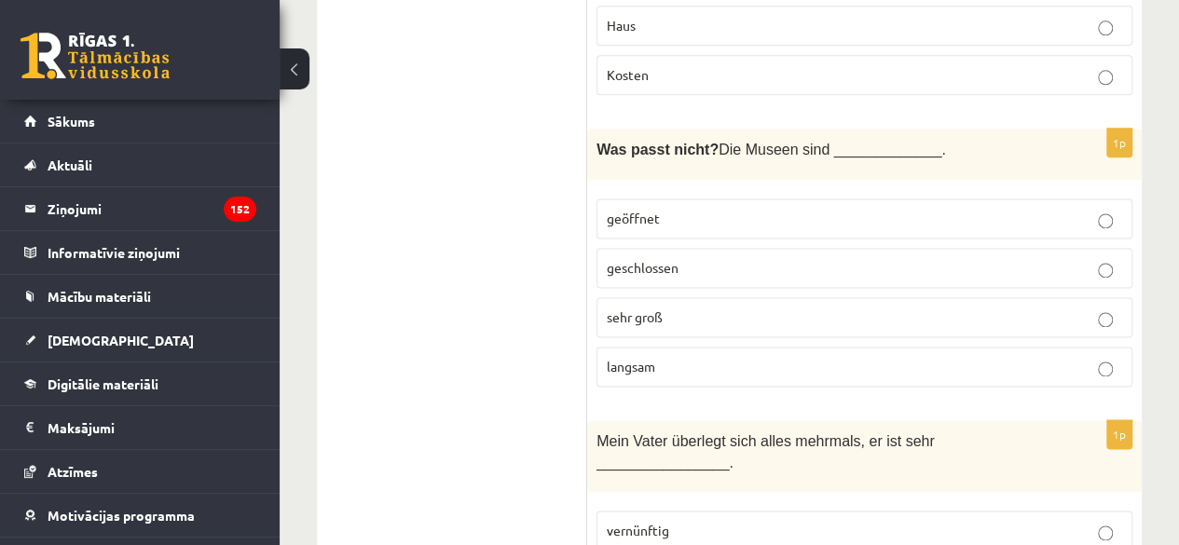
click at [703, 209] on p "geöffnet" at bounding box center [864, 219] width 515 height 20
click at [650, 259] on span "geschlossen" at bounding box center [643, 267] width 72 height 17
click at [656, 210] on span "geöffnet" at bounding box center [633, 218] width 53 height 17
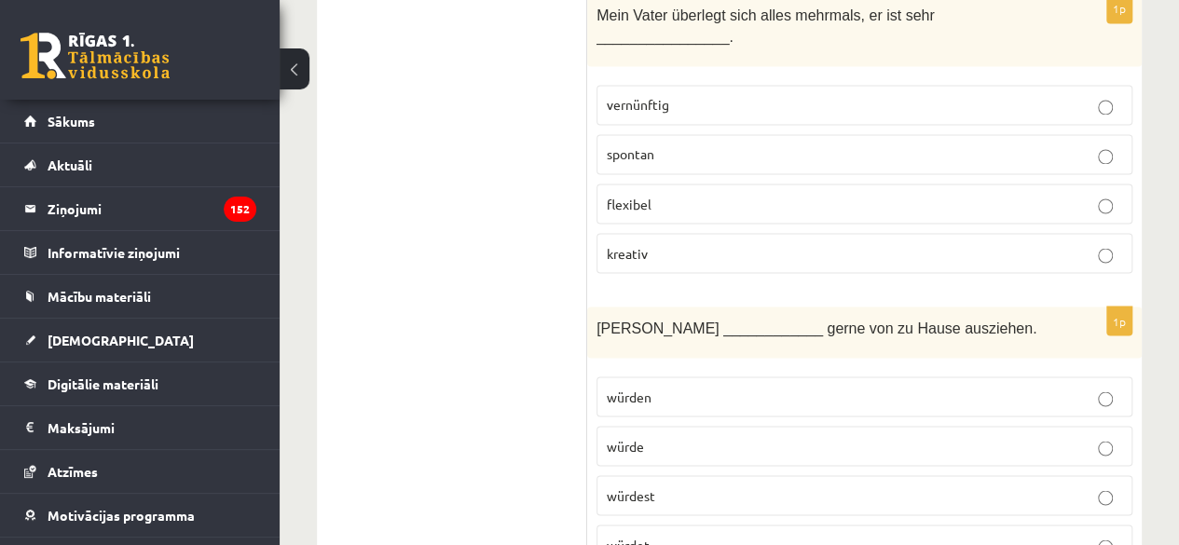
scroll to position [1607, 0]
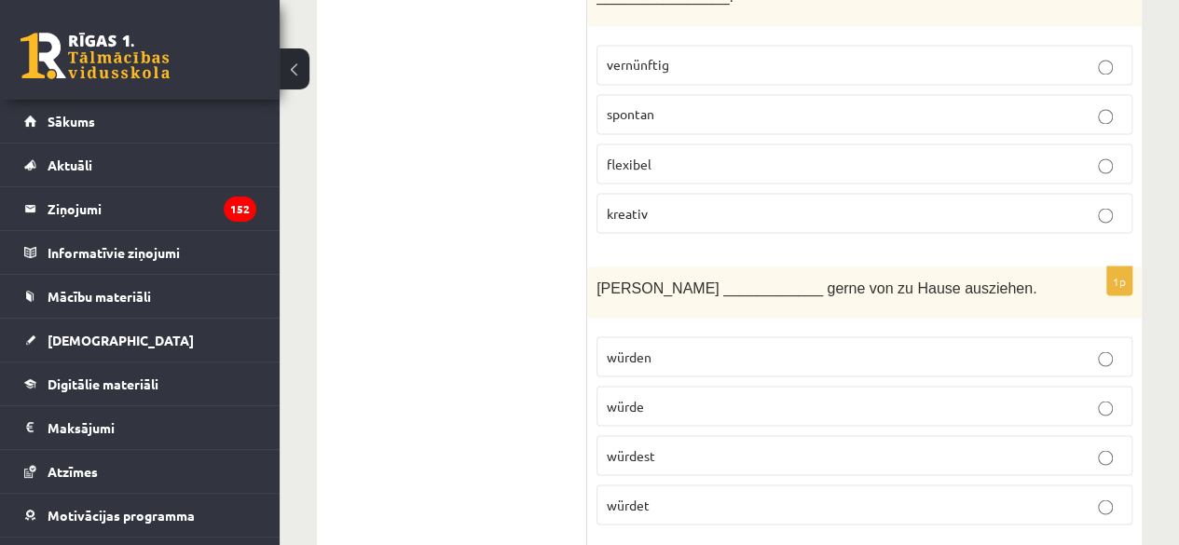
click at [678, 495] on p "würdet" at bounding box center [864, 505] width 515 height 20
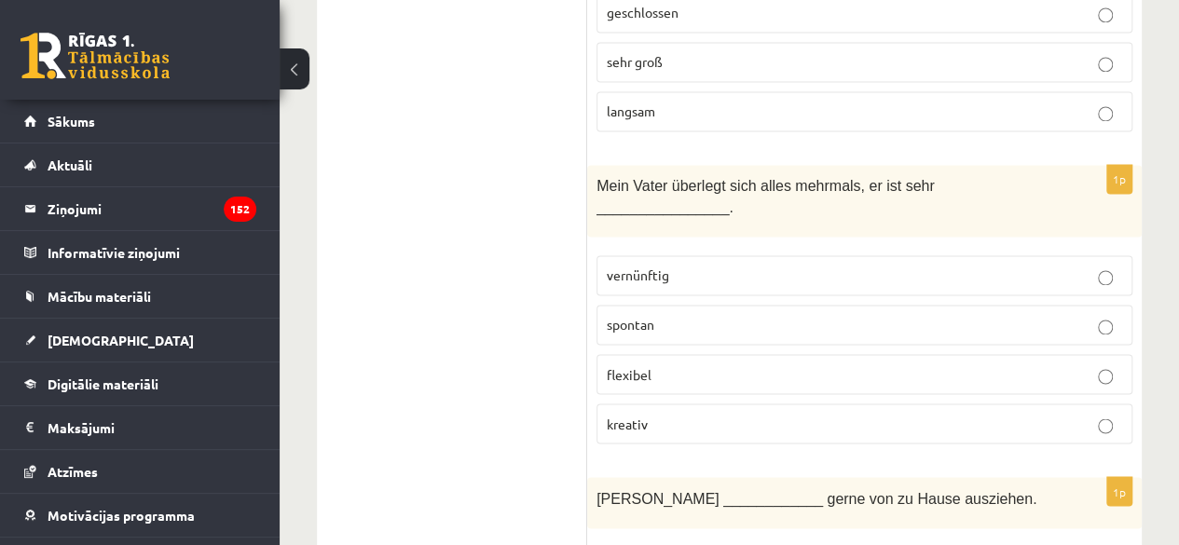
scroll to position [1420, 0]
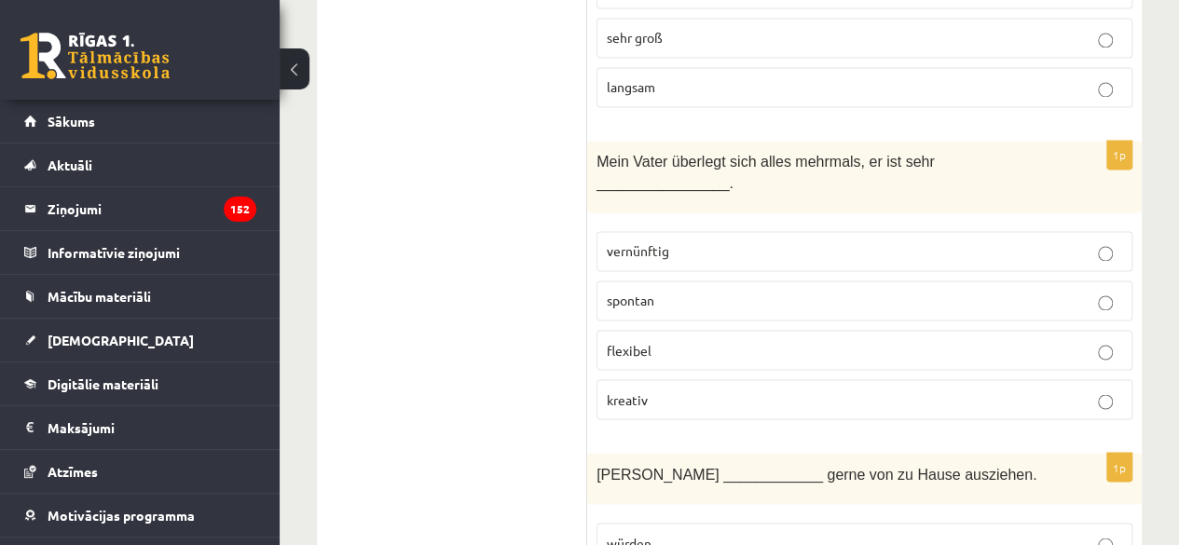
click at [628, 231] on label "vernünftig" at bounding box center [864, 251] width 536 height 40
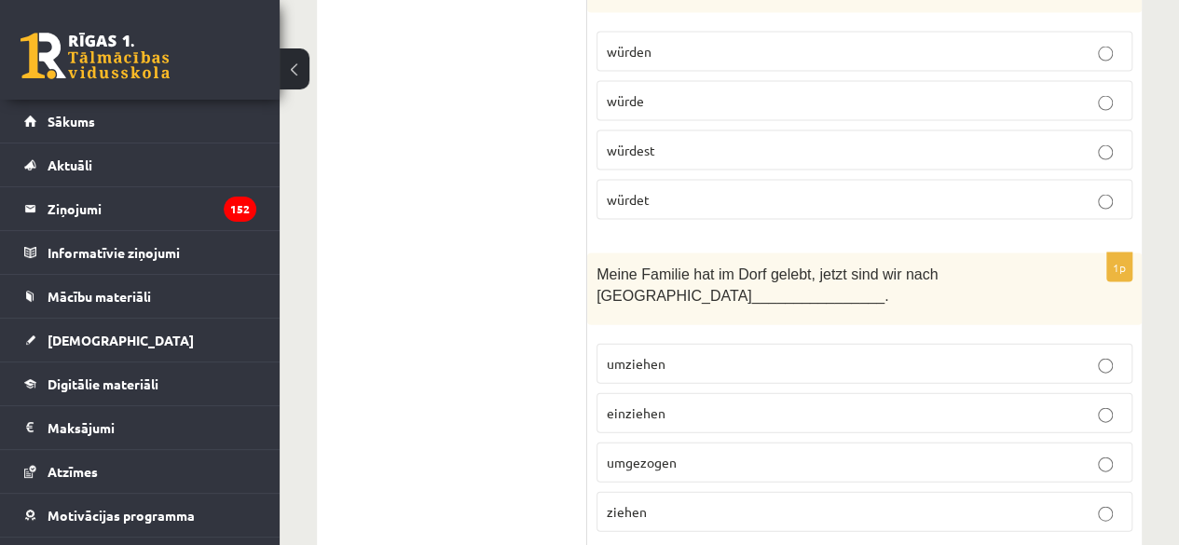
scroll to position [1979, 0]
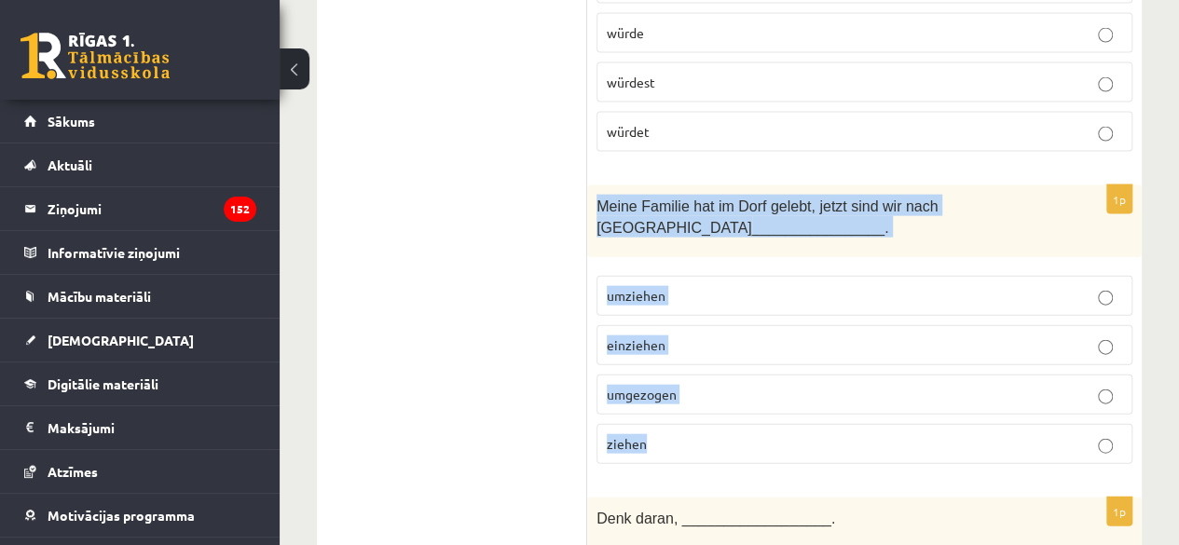
drag, startPoint x: 593, startPoint y: 139, endPoint x: 665, endPoint y: 396, distance: 267.3
click at [665, 396] on div "1p Meine Familie hat im Dorf gelebt, jetzt sind wir nach Hamburg ______________…" at bounding box center [864, 332] width 555 height 294
copy div "Meine Familie hat im Dorf gelebt, jetzt sind wir nach Hamburg ________________.…"
click at [697, 385] on p "umgezogen" at bounding box center [864, 395] width 515 height 20
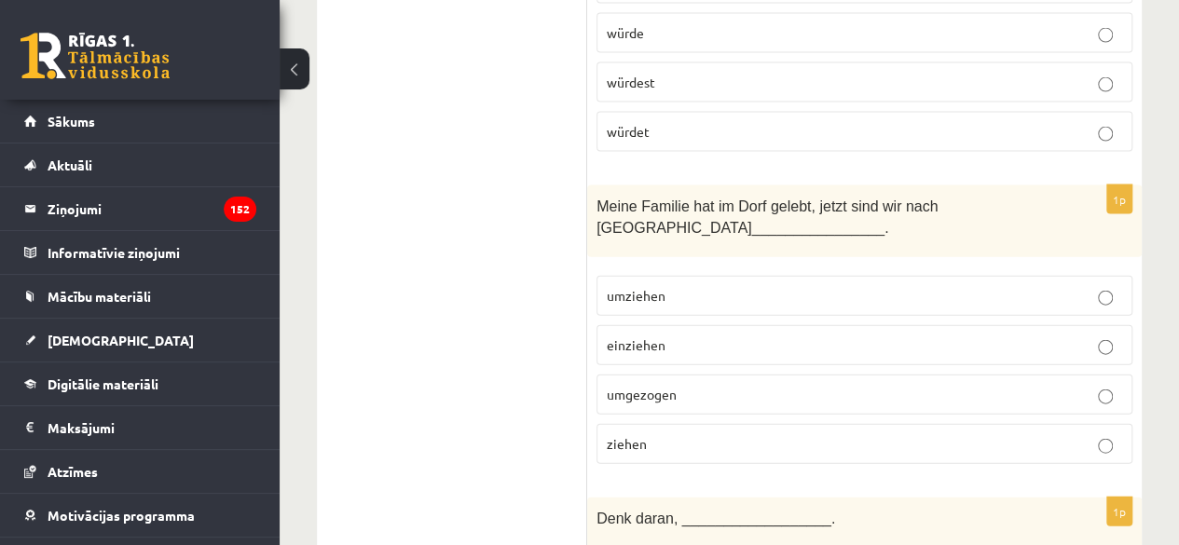
click at [707, 286] on p "umziehen" at bounding box center [864, 296] width 515 height 20
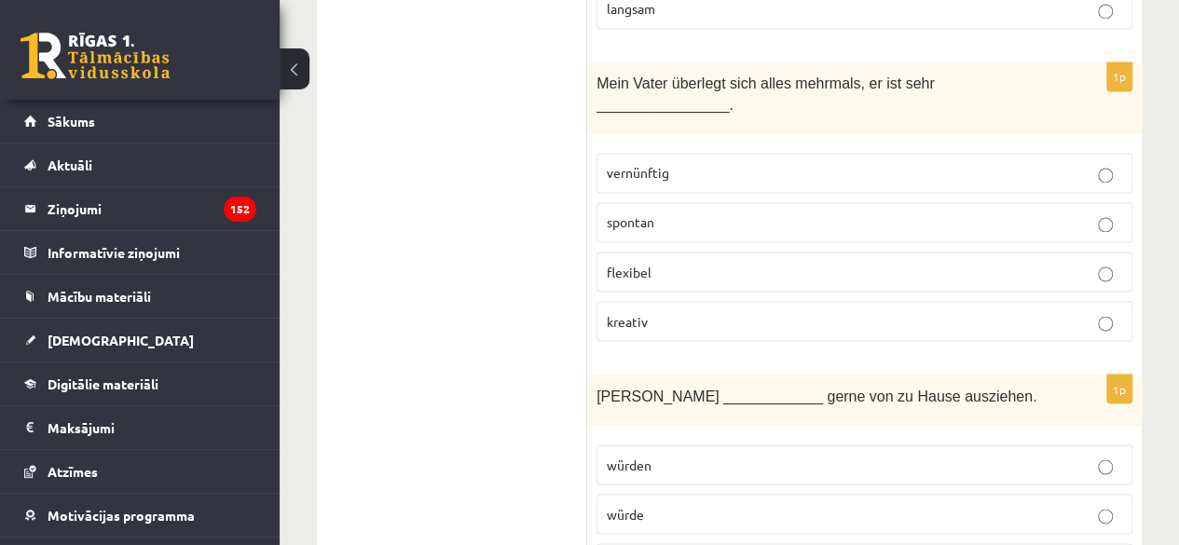
scroll to position [1911, 0]
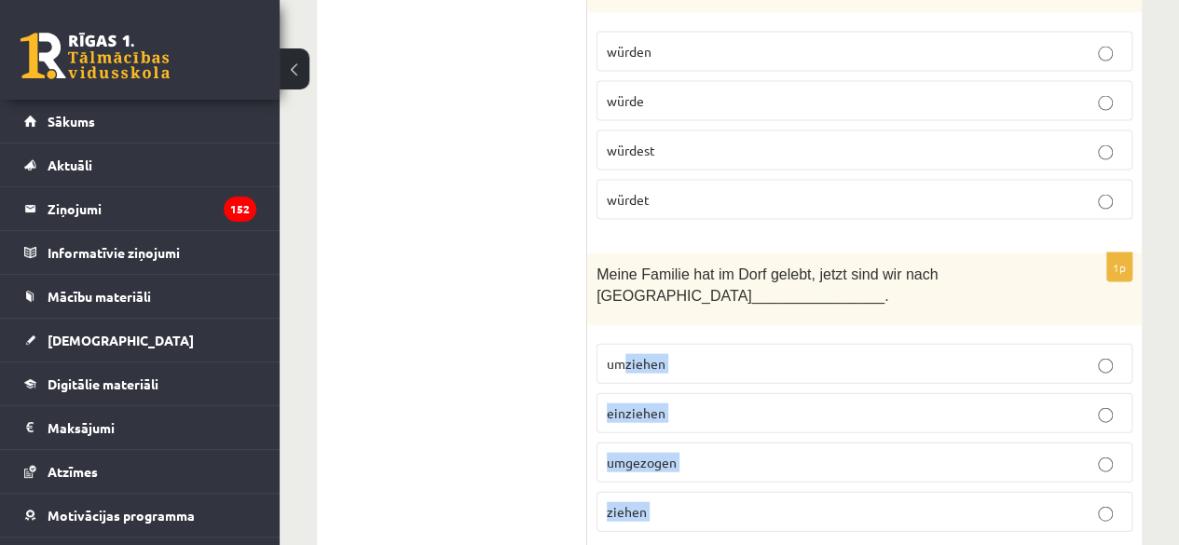
drag, startPoint x: 597, startPoint y: 78, endPoint x: 618, endPoint y: 310, distance: 233.0
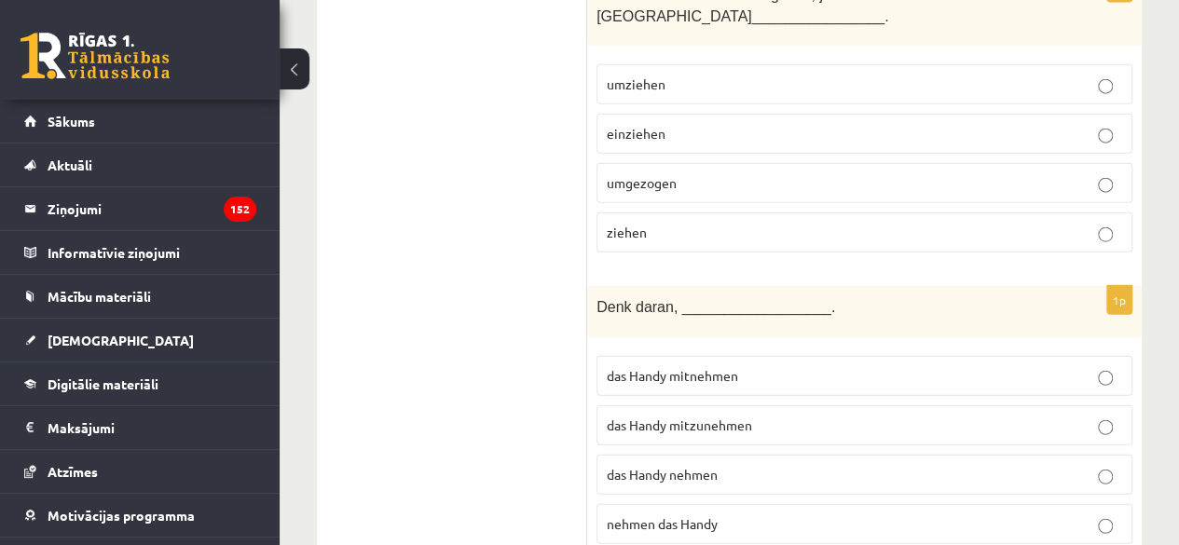
scroll to position [2284, 0]
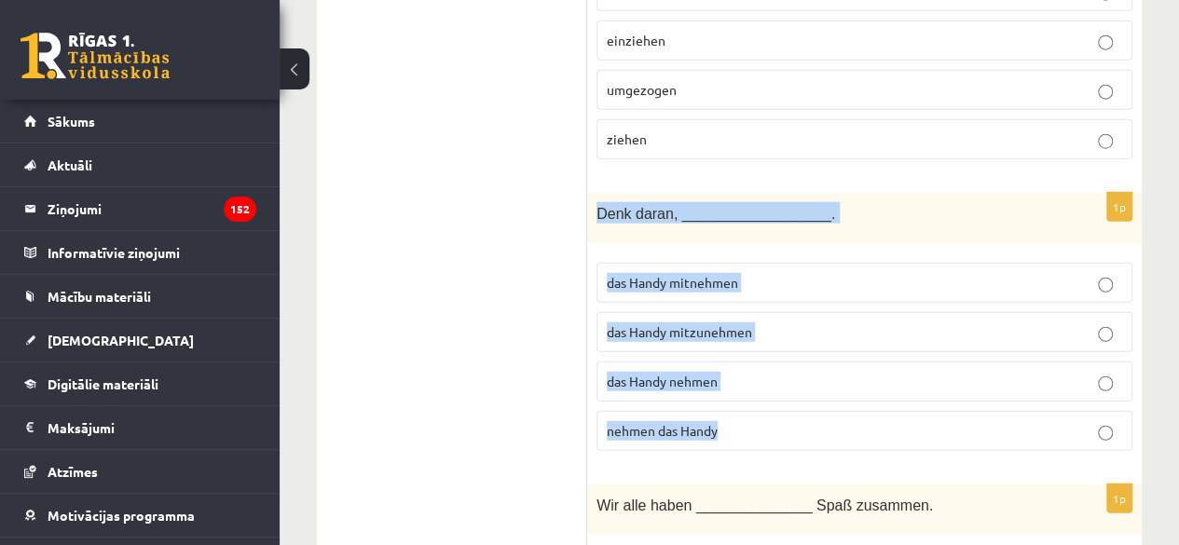
drag, startPoint x: 596, startPoint y: 144, endPoint x: 733, endPoint y: 374, distance: 266.6
click at [733, 374] on div "1p Denk daran, __________________. das Handy mitnehmen das Handy mitzunehmen da…" at bounding box center [864, 329] width 555 height 273
click at [672, 193] on div "Denk daran, __________________." at bounding box center [864, 218] width 555 height 51
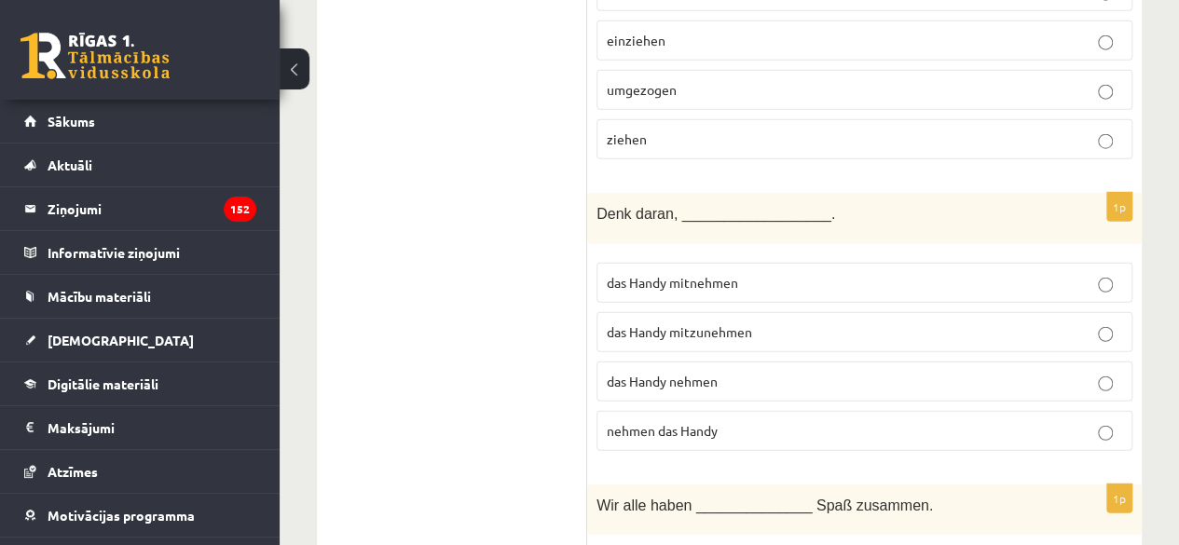
click at [690, 274] on span "das Handy mitnehmen" at bounding box center [672, 282] width 131 height 17
click at [684, 323] on span "das Handy mitzunehmen" at bounding box center [679, 331] width 145 height 17
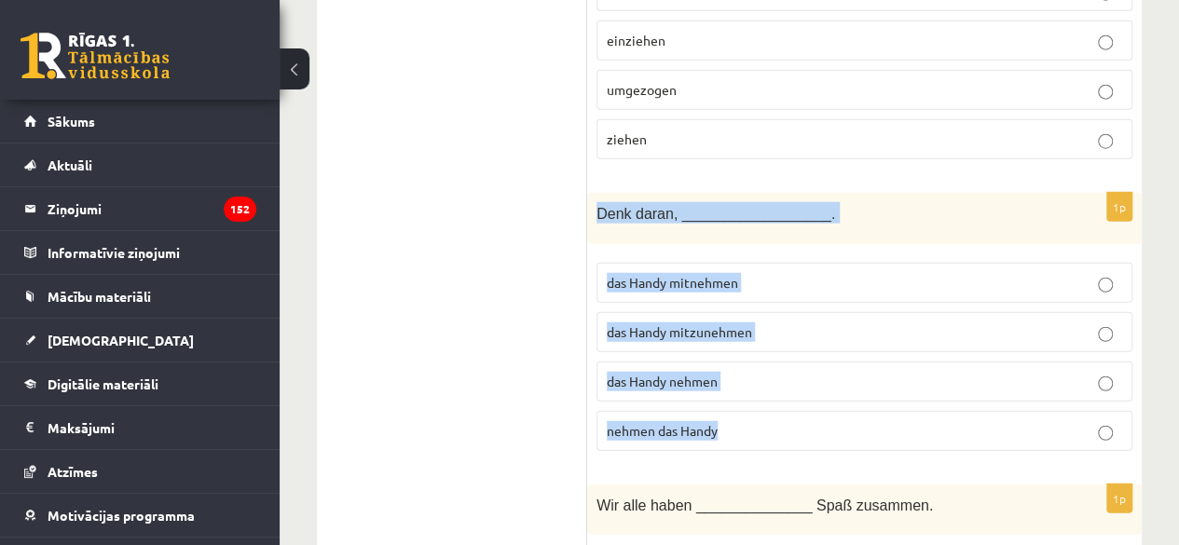
drag, startPoint x: 592, startPoint y: 148, endPoint x: 730, endPoint y: 374, distance: 264.4
click at [730, 374] on div "1p Denk daran, __________________. das Handy mitnehmen das Handy mitzunehmen da…" at bounding box center [864, 329] width 555 height 273
copy div "Denk daran, __________________. das Handy mitnehmen das Handy mitzunehmen das H…"
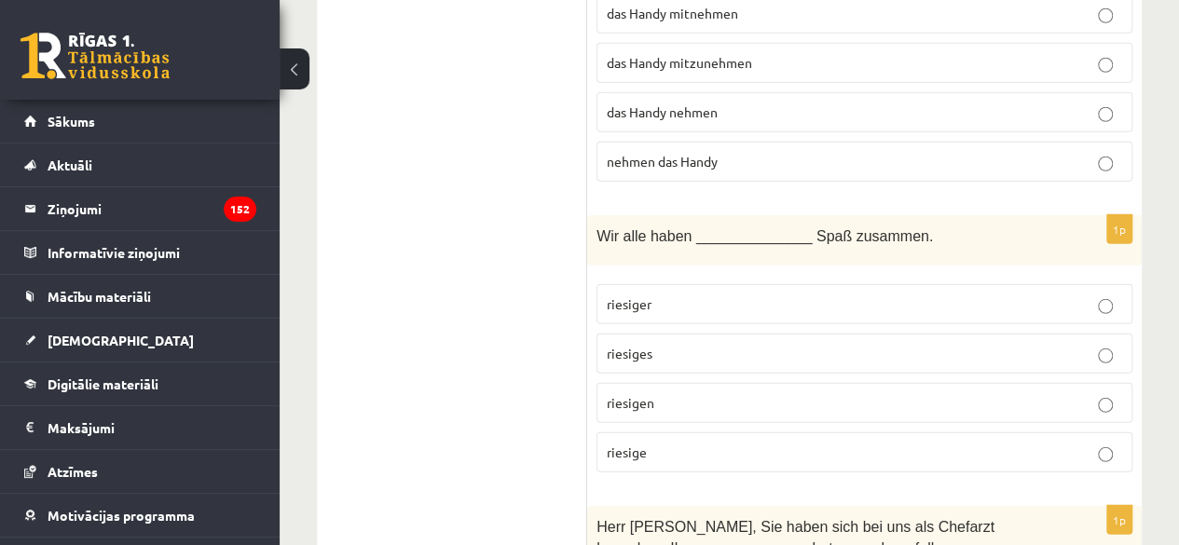
scroll to position [2564, 0]
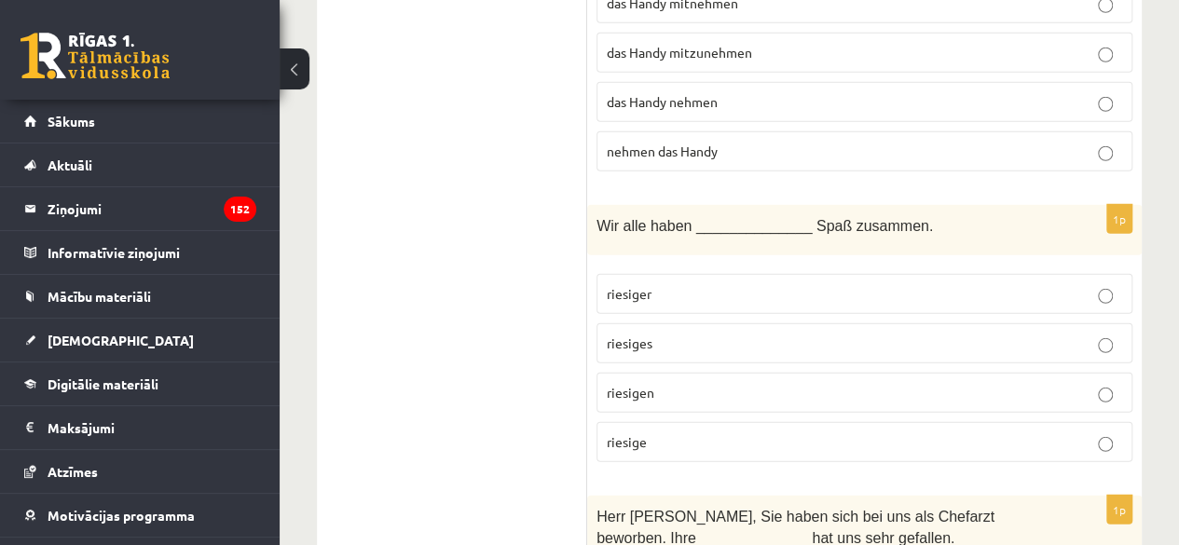
click at [693, 383] on p "riesigen" at bounding box center [864, 393] width 515 height 20
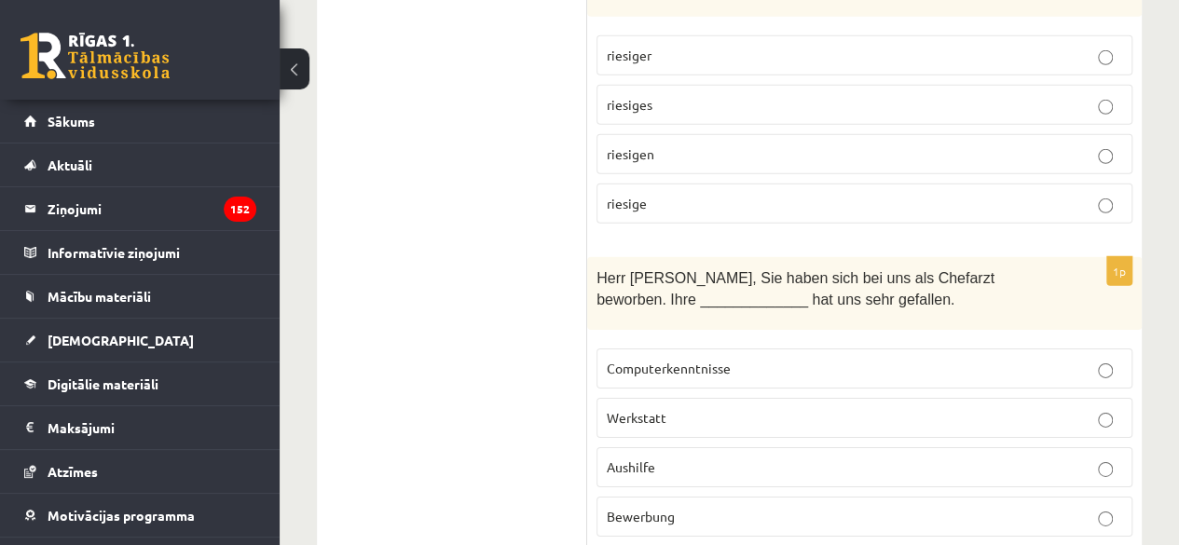
scroll to position [2843, 0]
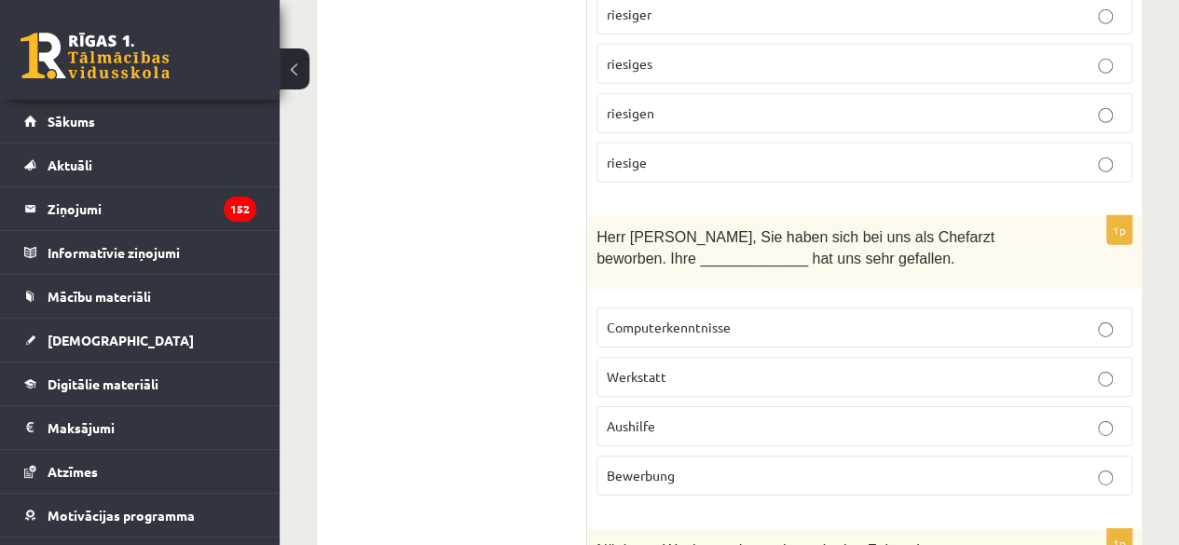
click at [914, 466] on p "Bewerbung" at bounding box center [864, 476] width 515 height 20
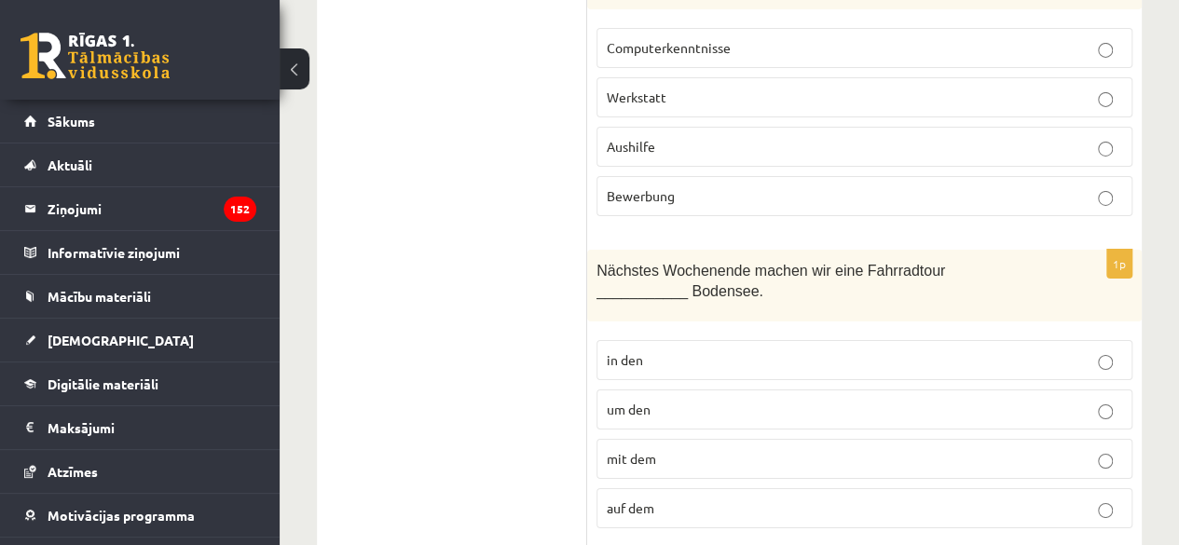
scroll to position [3216, 0]
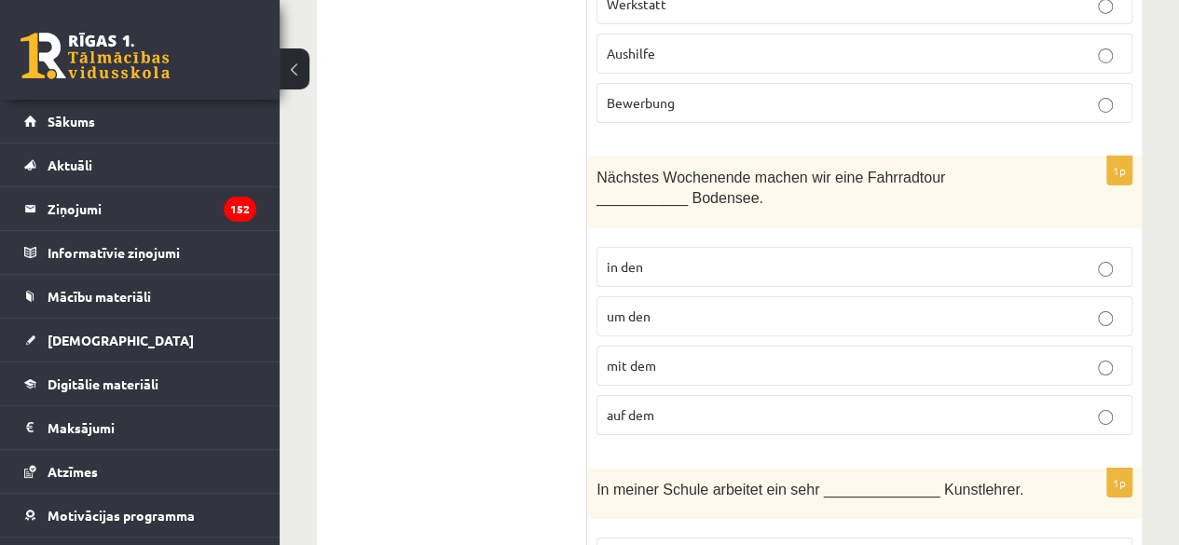
click at [898, 307] on p "um den" at bounding box center [864, 317] width 515 height 20
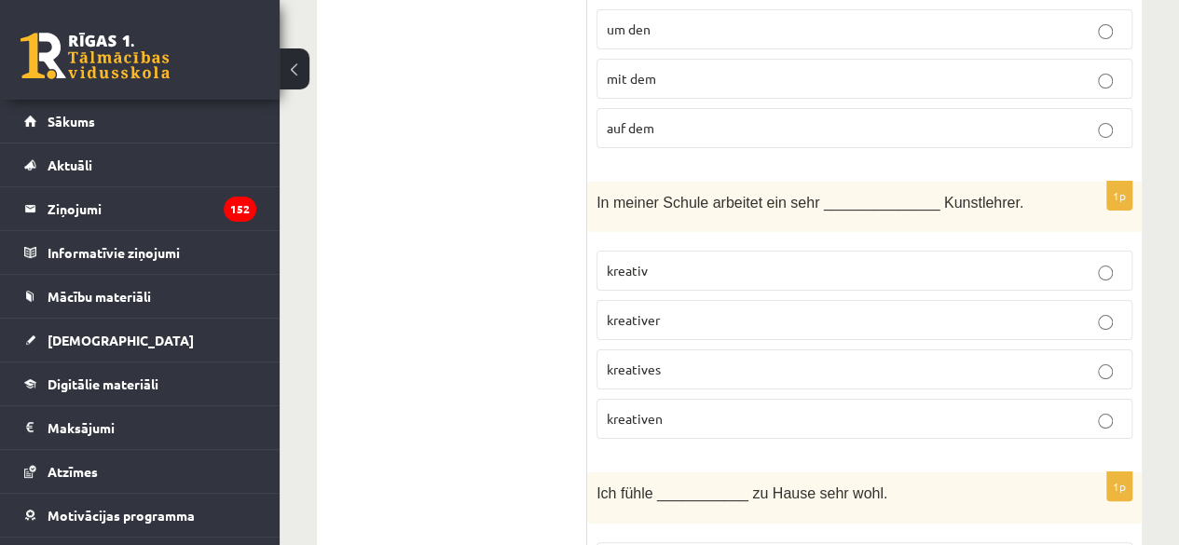
scroll to position [3496, 0]
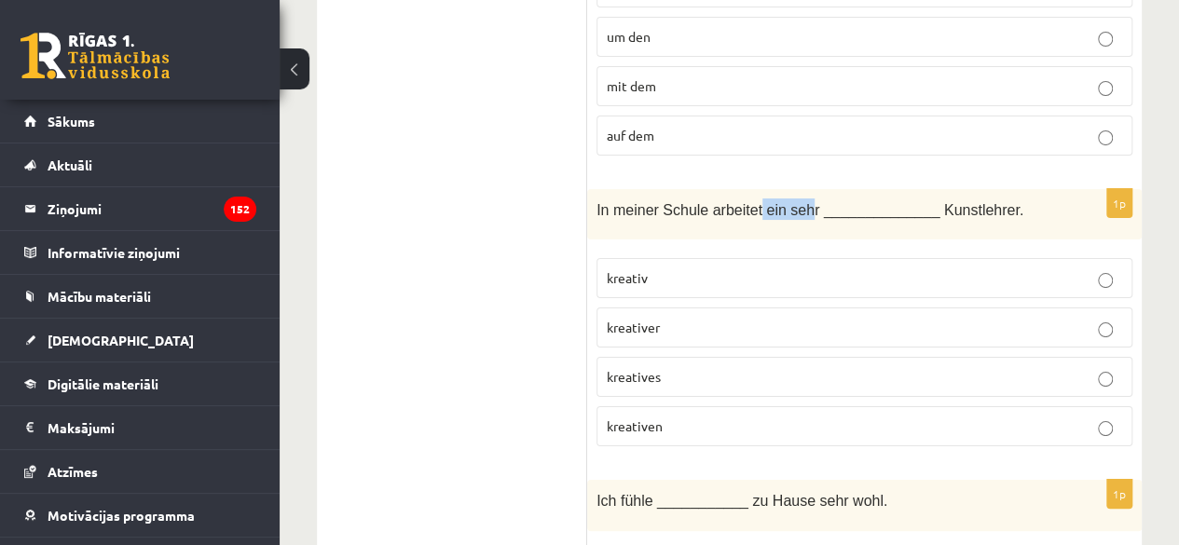
drag, startPoint x: 750, startPoint y: 132, endPoint x: 795, endPoint y: 137, distance: 45.0
click at [795, 202] on span "In meiner Schule arbeitet ein sehr ______________ Kunstlehrer." at bounding box center [809, 210] width 427 height 16
click at [796, 202] on span "In meiner Schule arbeitet ein sehr ______________ Kunstlehrer." at bounding box center [809, 210] width 427 height 16
click at [716, 318] on p "kreativer" at bounding box center [864, 328] width 515 height 20
click at [709, 268] on p "kreativ" at bounding box center [864, 278] width 515 height 20
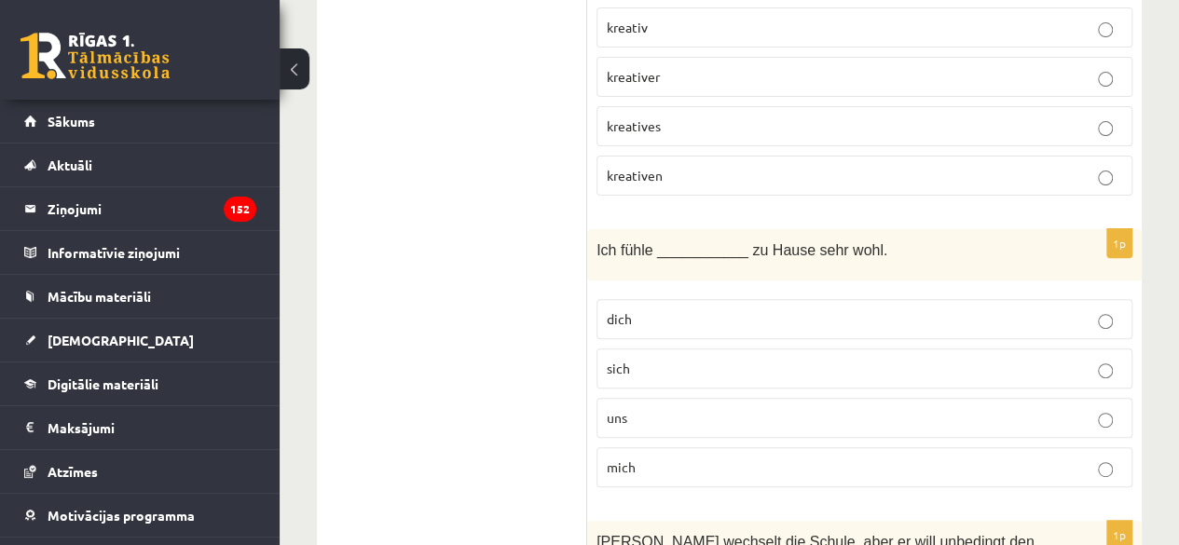
scroll to position [3775, 0]
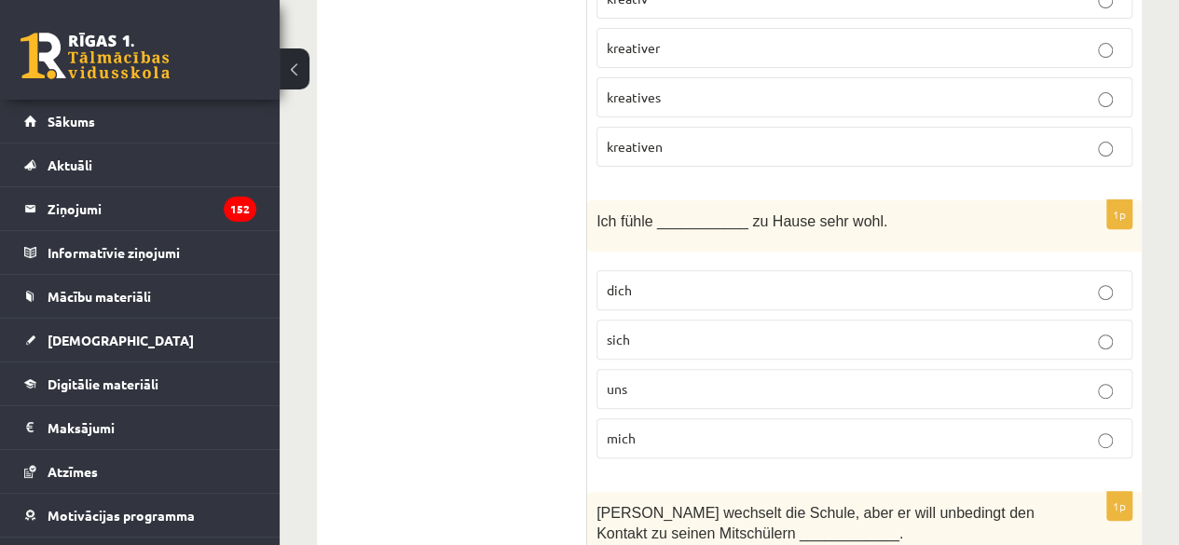
click at [729, 429] on p "mich" at bounding box center [864, 439] width 515 height 20
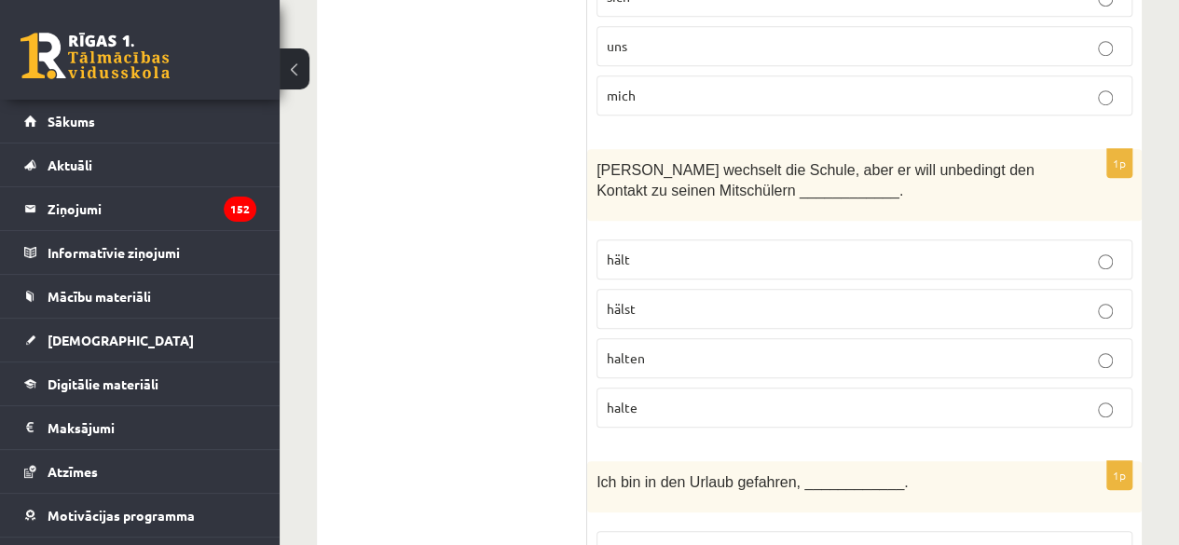
scroll to position [4148, 0]
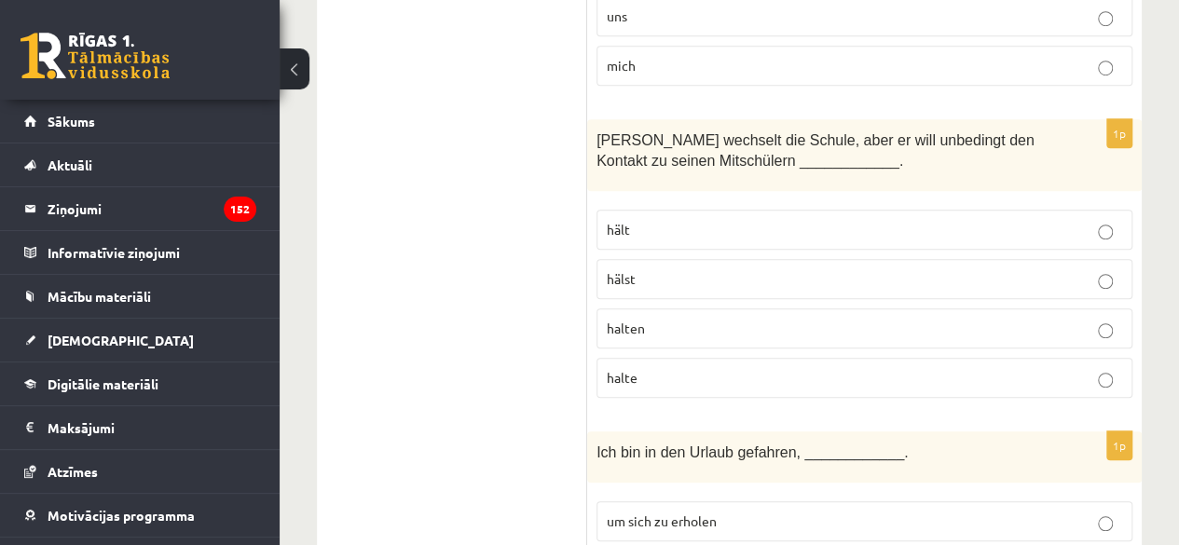
click at [721, 319] on p "halten" at bounding box center [864, 329] width 515 height 20
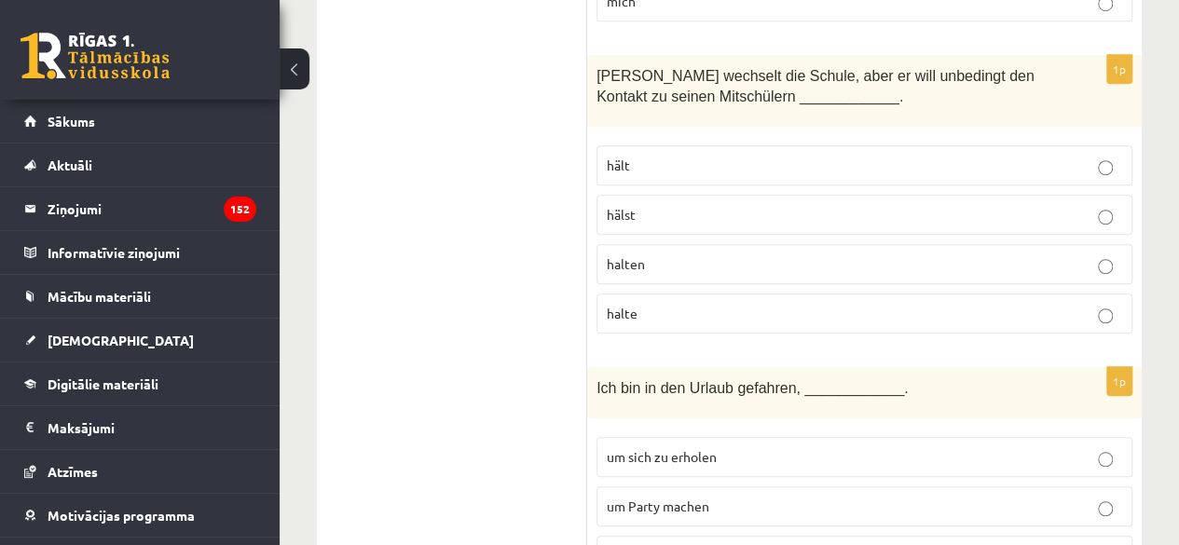
scroll to position [4241, 0]
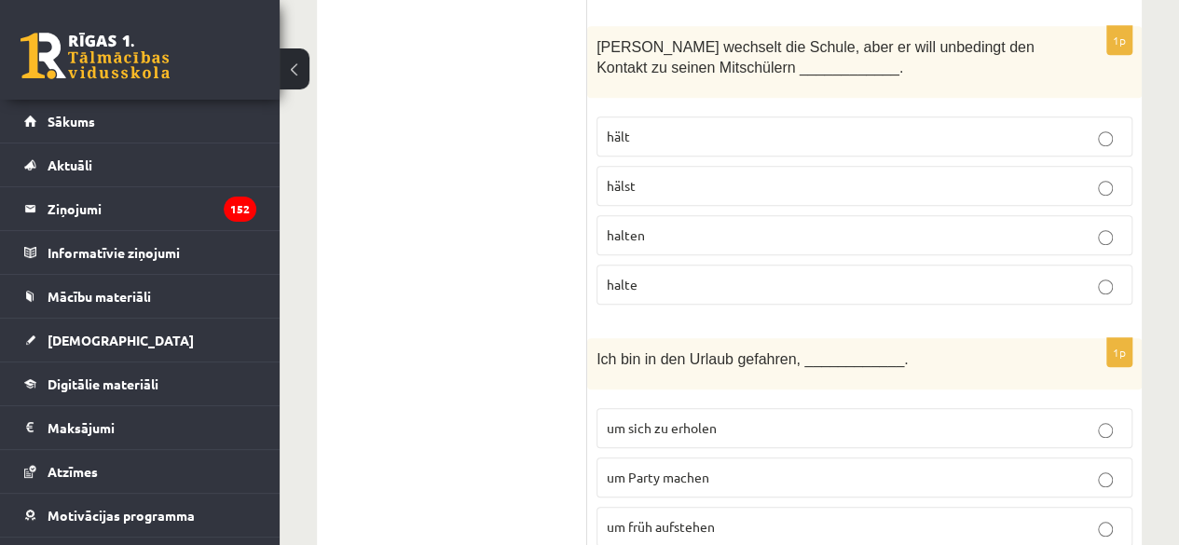
click at [735, 176] on p "hälst" at bounding box center [864, 186] width 515 height 20
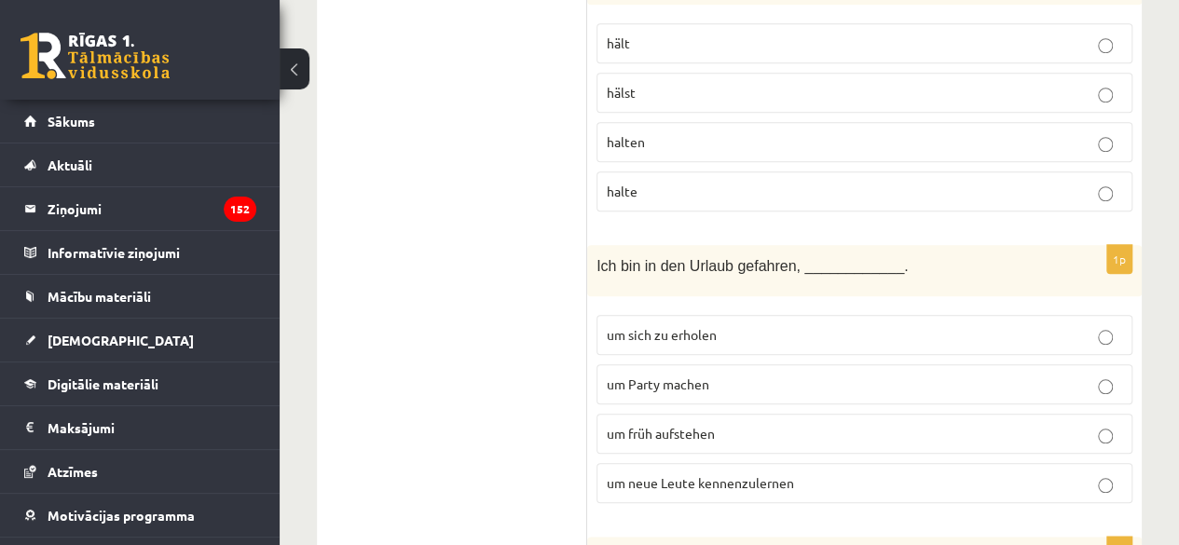
click at [724, 325] on p "um sich zu erholen" at bounding box center [864, 335] width 515 height 20
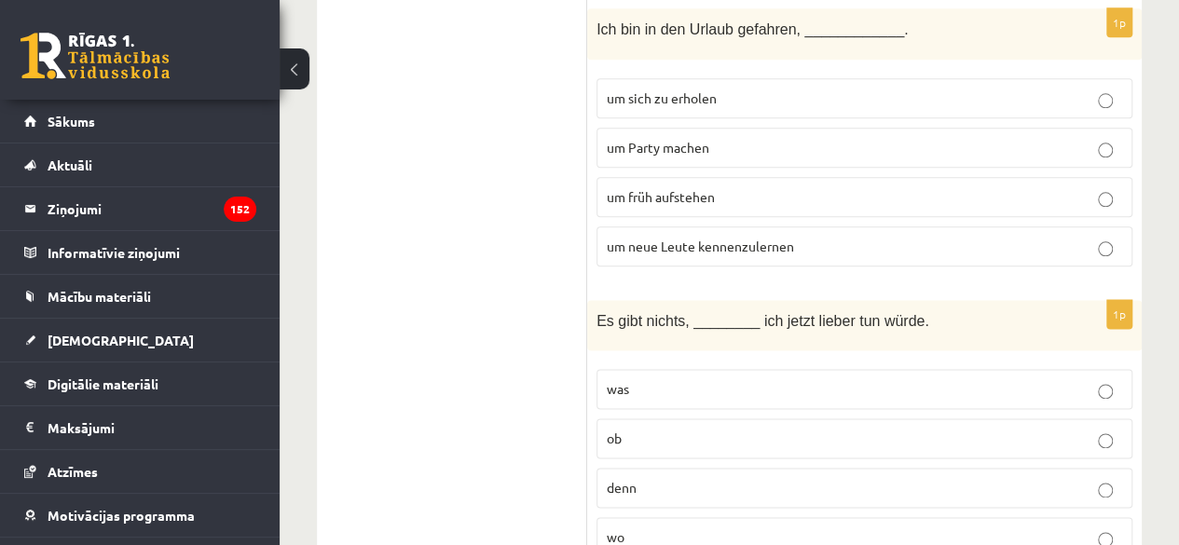
scroll to position [4614, 0]
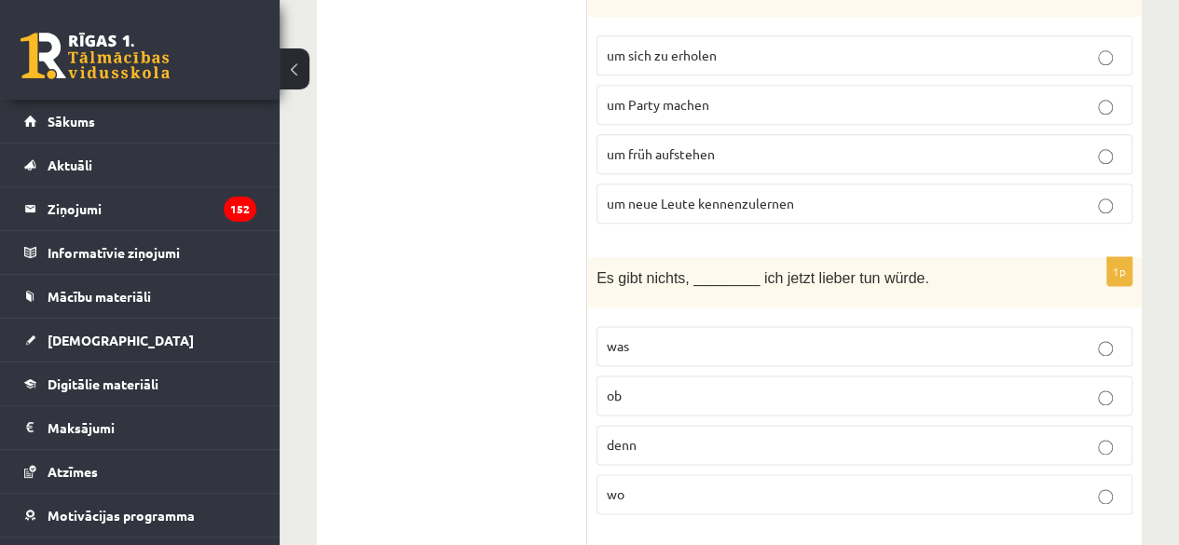
click at [727, 336] on p "was" at bounding box center [864, 346] width 515 height 20
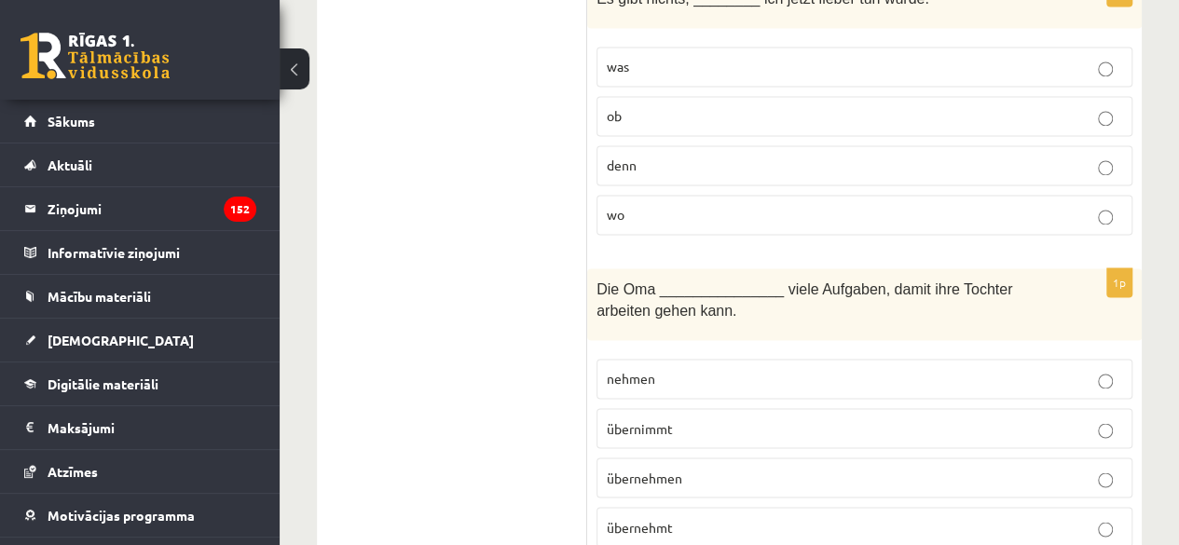
scroll to position [4987, 0]
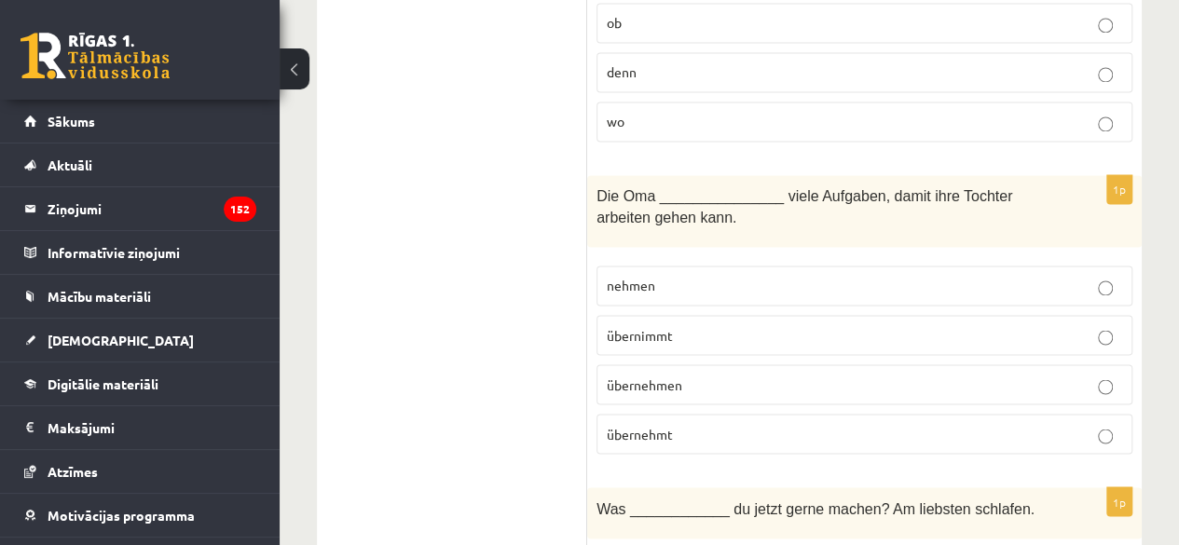
click at [688, 325] on p "übernimmt" at bounding box center [864, 335] width 515 height 20
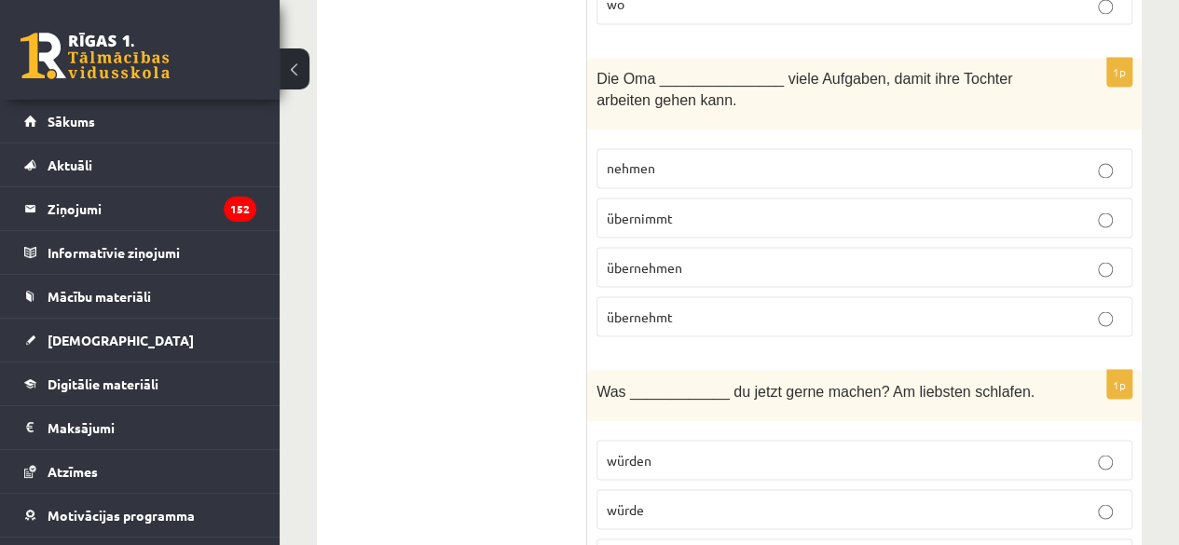
scroll to position [5080, 0]
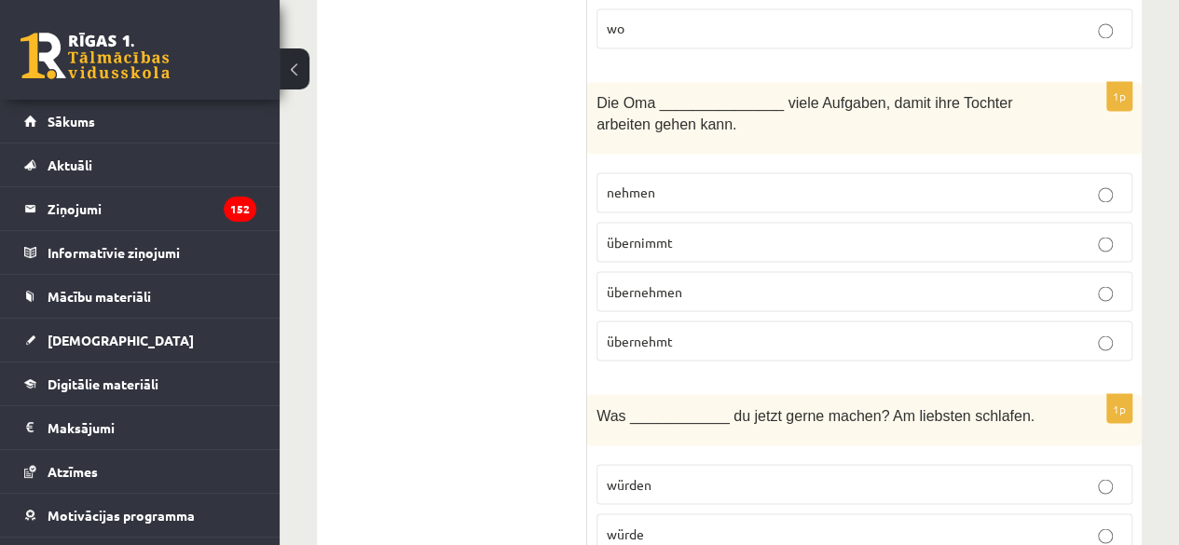
click at [717, 281] on p "übernehmen" at bounding box center [864, 291] width 515 height 20
click at [721, 232] on p "übernimmt" at bounding box center [864, 242] width 515 height 20
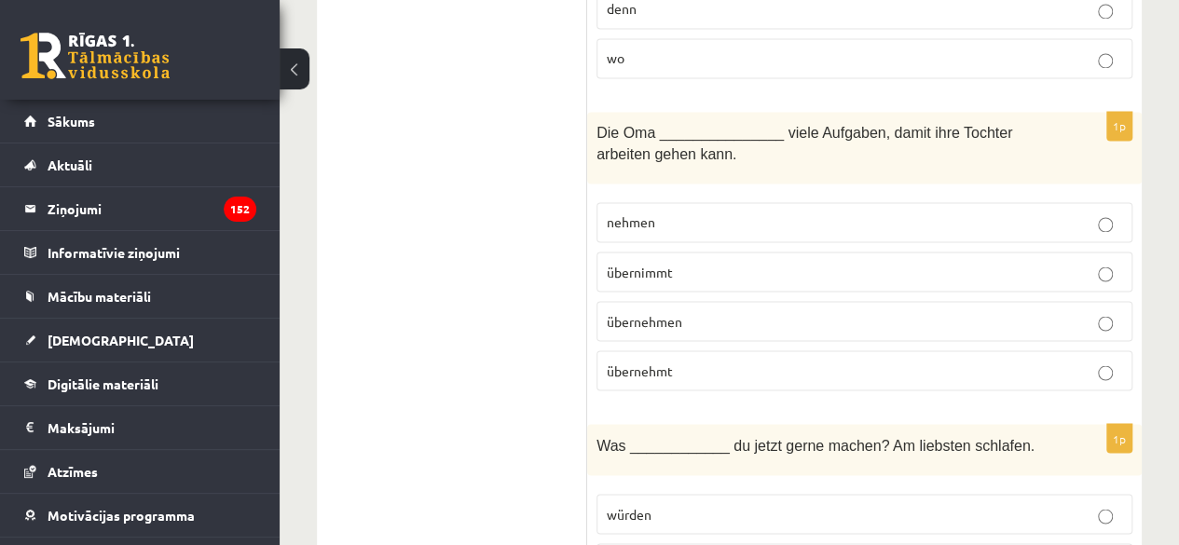
scroll to position [5237, 0]
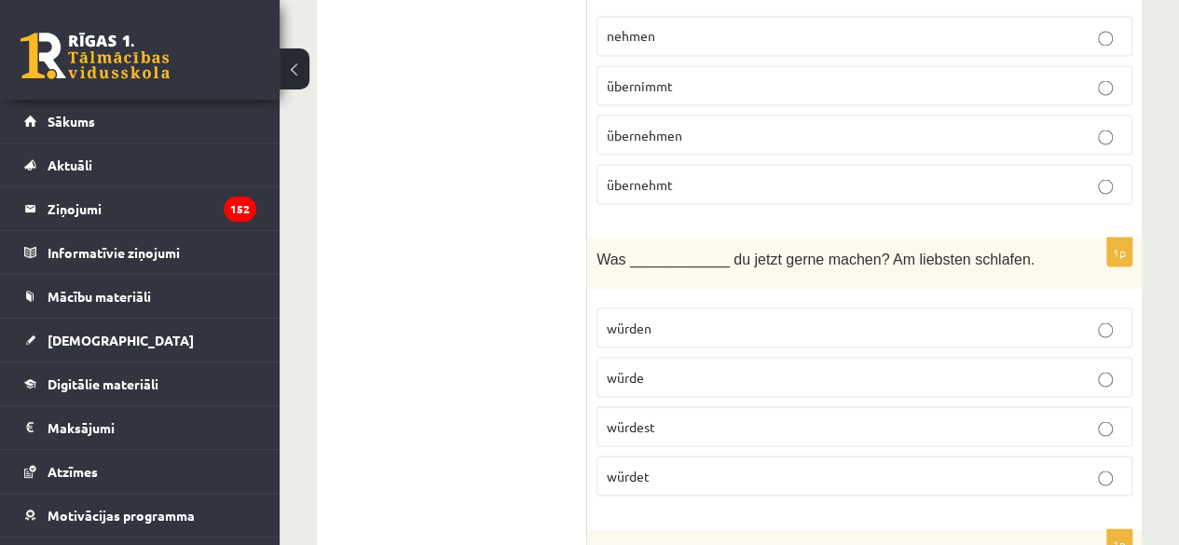
click at [727, 417] on p "würdest" at bounding box center [864, 427] width 515 height 20
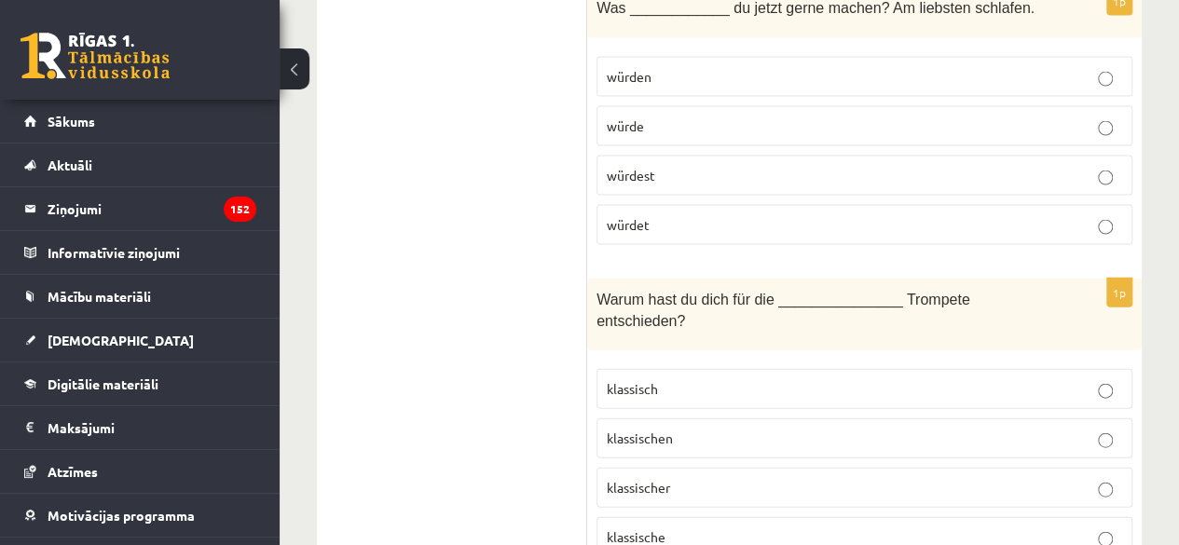
scroll to position [5516, 0]
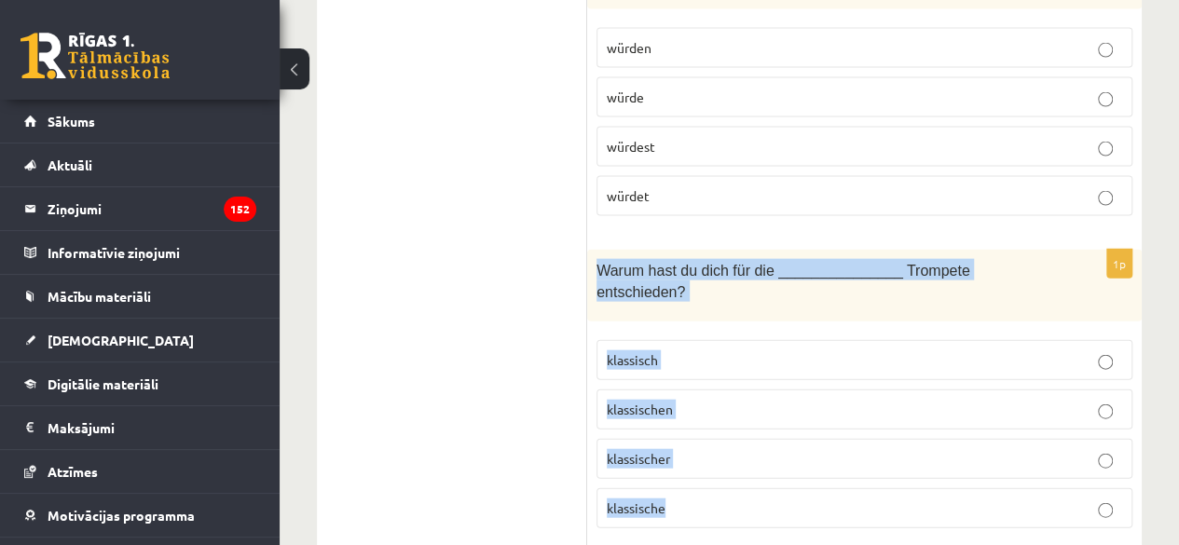
drag, startPoint x: 592, startPoint y: 169, endPoint x: 673, endPoint y: 391, distance: 237.0
click at [673, 391] on div "1p Warum hast du dich für die _______________ Trompete entschieden? klassisch k…" at bounding box center [864, 397] width 555 height 294
copy div "Warum hast du dich für die _______________ Trompete entschieden? klassisch klas…"
click at [663, 488] on label "klassische" at bounding box center [864, 508] width 536 height 40
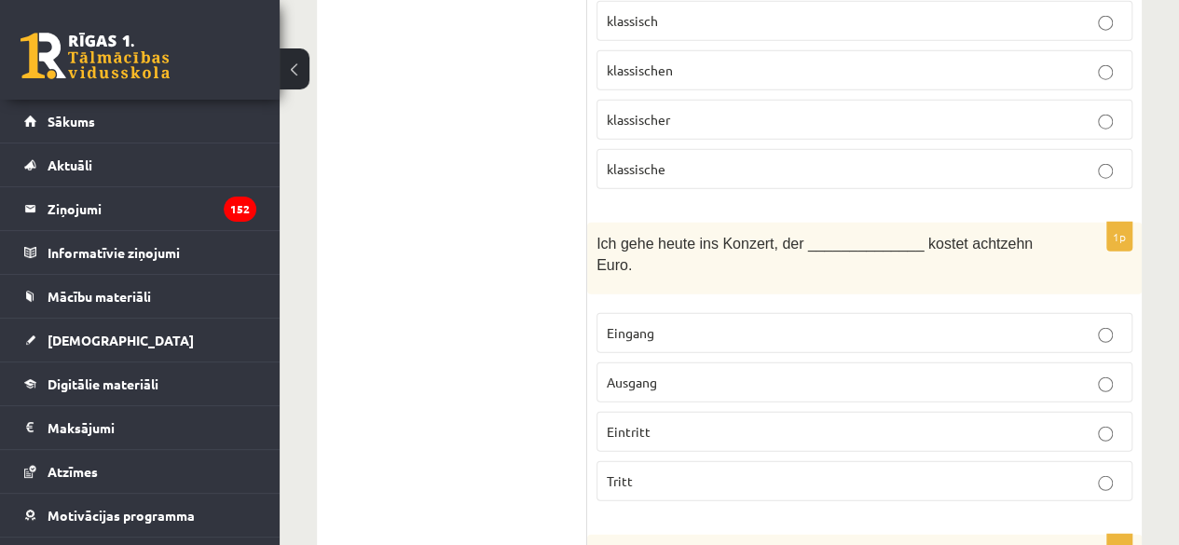
scroll to position [5861, 0]
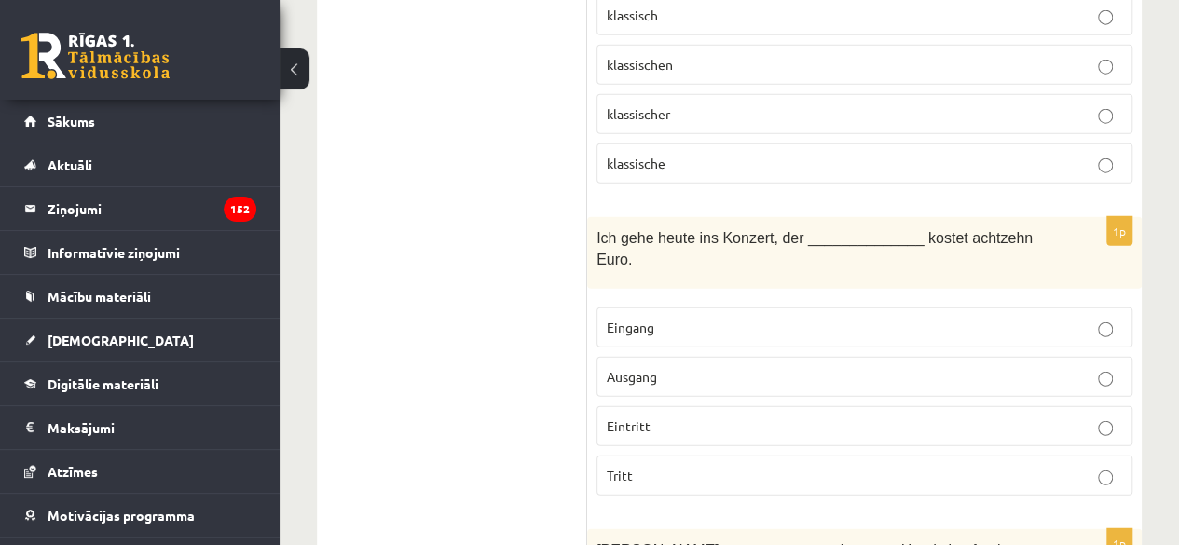
click at [900, 217] on div "1p Ich gehe heute ins Konzert, der ______________ kostet achtzehn Euro. Eingang…" at bounding box center [864, 364] width 555 height 294
click at [895, 308] on label "Eingang" at bounding box center [864, 328] width 536 height 40
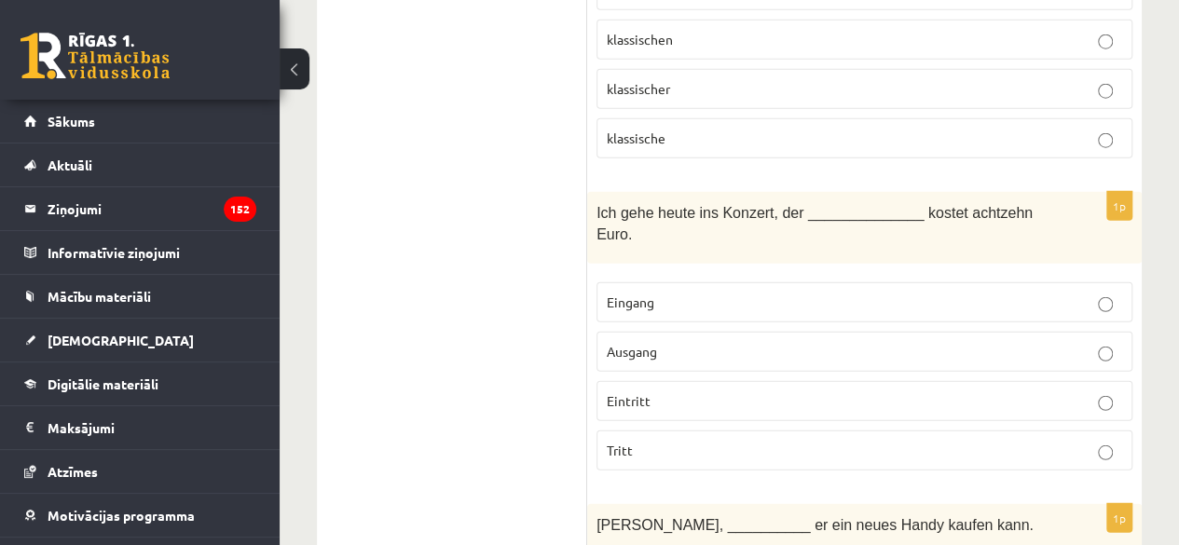
scroll to position [5954, 0]
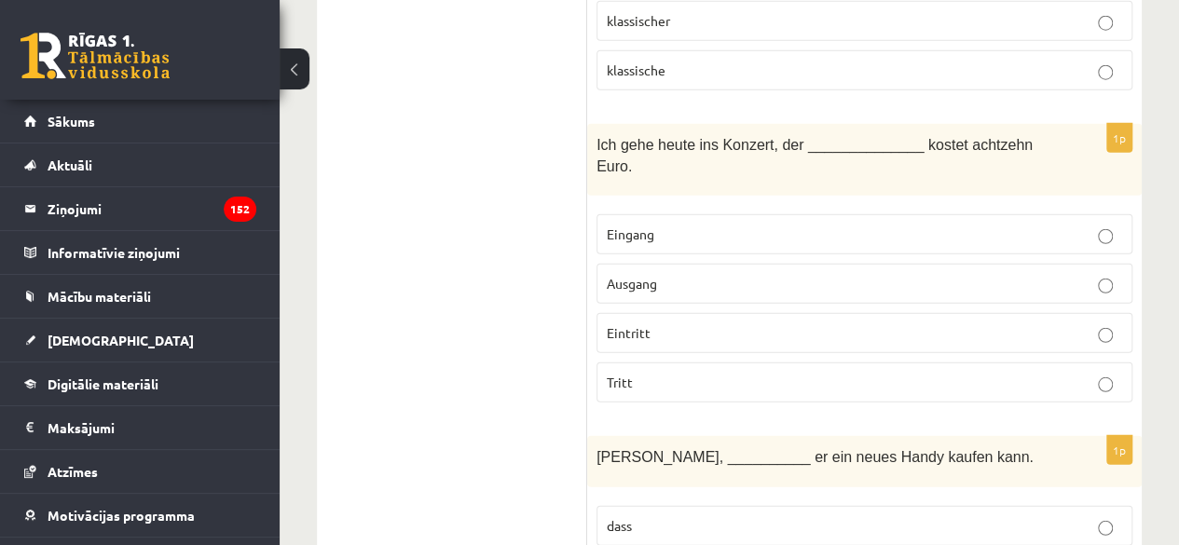
click at [863, 323] on p "Eintritt" at bounding box center [864, 333] width 515 height 20
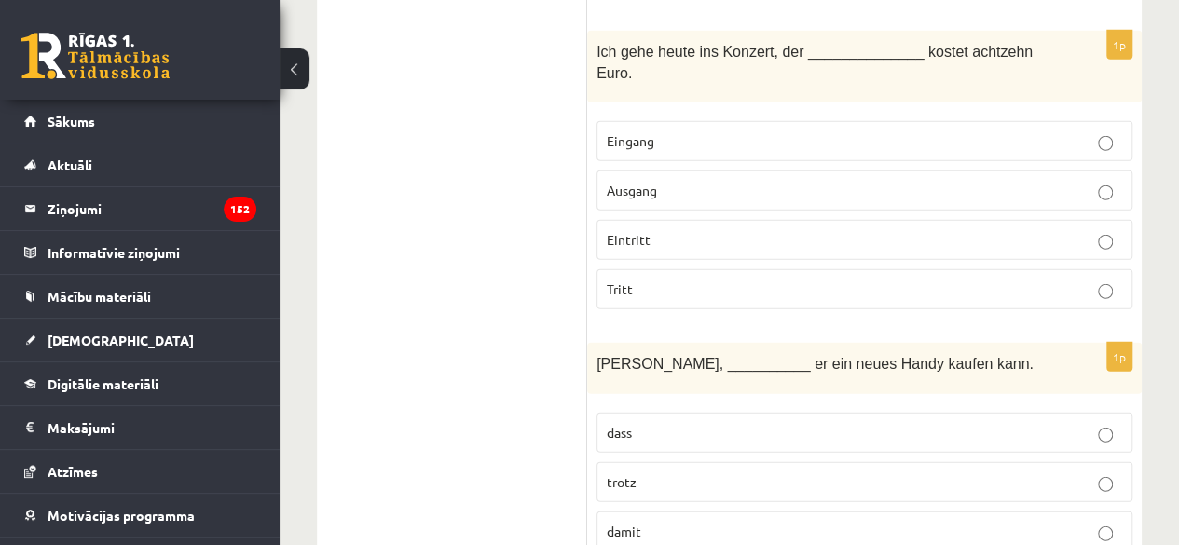
scroll to position [6141, 0]
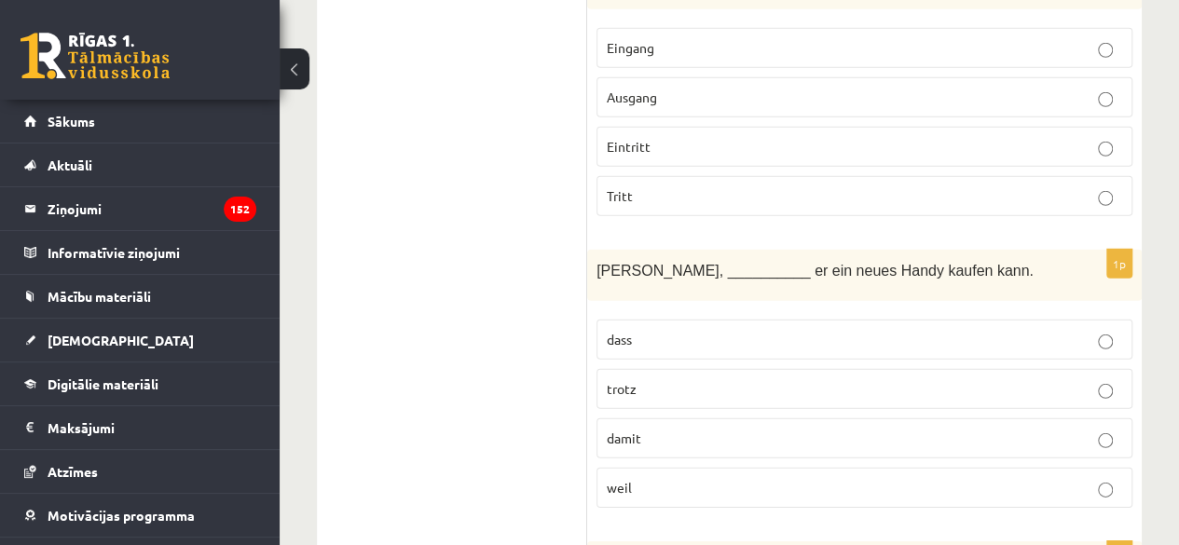
click at [714, 330] on p "dass" at bounding box center [864, 340] width 515 height 20
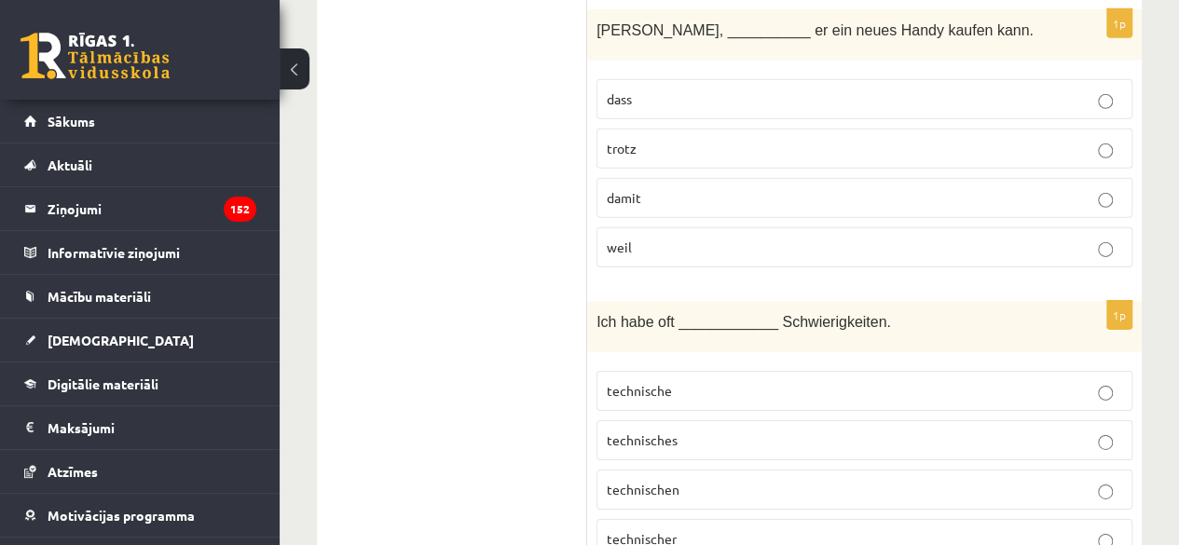
scroll to position [6420, 0]
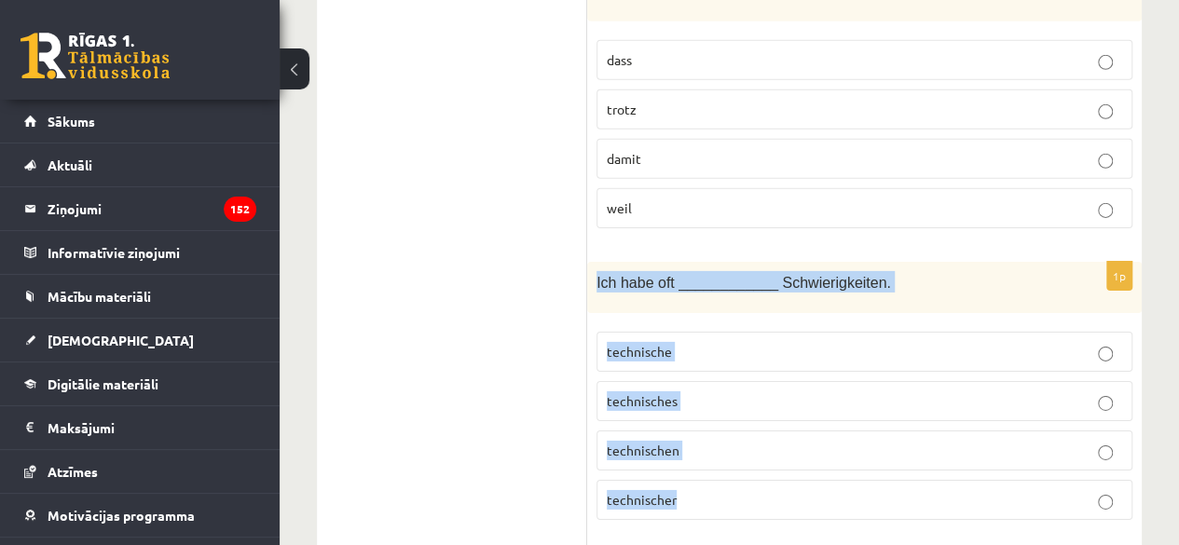
drag, startPoint x: 593, startPoint y: 135, endPoint x: 753, endPoint y: 319, distance: 243.7
click at [682, 363] on div "1p Ich habe oft ____________ Schwierigkeiten. technische technisches technische…" at bounding box center [864, 398] width 555 height 273
copy div "Ich habe oft ____________ Schwierigkeiten. technische technisches technischen t…"
click at [686, 332] on label "technische" at bounding box center [864, 352] width 536 height 40
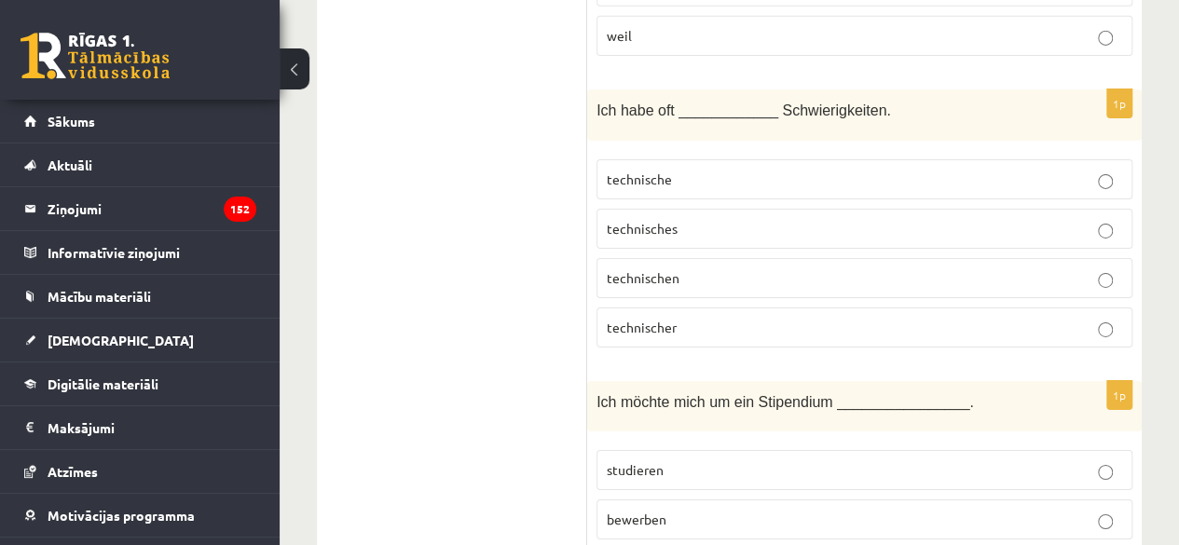
scroll to position [6607, 0]
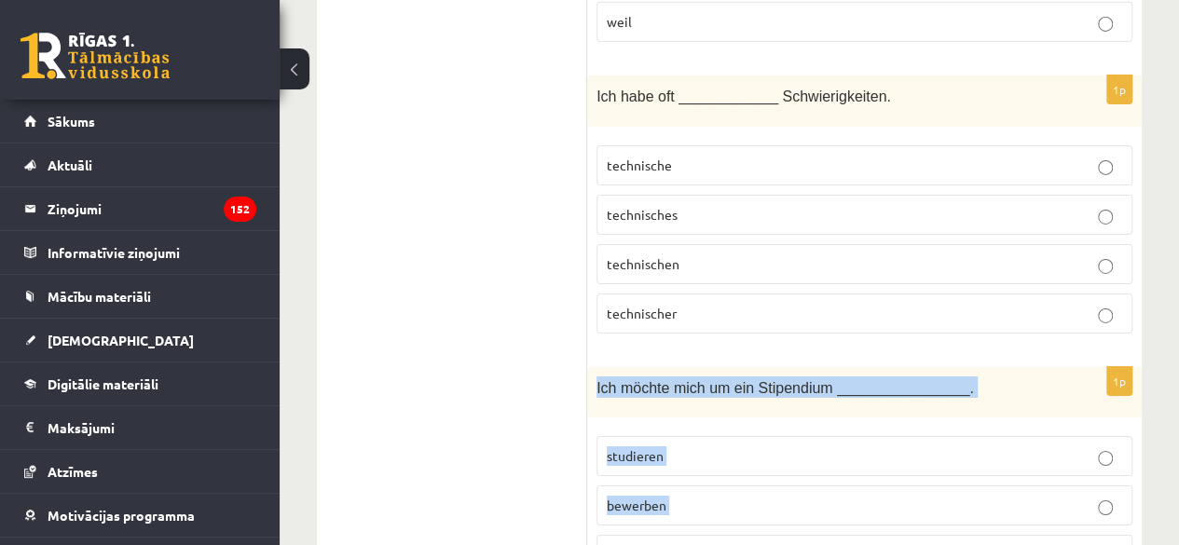
drag, startPoint x: 596, startPoint y: 243, endPoint x: 650, endPoint y: 456, distance: 219.2
click at [650, 456] on div "1p Ich möchte mich um ein Stipendium ________________. studieren bewerben arbei…" at bounding box center [864, 503] width 555 height 273
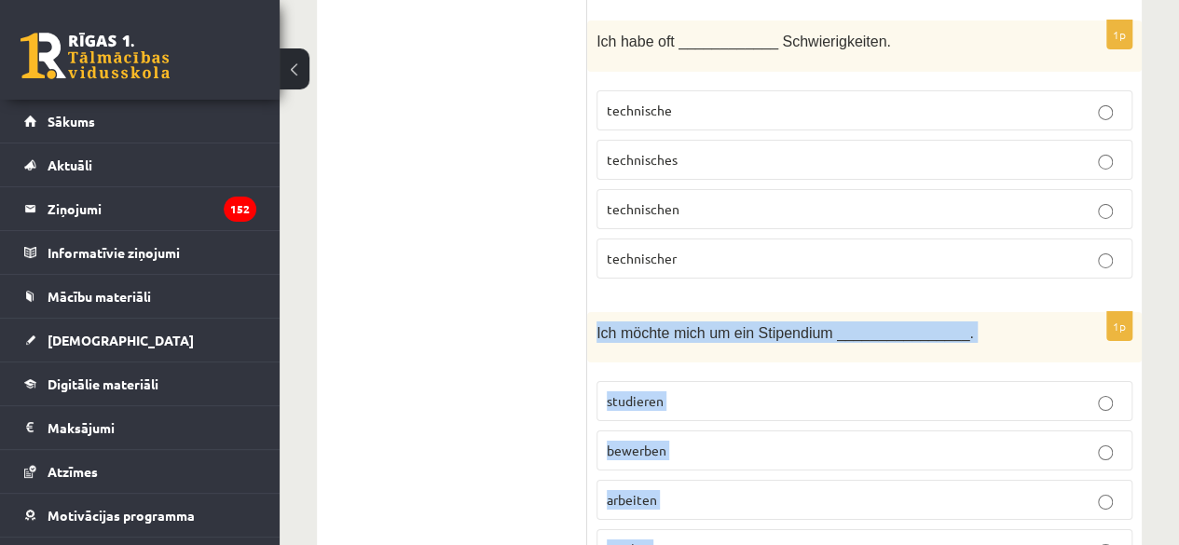
scroll to position [6700, 0]
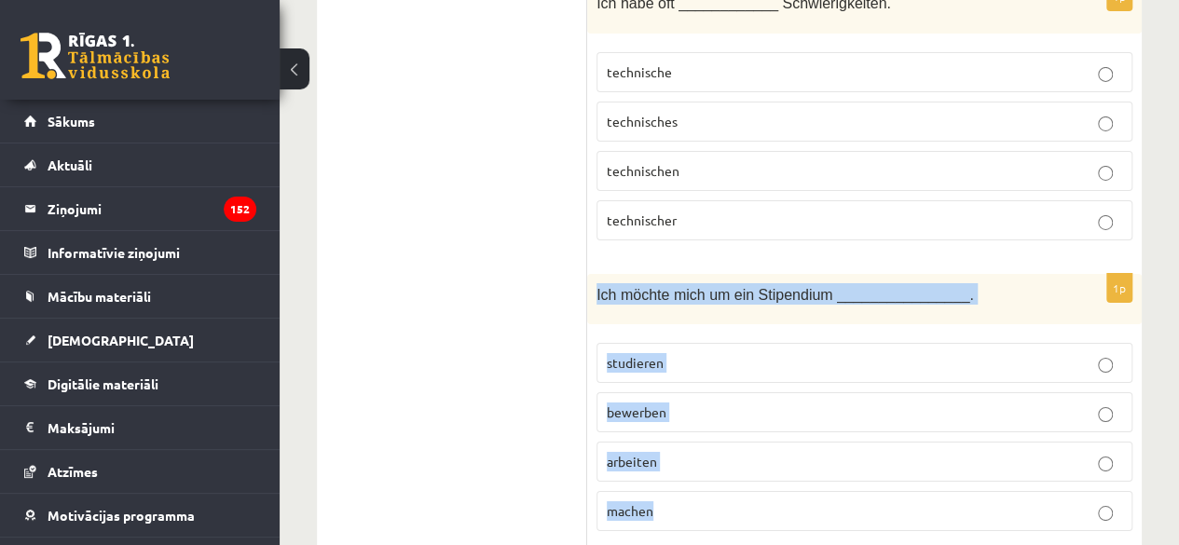
click at [739, 274] on div "1p Ich möchte mich um ein Stipendium ________________. studieren bewerben arbei…" at bounding box center [864, 410] width 555 height 273
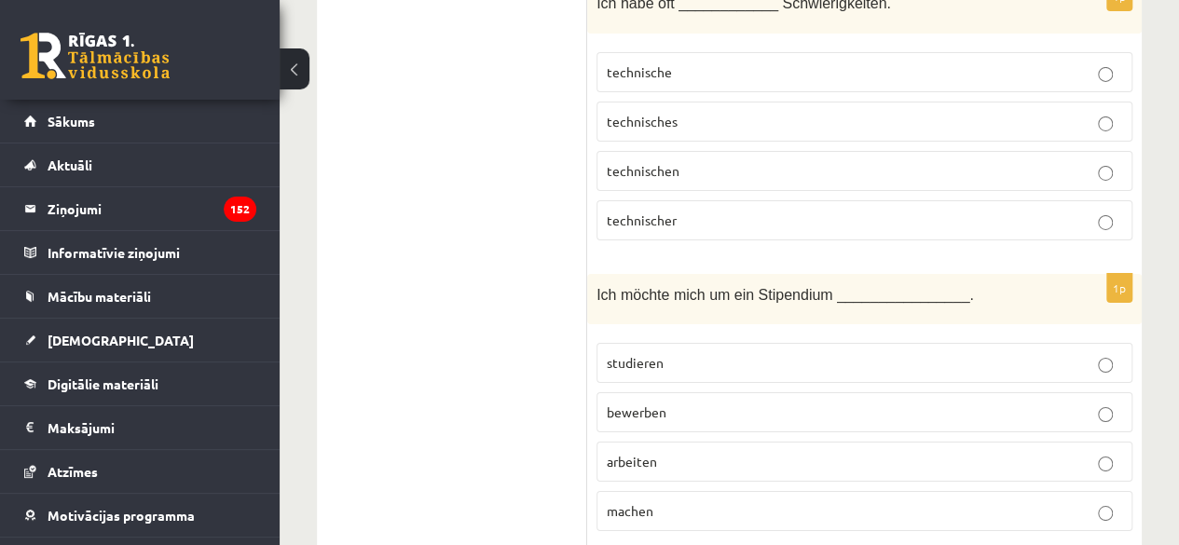
click at [783, 353] on p "studieren" at bounding box center [864, 363] width 515 height 20
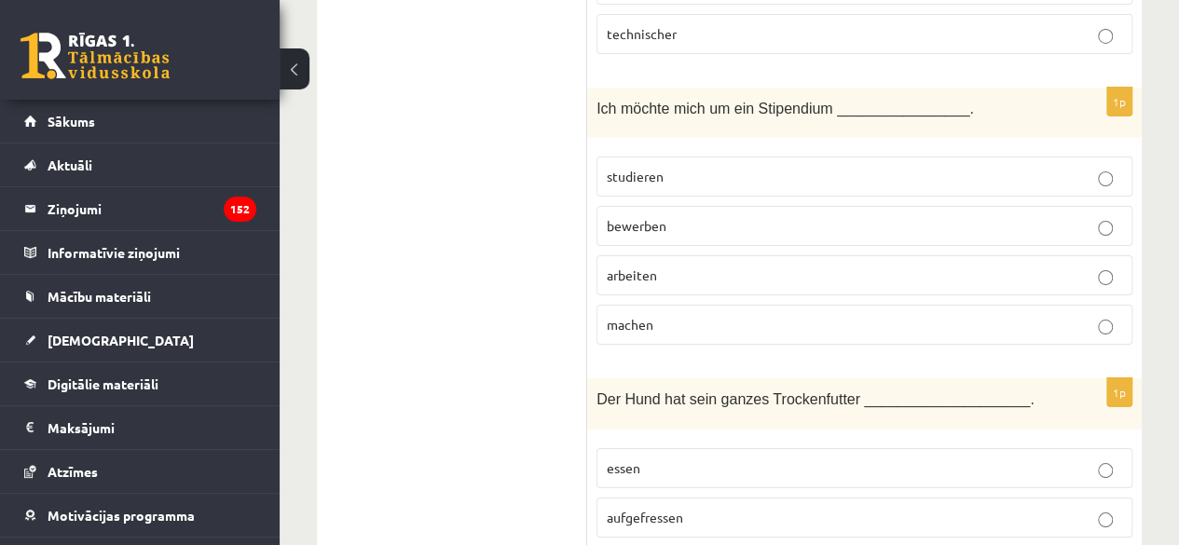
scroll to position [6979, 0]
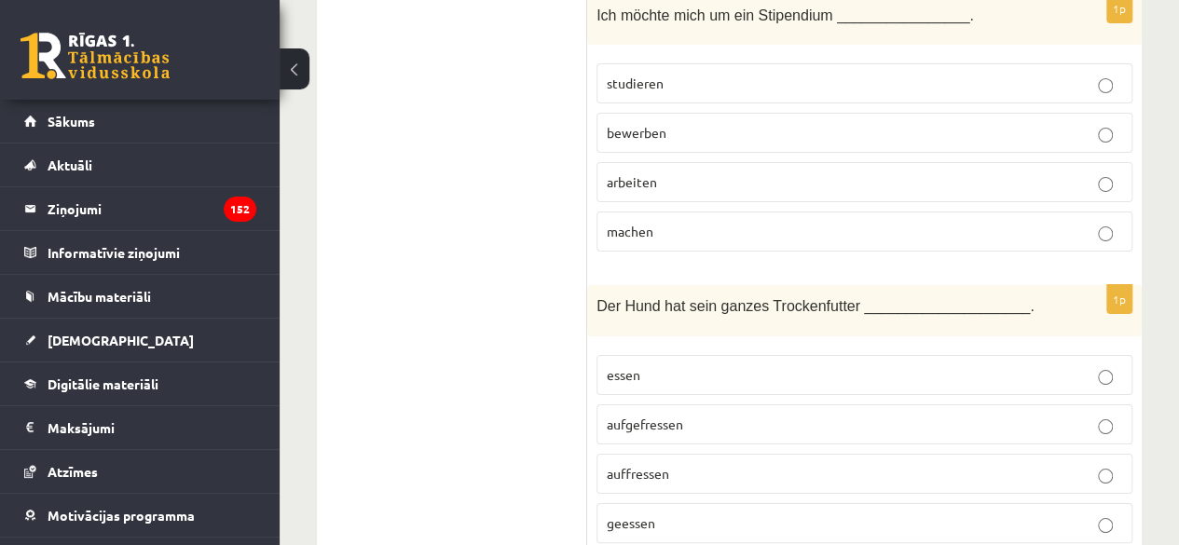
click at [681, 416] on span "aufgefressen" at bounding box center [645, 424] width 76 height 17
click at [672, 464] on p "auffressen" at bounding box center [864, 474] width 515 height 20
click at [662, 513] on p "geessen" at bounding box center [864, 523] width 515 height 20
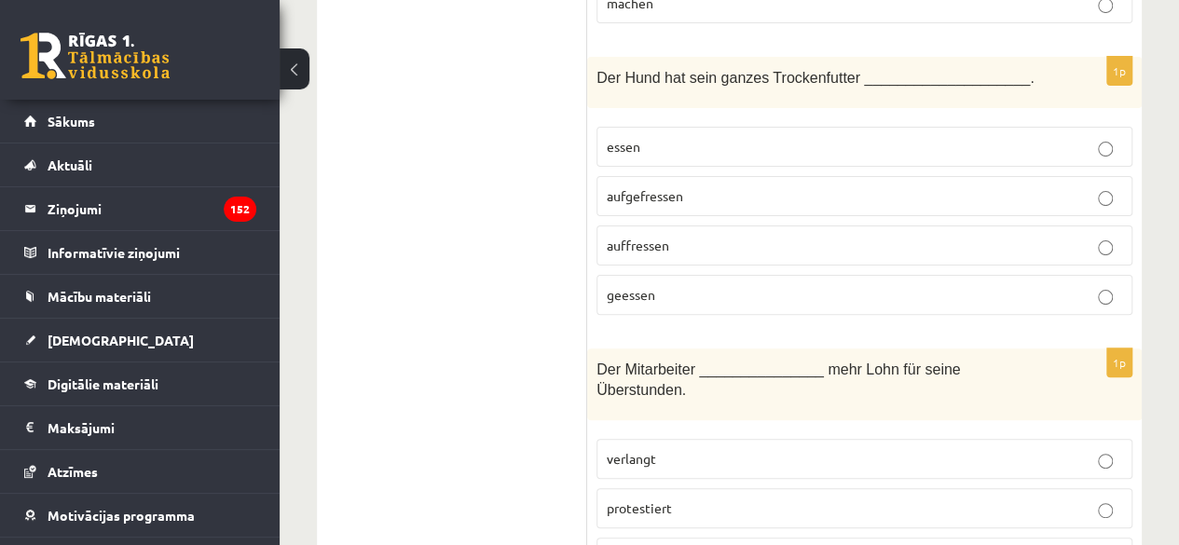
scroll to position [7166, 0]
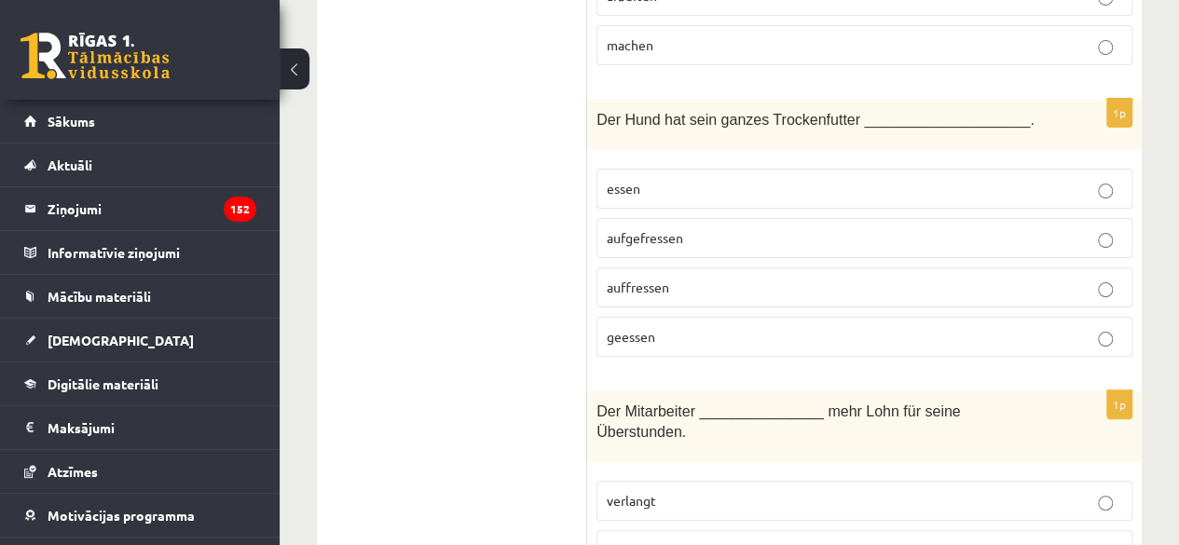
click at [708, 491] on p "verlangt" at bounding box center [864, 501] width 515 height 20
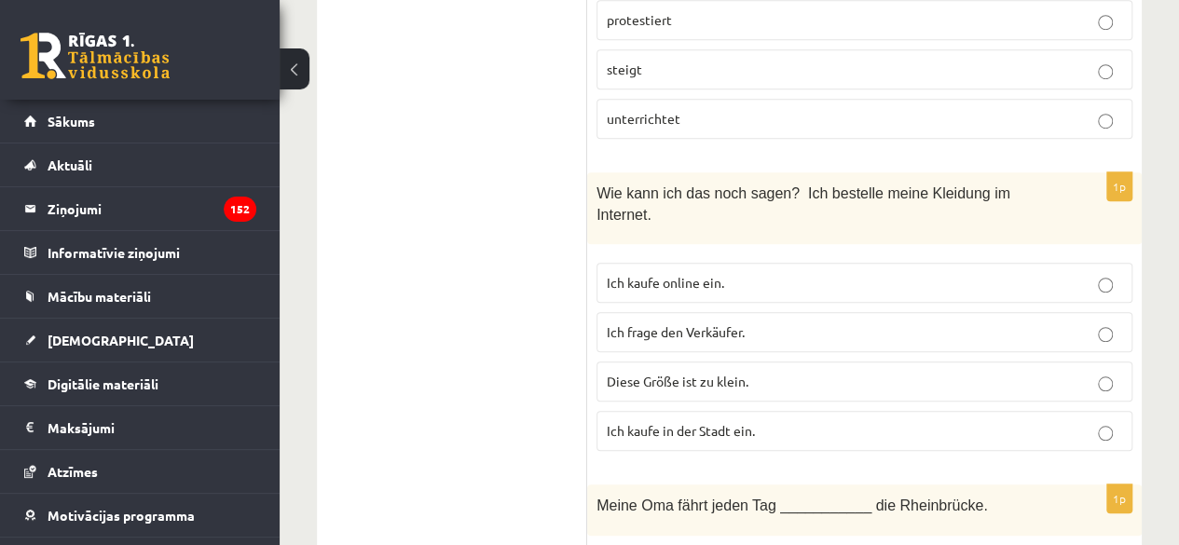
scroll to position [7725, 0]
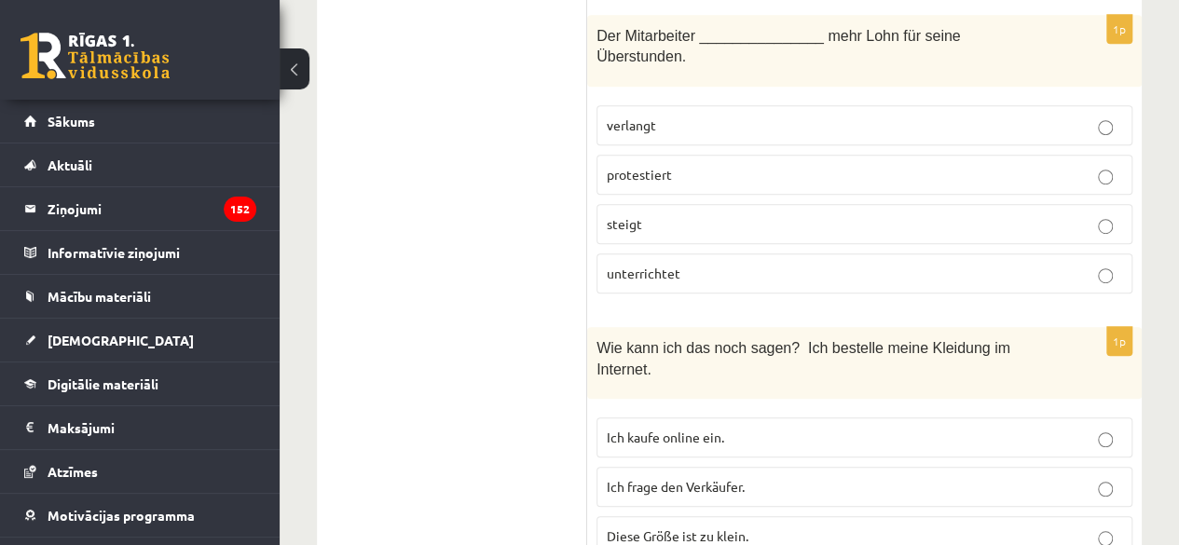
scroll to position [7538, 0]
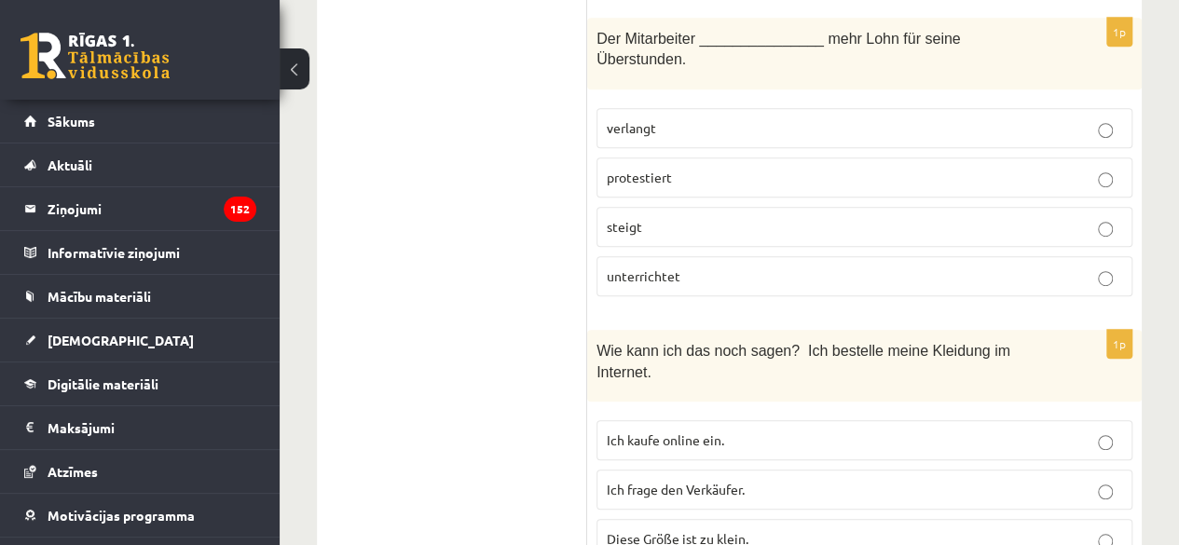
click at [668, 431] on span "Ich kaufe online ein." at bounding box center [665, 439] width 117 height 17
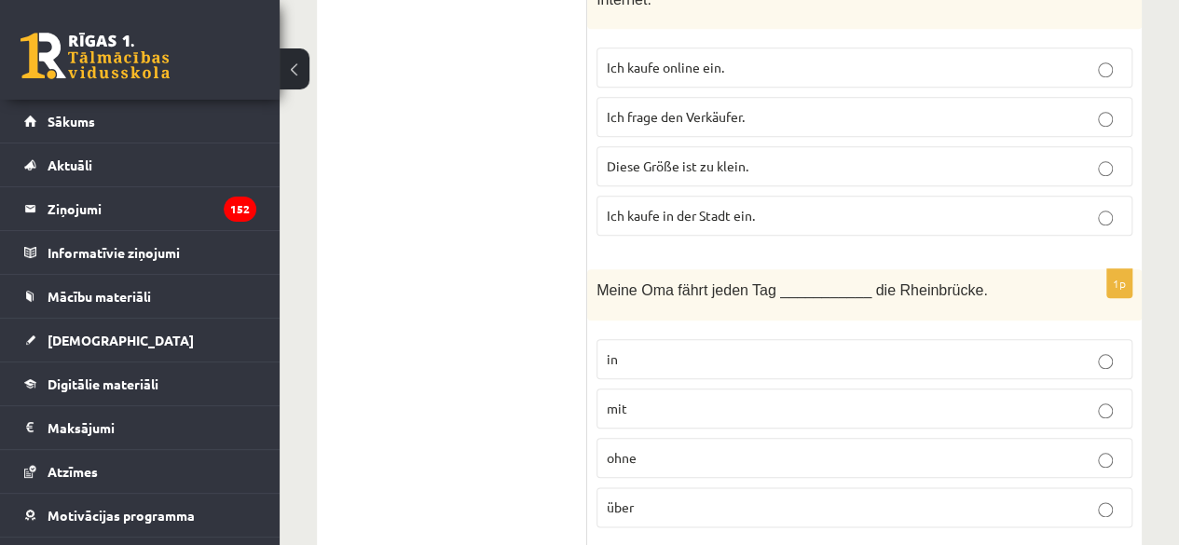
scroll to position [8004, 0]
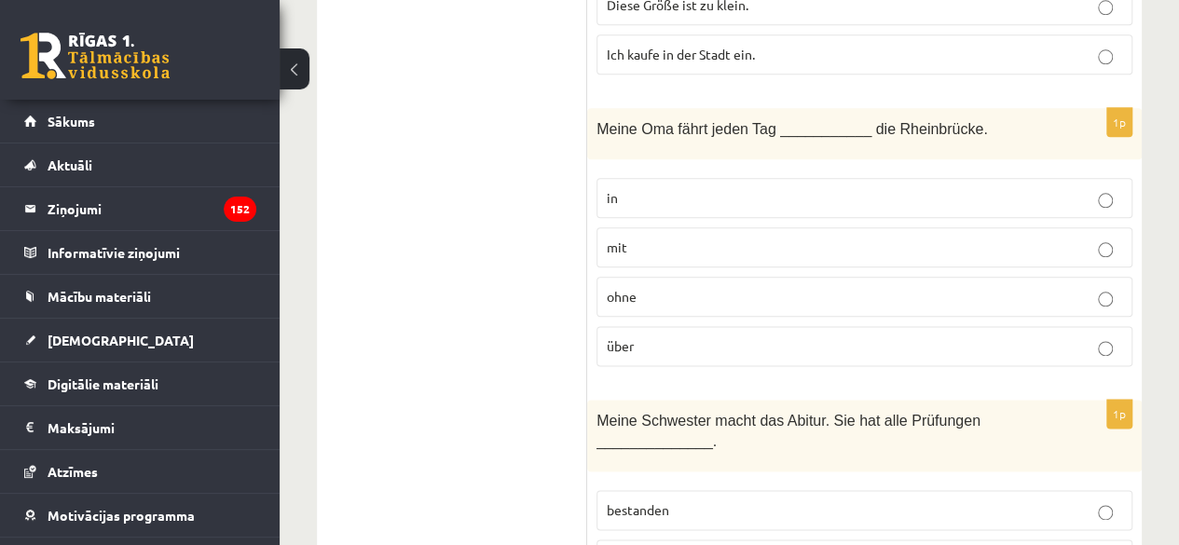
scroll to position [8098, 0]
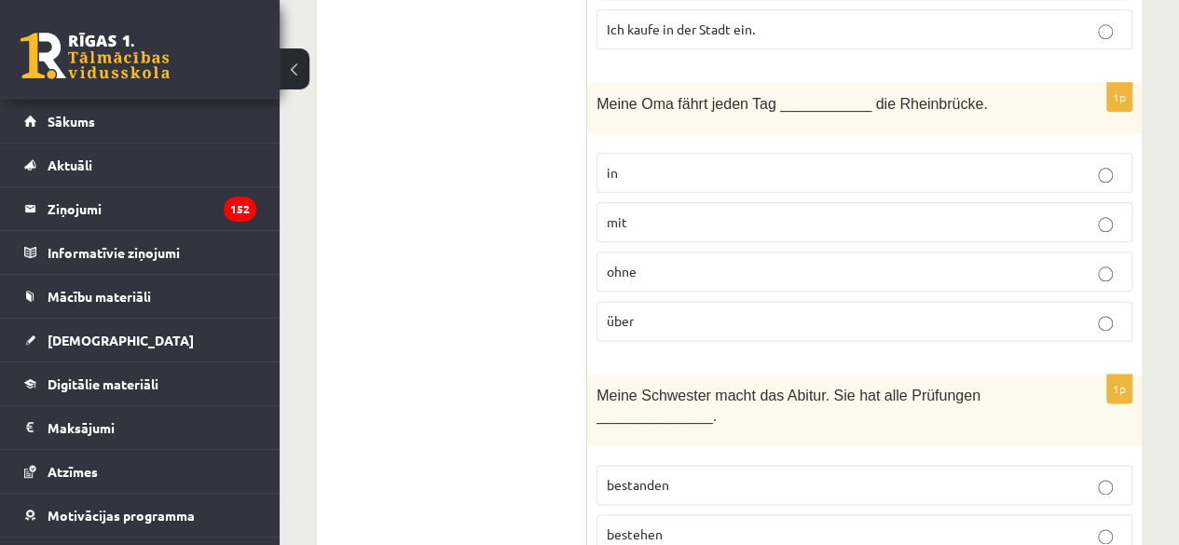
click at [725, 514] on label "bestehen" at bounding box center [864, 534] width 536 height 40
click at [728, 465] on label "bestanden" at bounding box center [864, 485] width 536 height 40
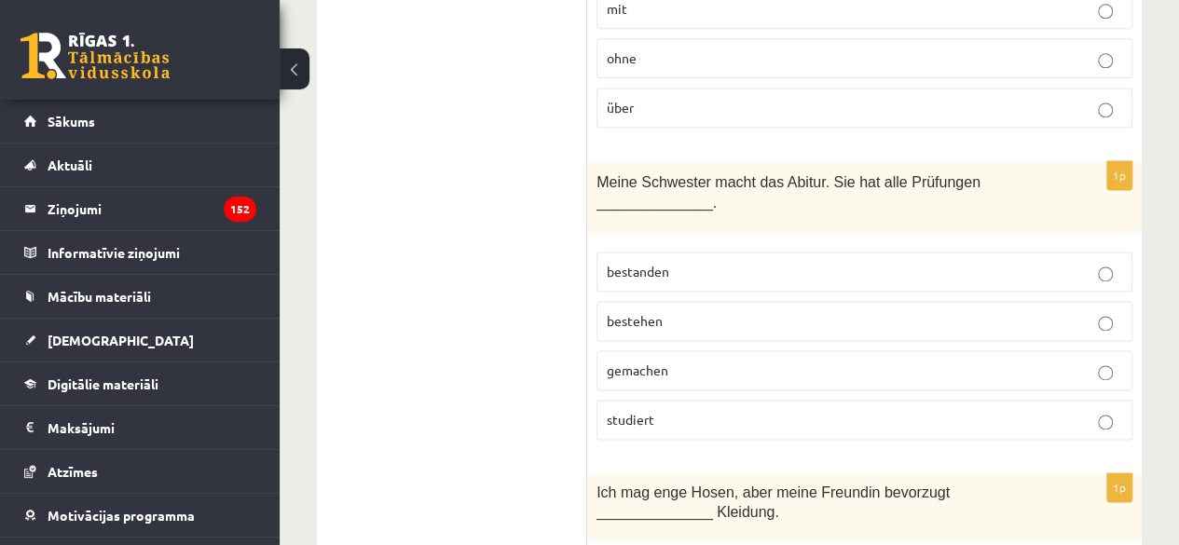
scroll to position [8377, 0]
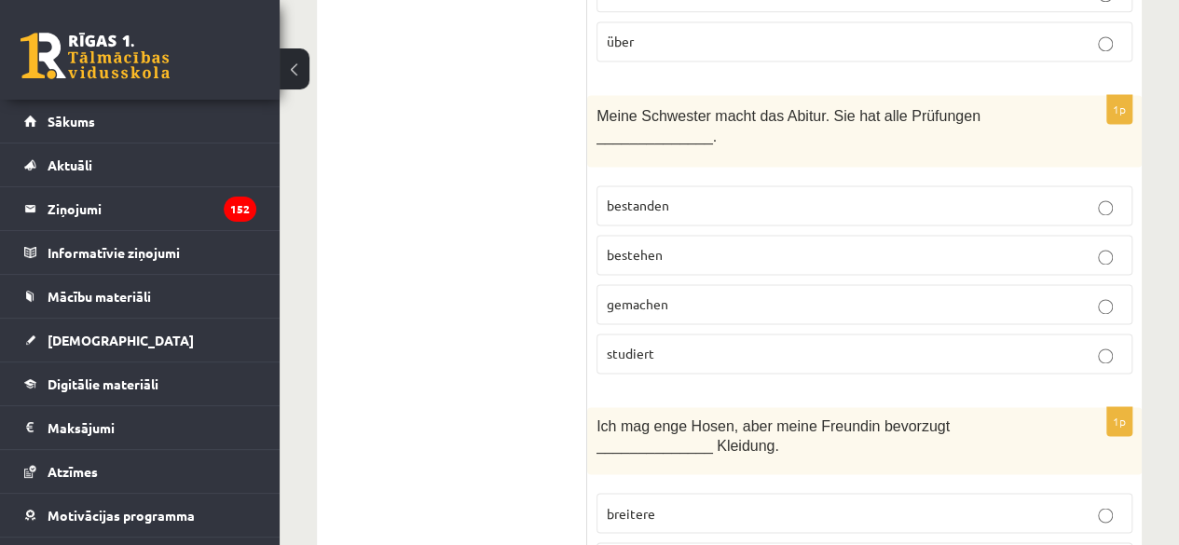
click at [643, 503] on p "breitere" at bounding box center [864, 513] width 515 height 20
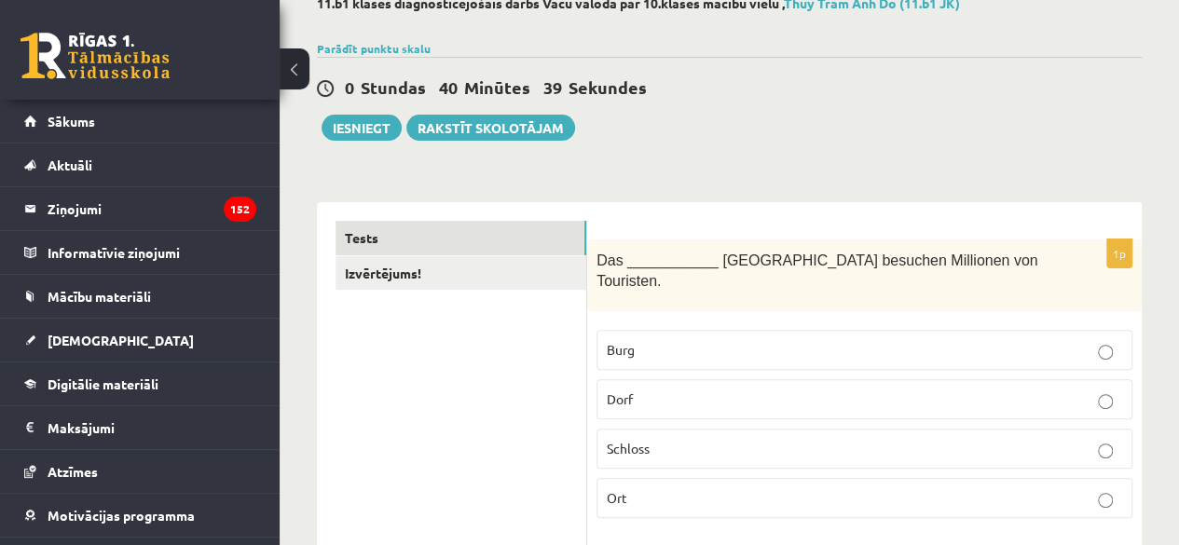
scroll to position [0, 0]
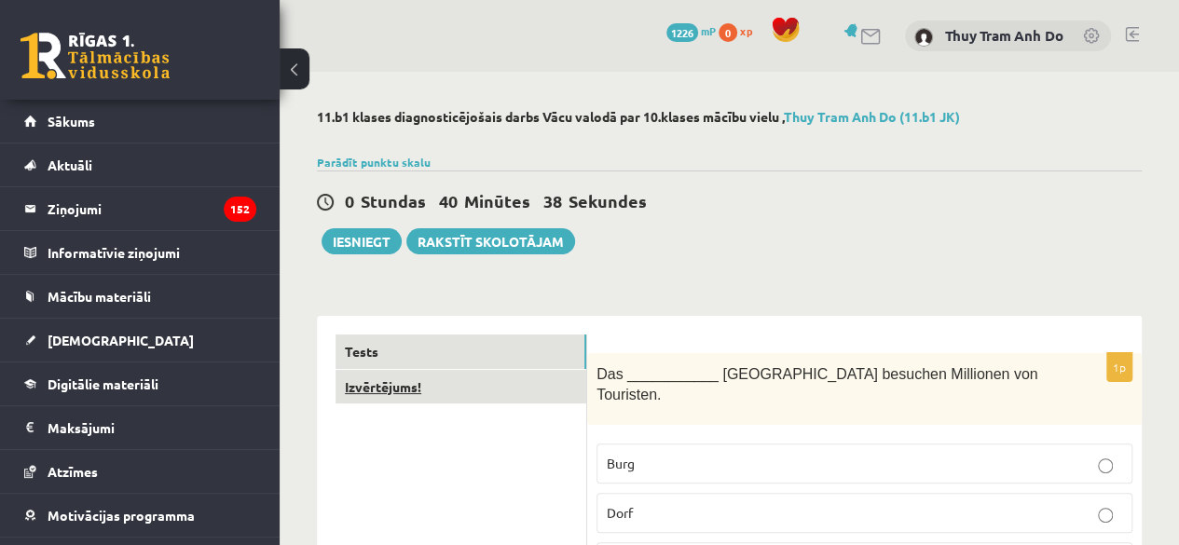
click at [490, 391] on link "Izvērtējums!" at bounding box center [460, 387] width 251 height 34
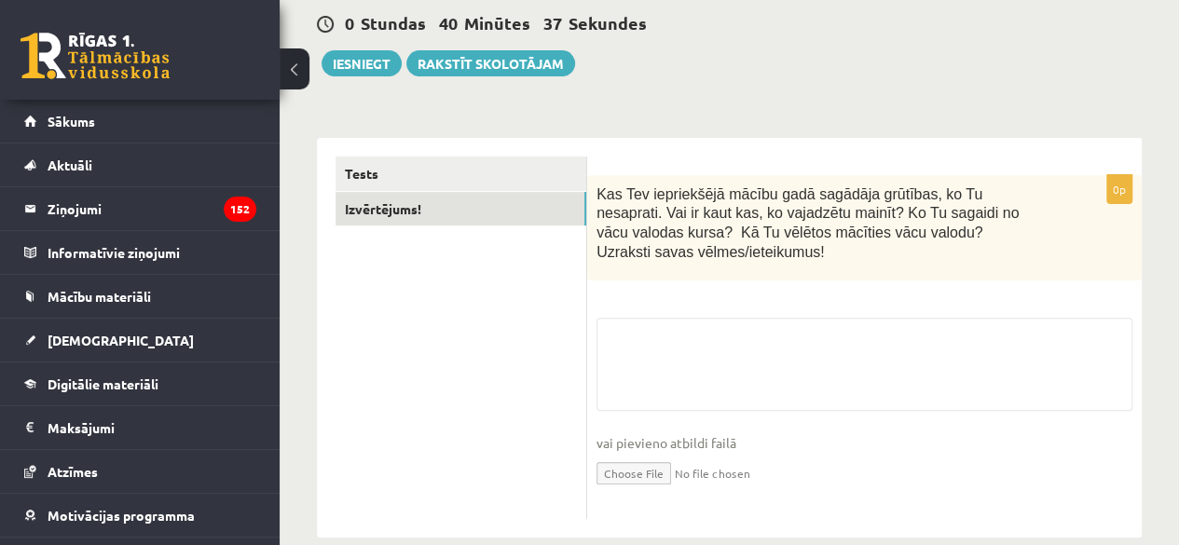
scroll to position [188, 0]
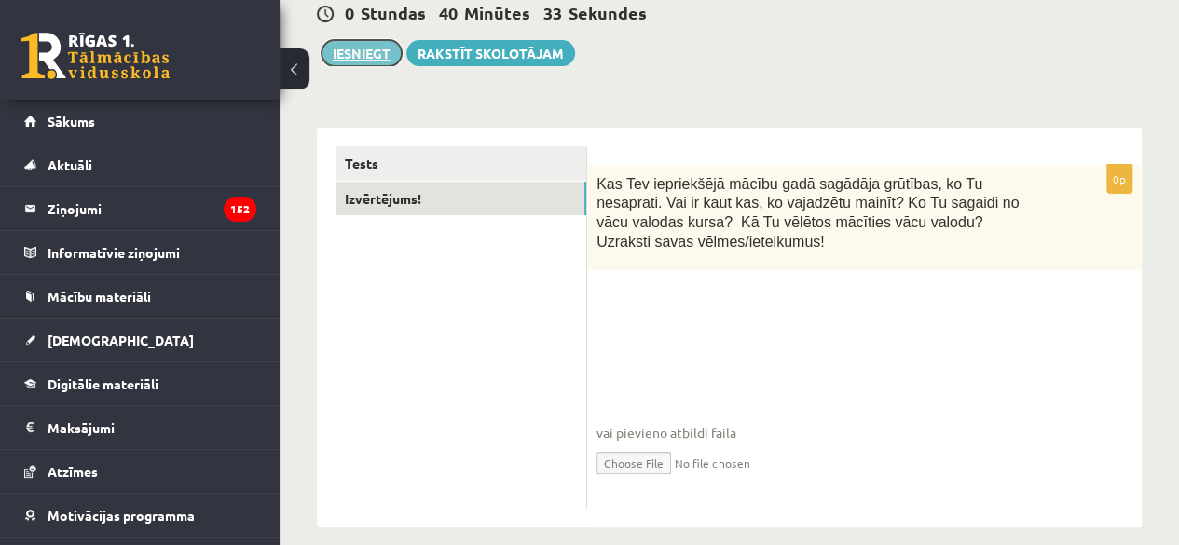
click at [352, 45] on button "Iesniegt" at bounding box center [362, 53] width 80 height 26
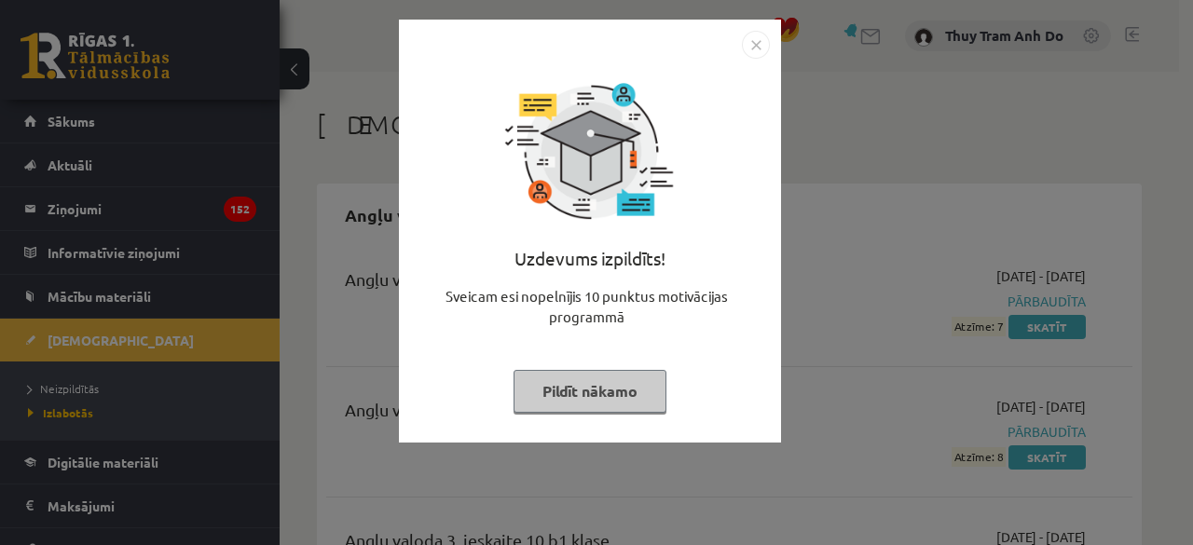
click at [632, 392] on button "Pildīt nākamo" at bounding box center [589, 391] width 153 height 43
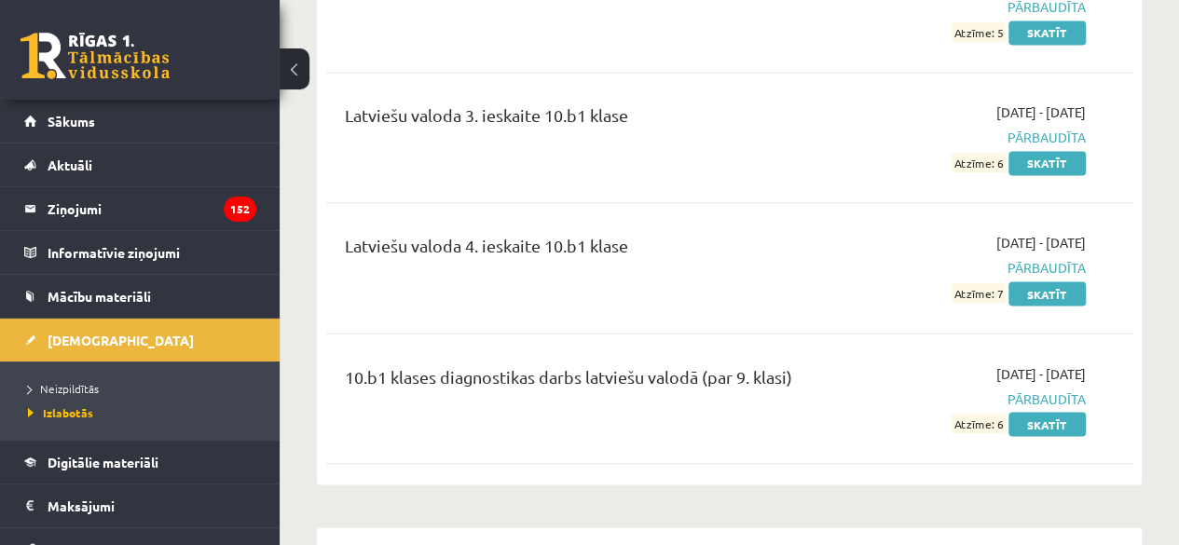
scroll to position [5219, 0]
